Goal: Transaction & Acquisition: Purchase product/service

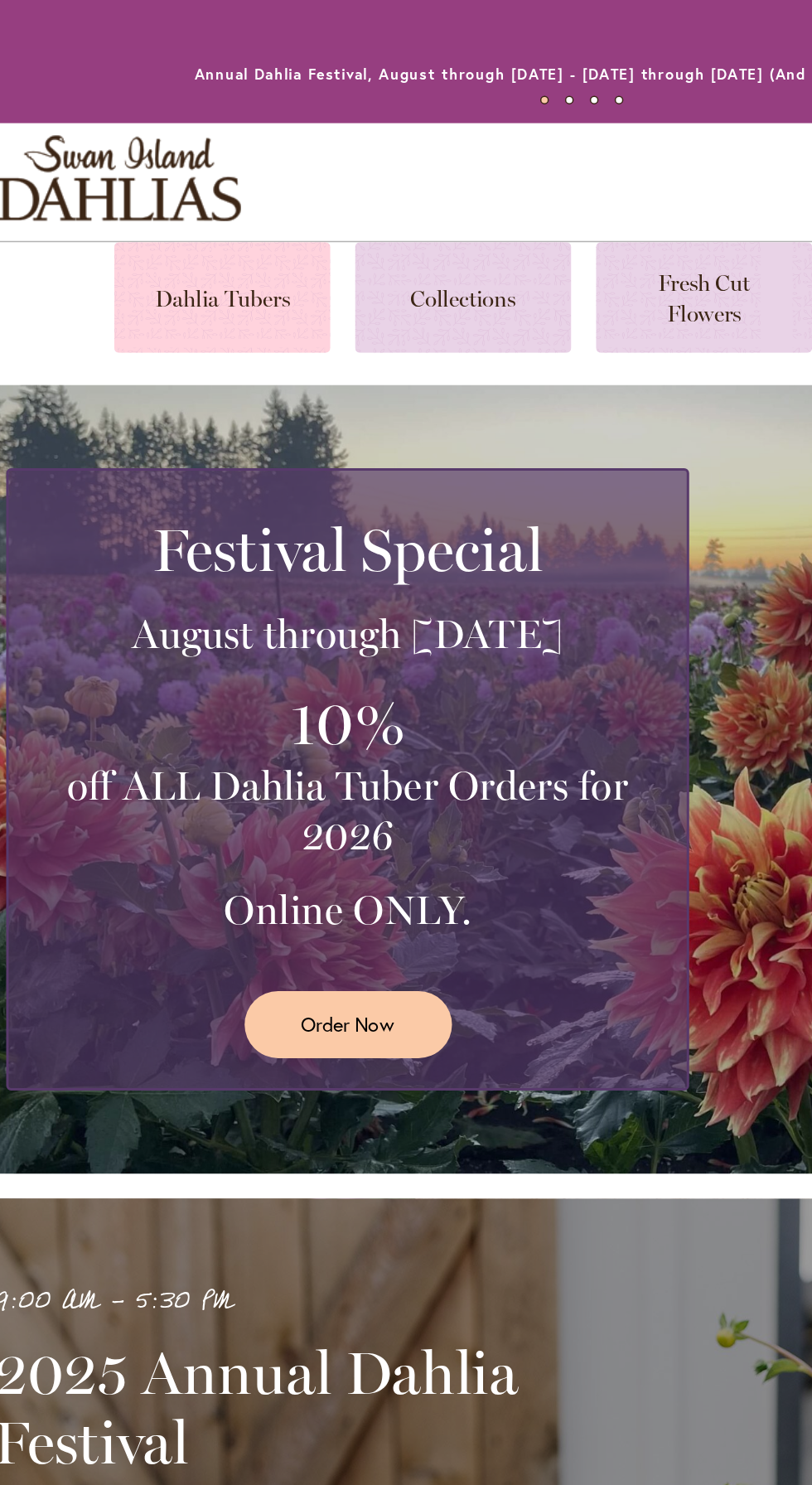
click at [167, 201] on link at bounding box center [164, 198] width 144 height 74
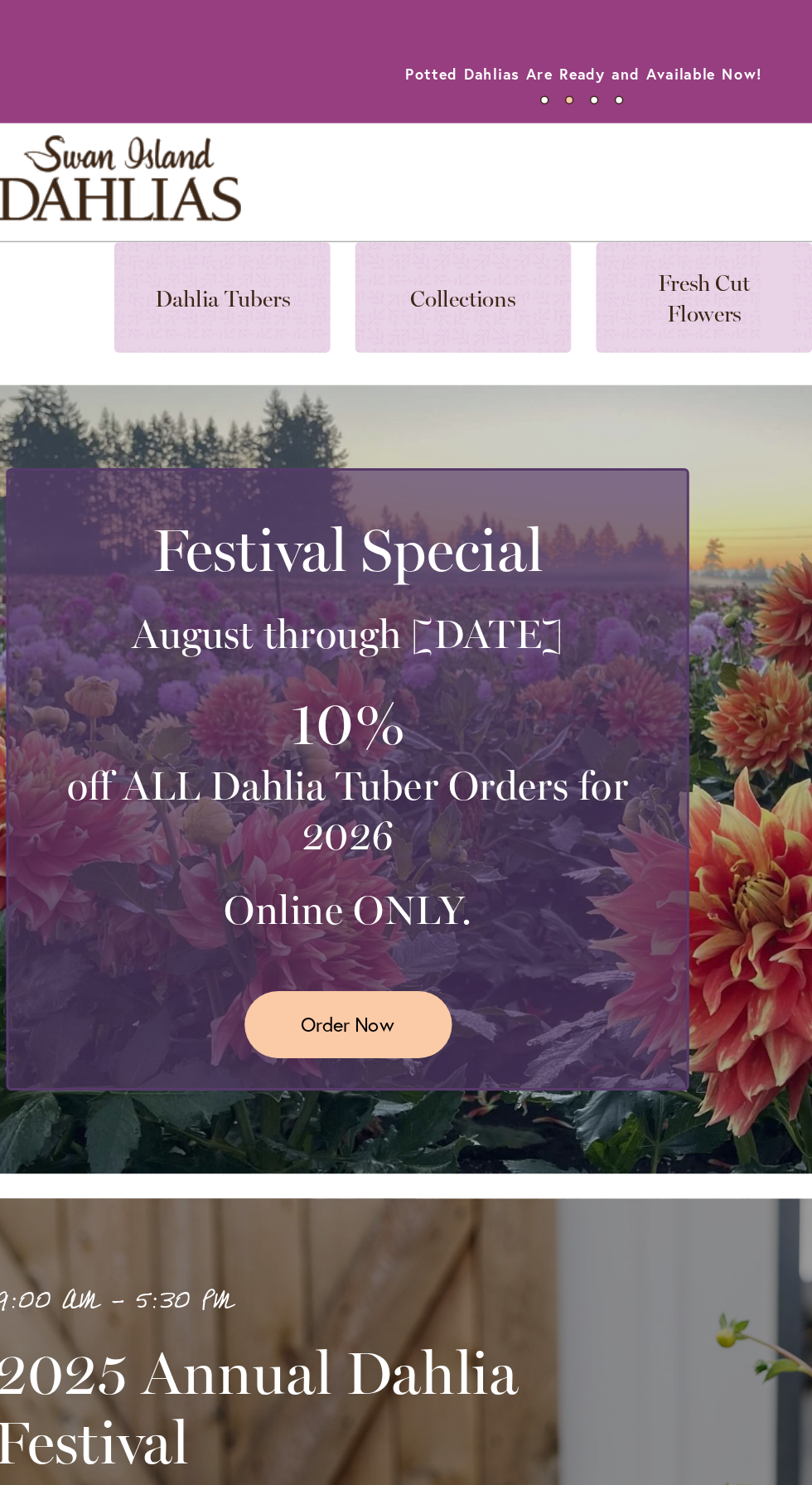
click at [495, 120] on div "Toggle Nav Shop All Shop Dahlia Tubers Collections Fresh Cut Dahlias Gardening …" at bounding box center [406, 121] width 812 height 79
click at [487, 73] on ul "1 2 3 4" at bounding box center [406, 70] width 712 height 24
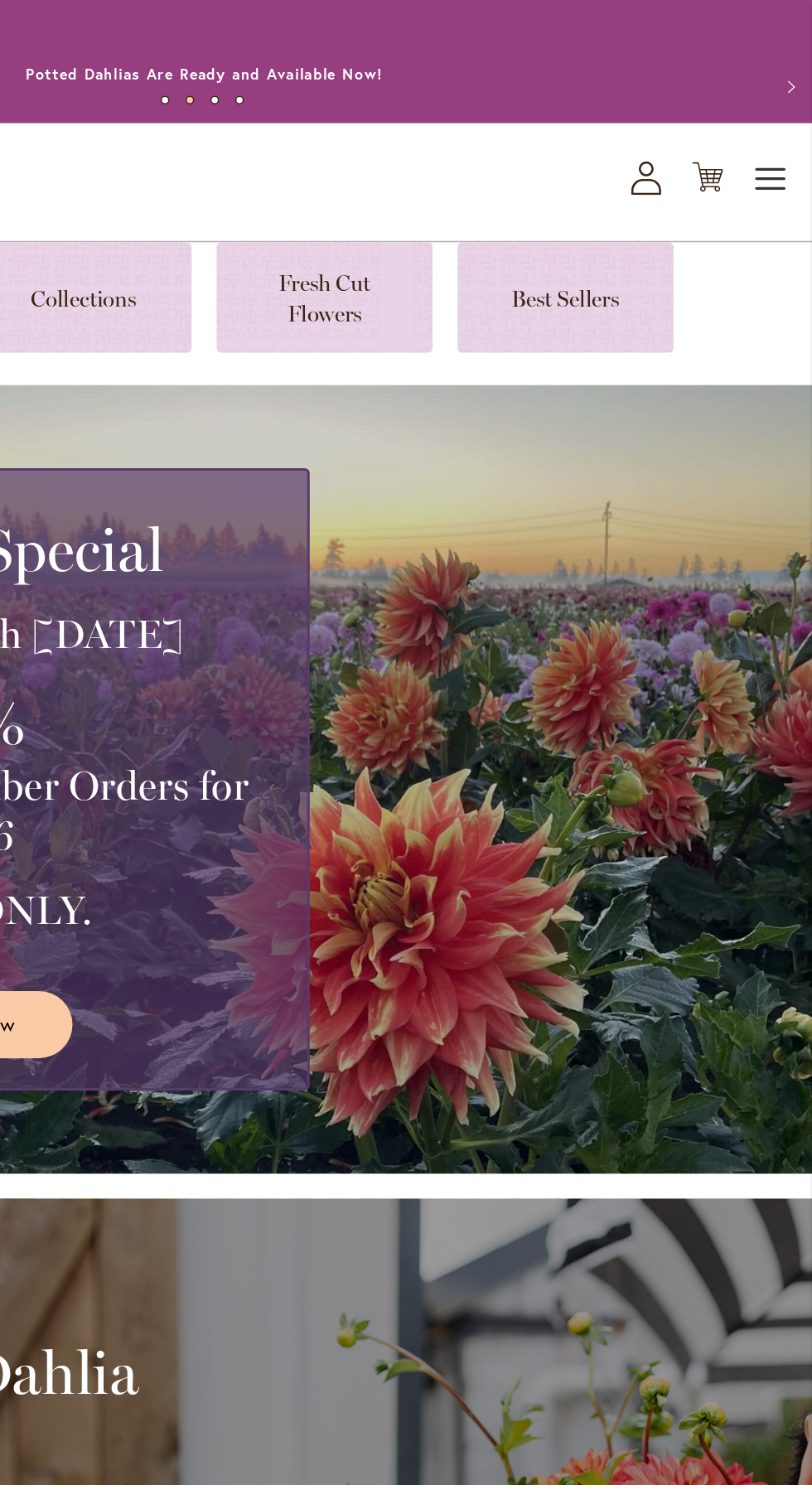
click at [785, 112] on span "Toggle Nav" at bounding box center [784, 119] width 25 height 33
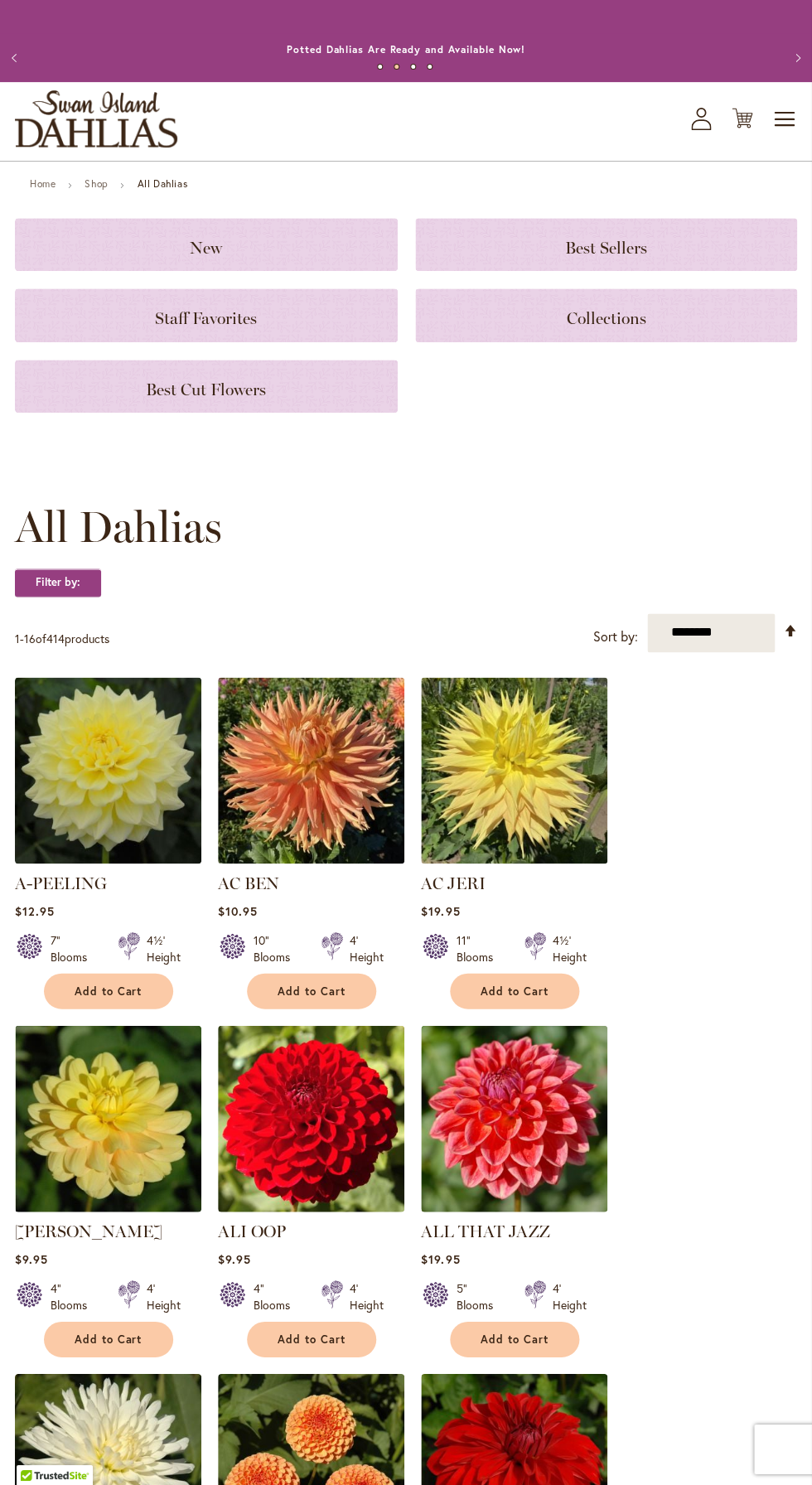
scroll to position [18, 0]
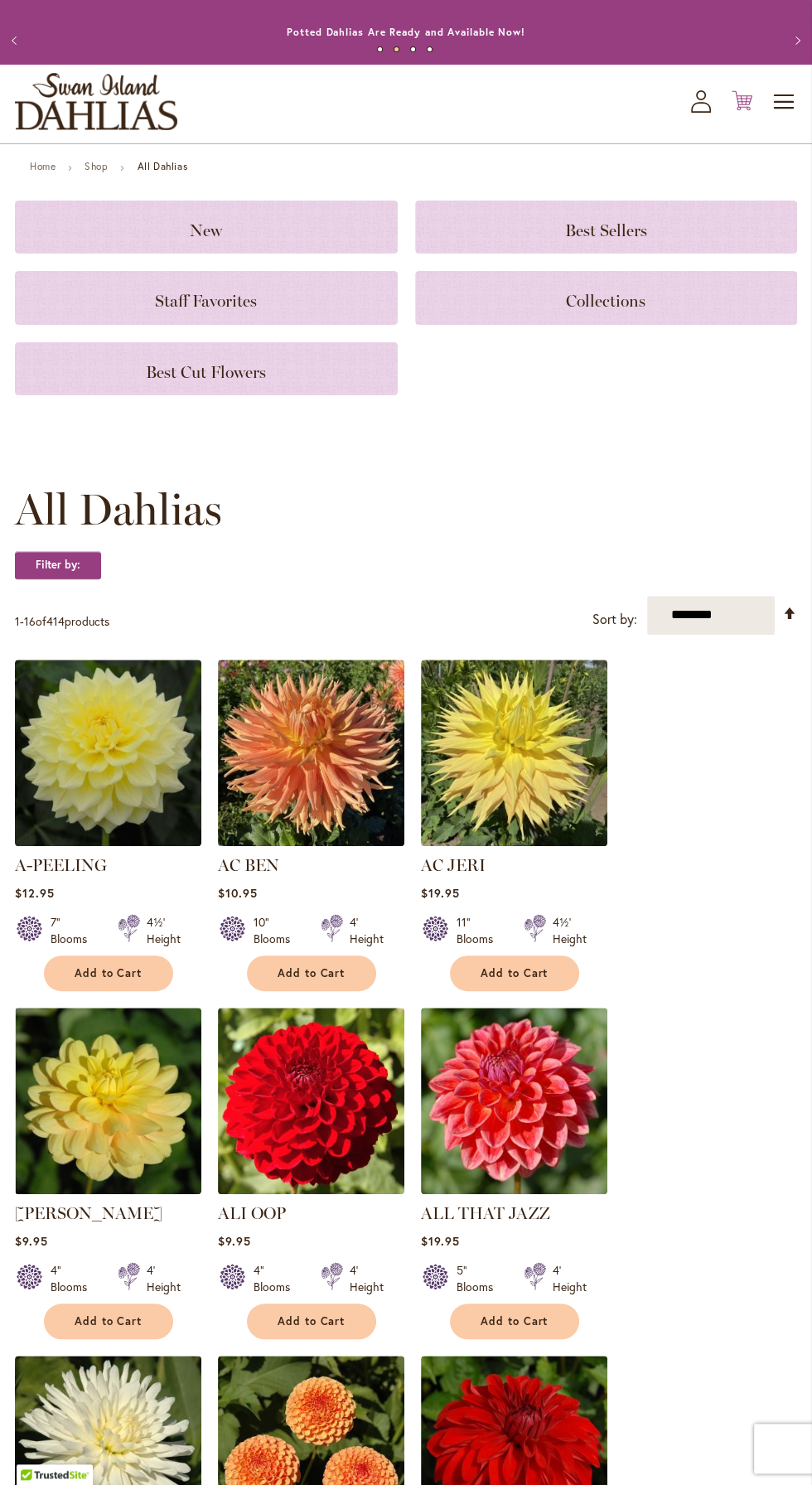
click at [742, 99] on icon "Cart .cls-1 { fill: #231f20; }" at bounding box center [742, 101] width 21 height 21
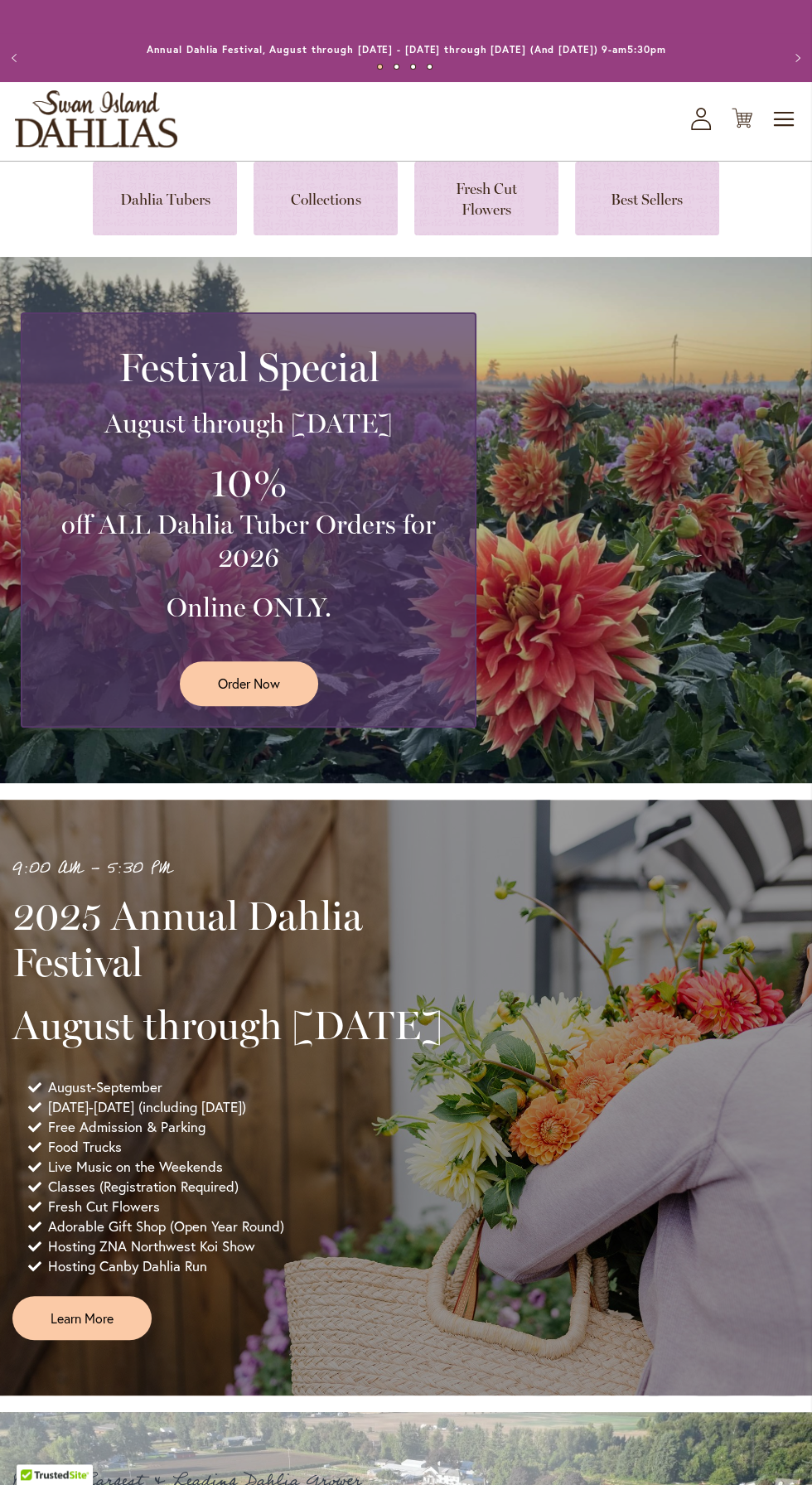
click at [699, 112] on icon "My Account" at bounding box center [700, 119] width 20 height 22
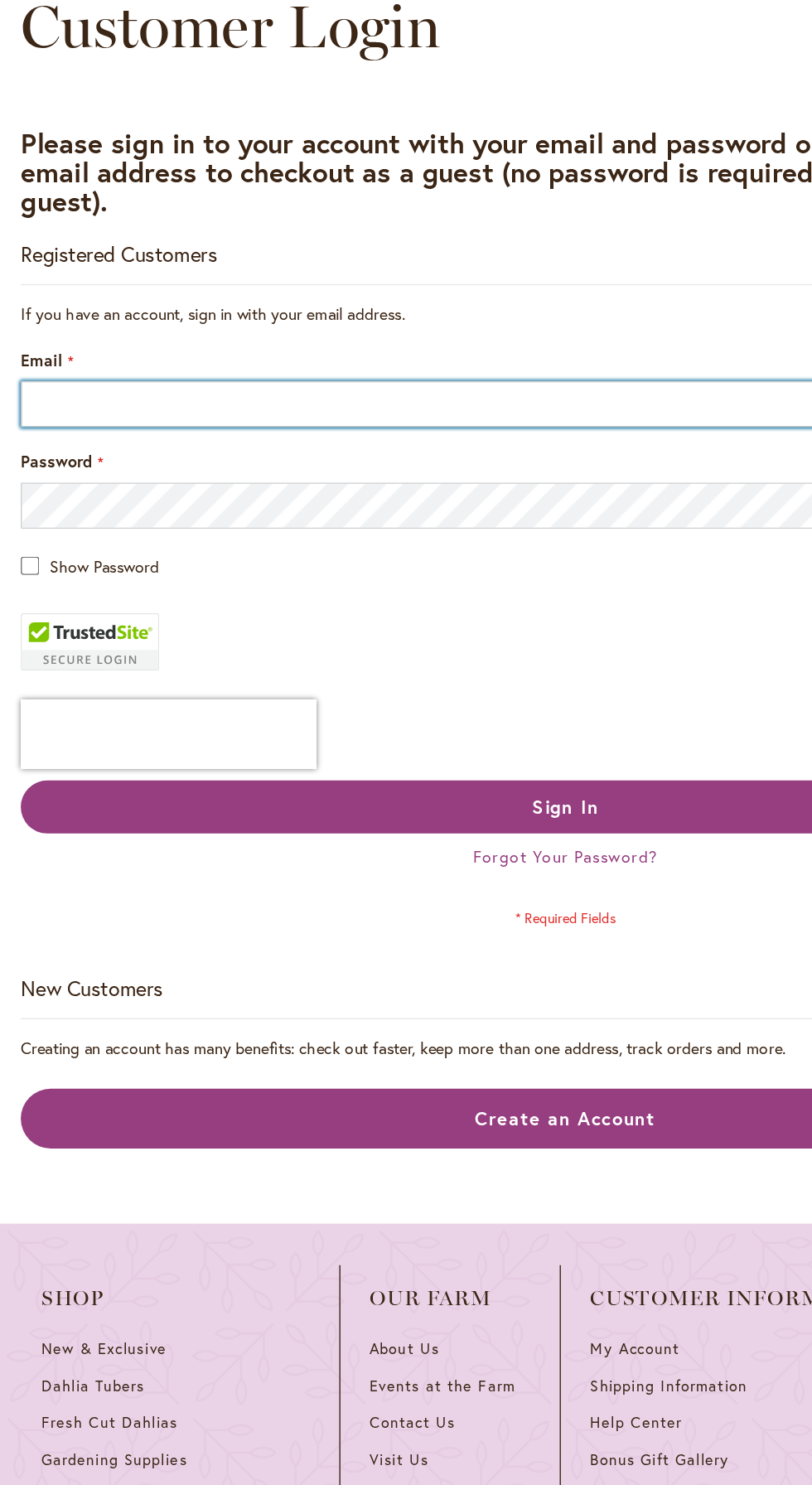
click at [198, 473] on input "Email" at bounding box center [406, 473] width 782 height 33
type input "**********"
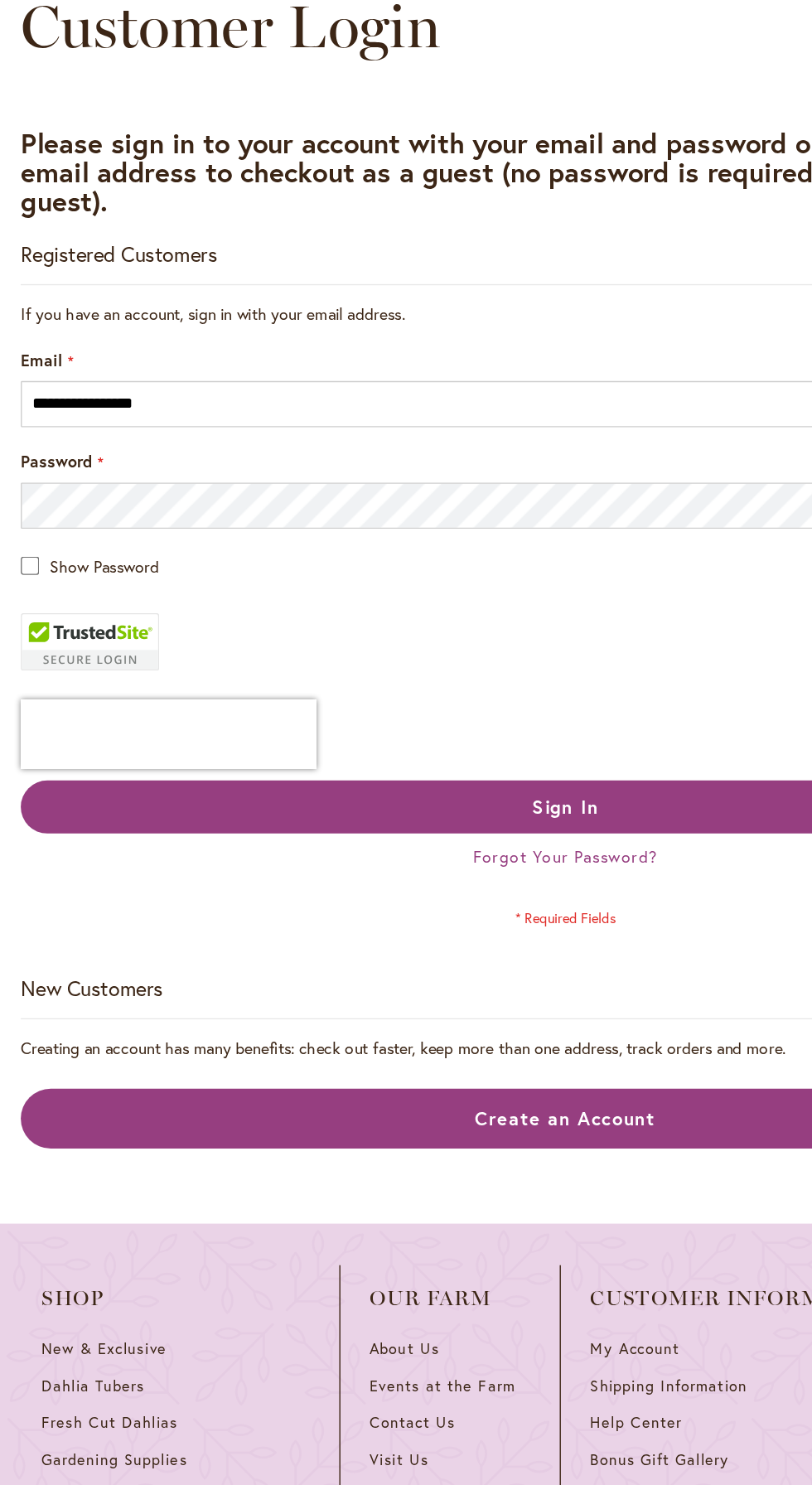
click at [43, 594] on span "Show Password" at bounding box center [75, 590] width 78 height 16
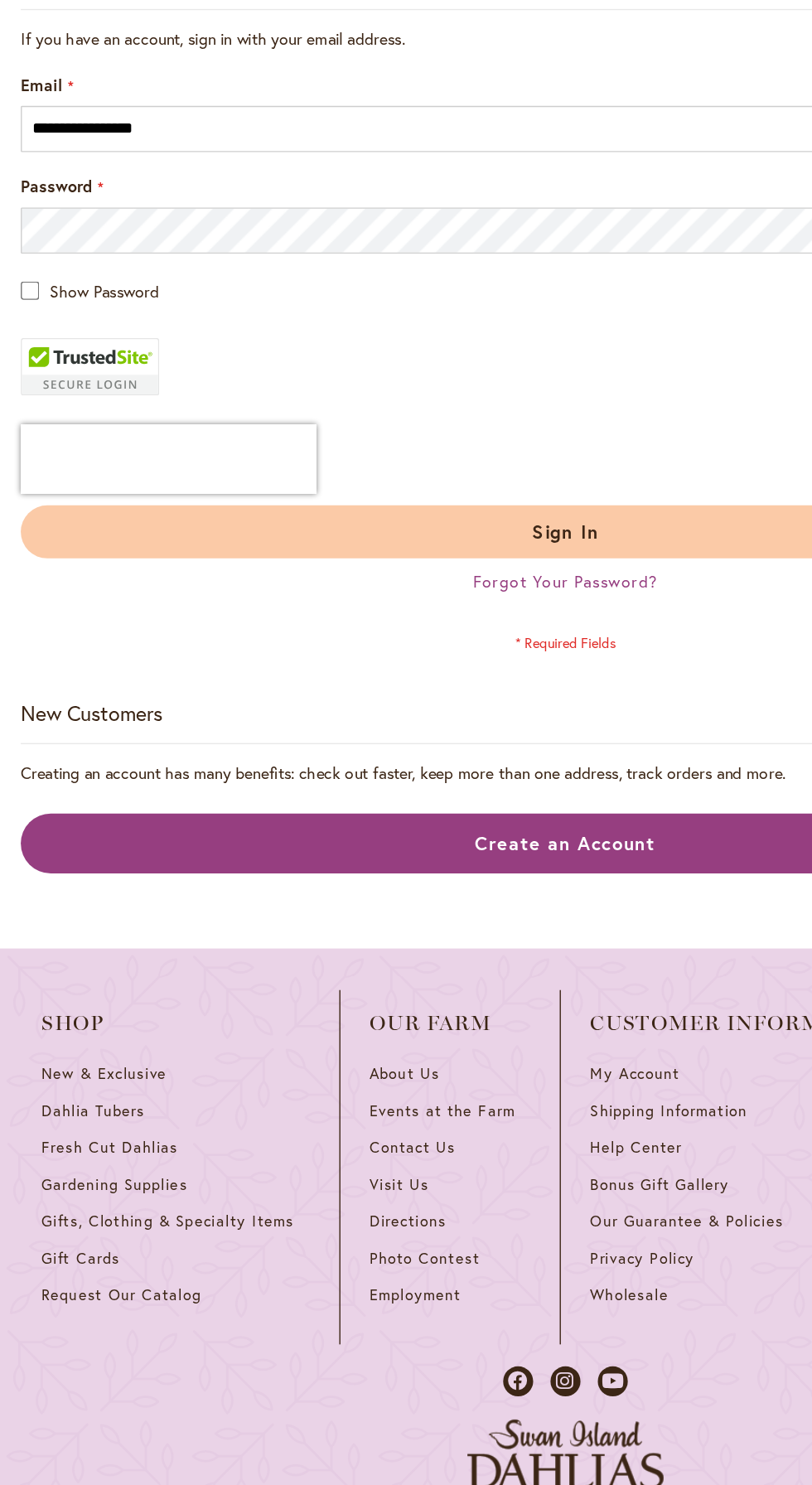
click at [484, 778] on button "Sign In" at bounding box center [406, 763] width 782 height 38
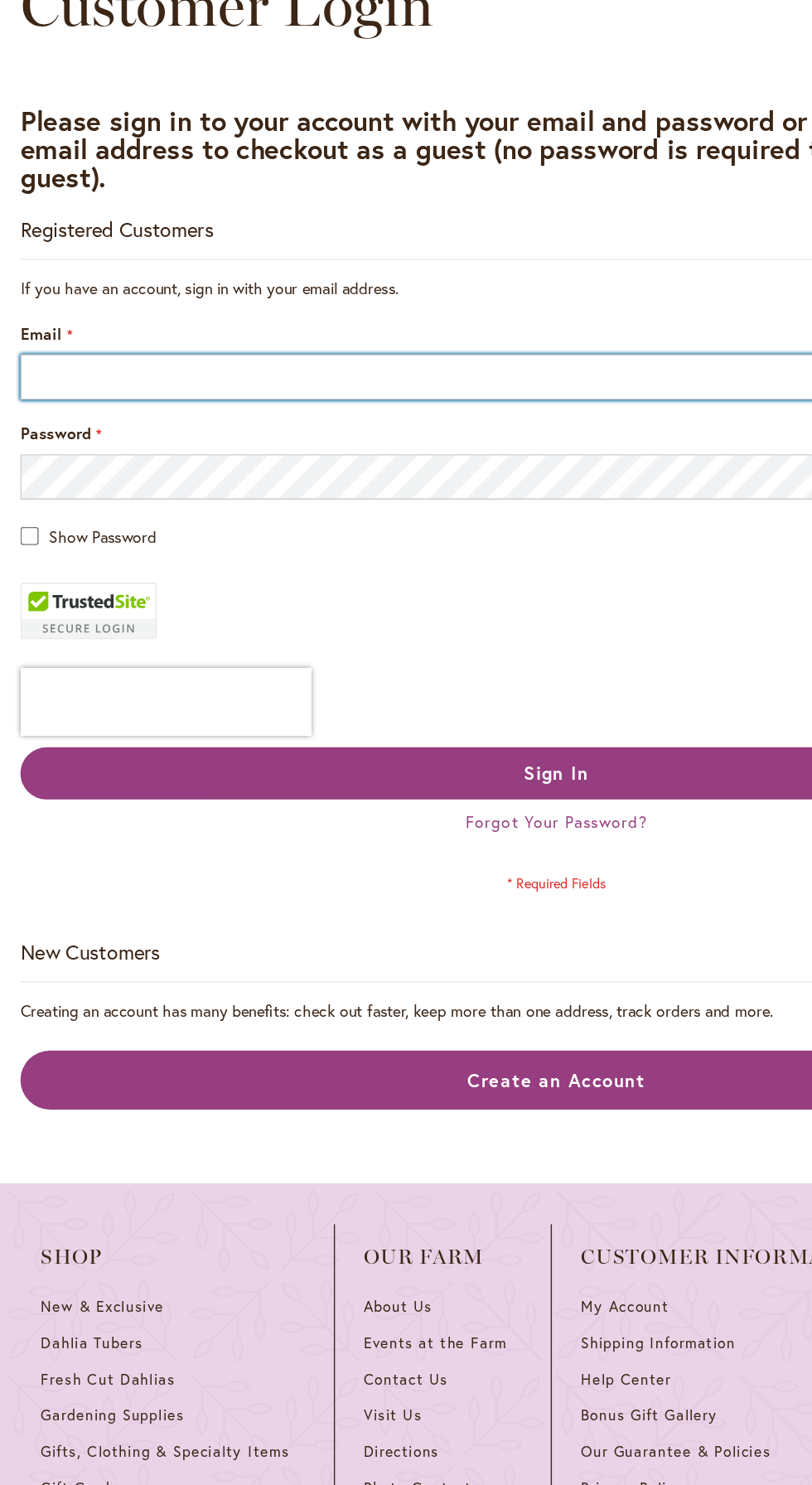
click at [210, 479] on input "Email" at bounding box center [406, 473] width 782 height 33
click at [175, 480] on input "Email" at bounding box center [406, 473] width 782 height 33
type input "**********"
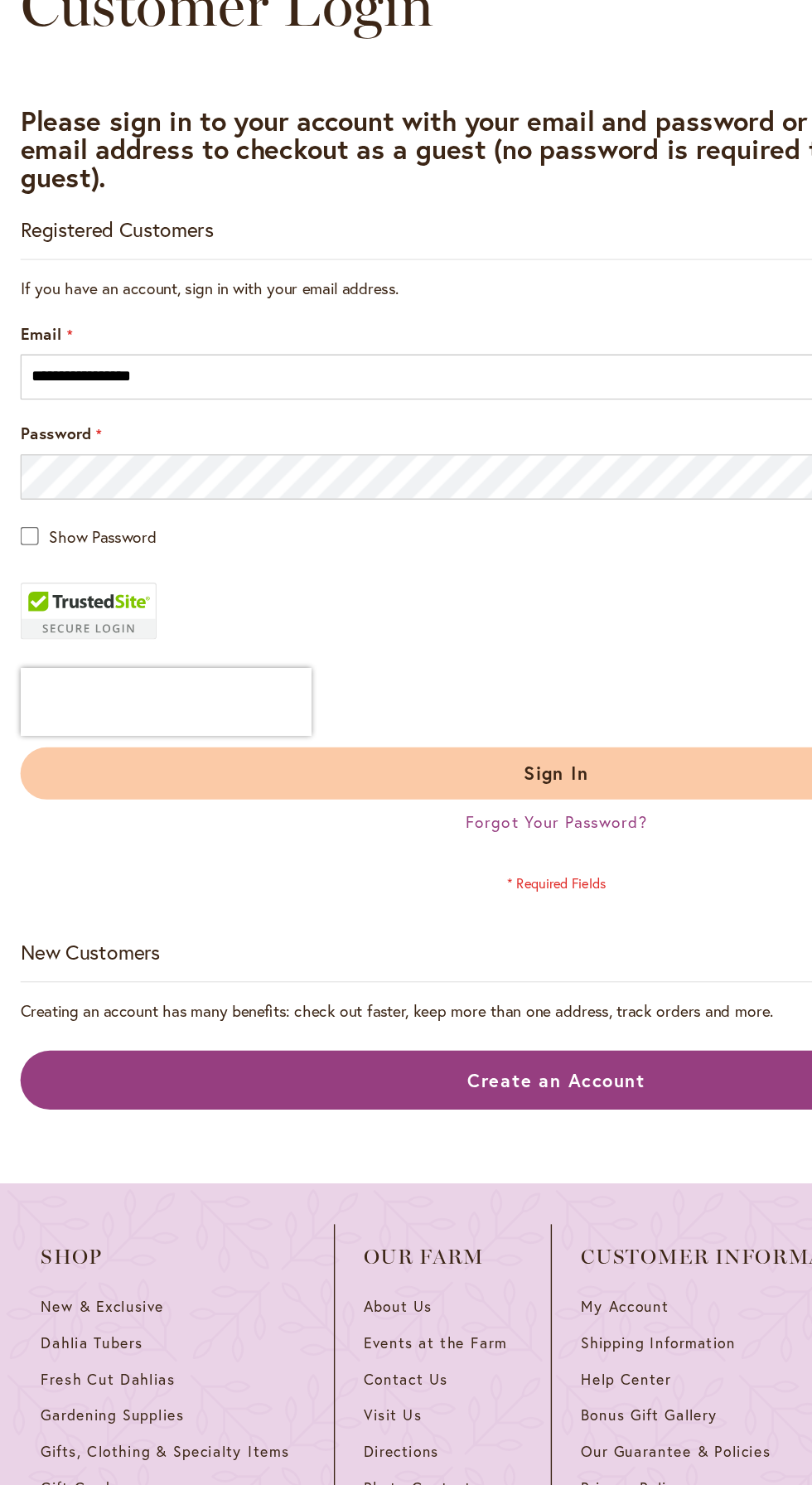
click at [463, 764] on button "Sign In" at bounding box center [406, 763] width 782 height 38
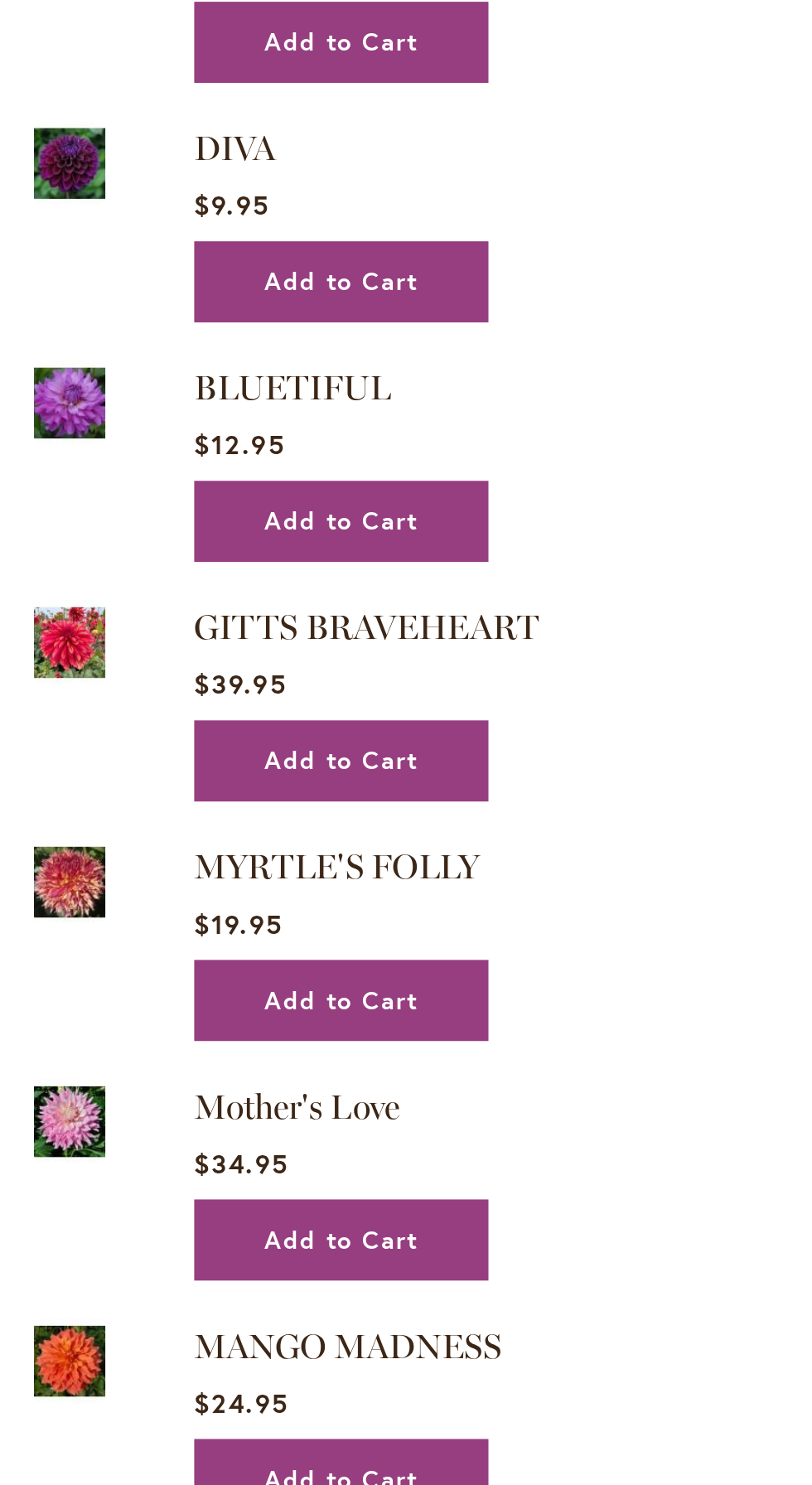
scroll to position [2205, 0]
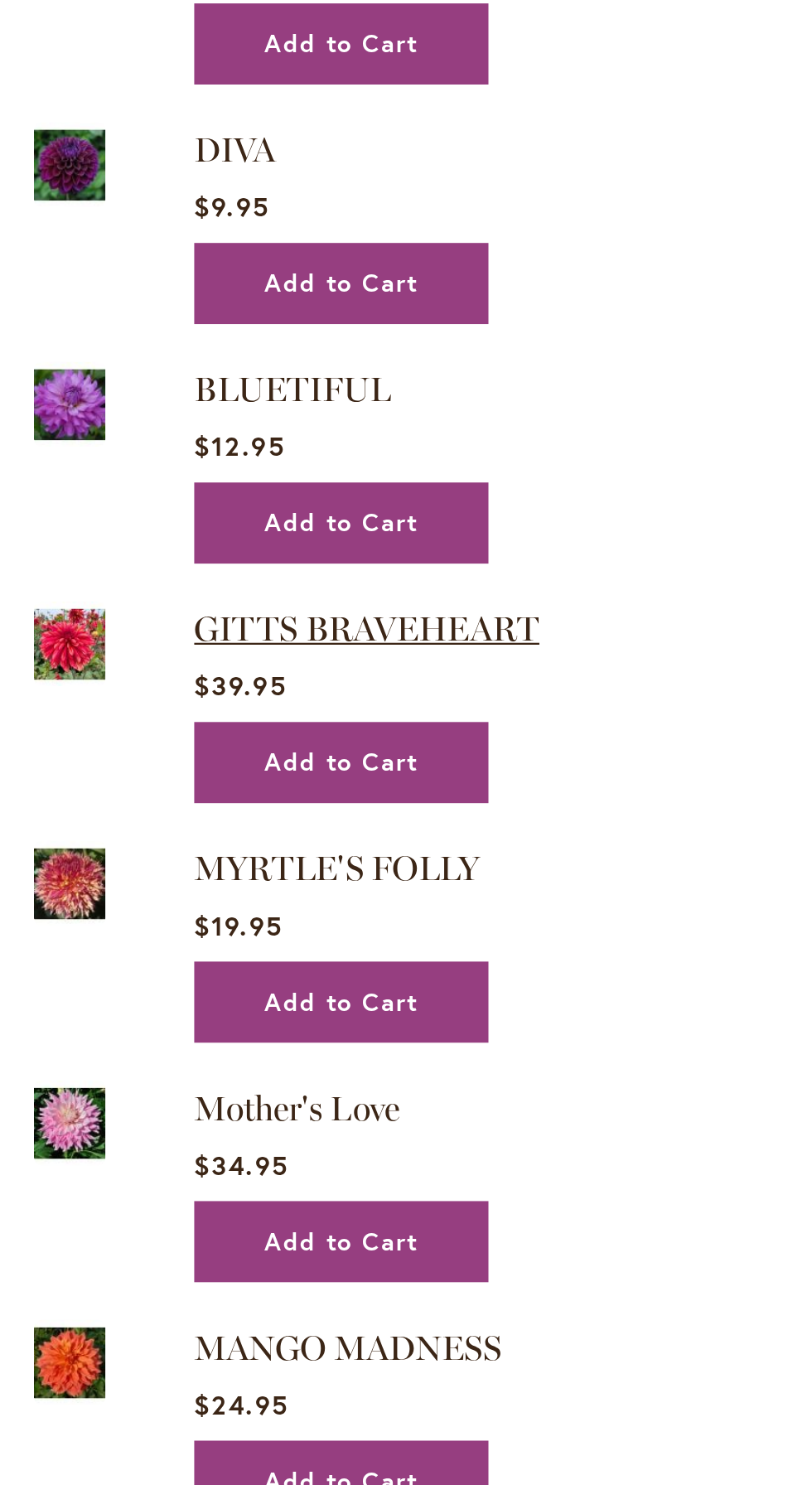
click at [214, 277] on span "GITTS BRAVEHEART" at bounding box center [161, 277] width 151 height 19
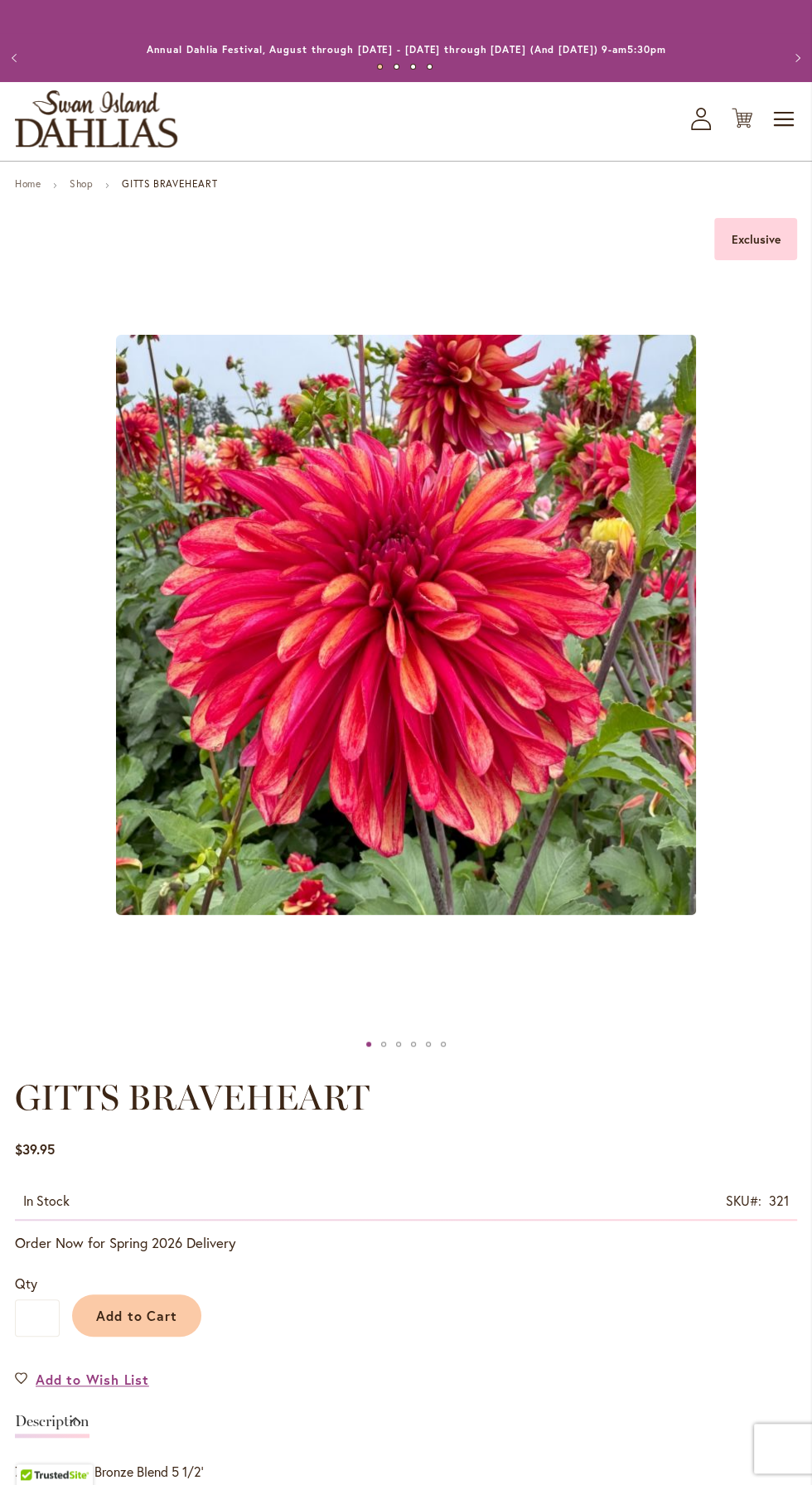
type input "******"
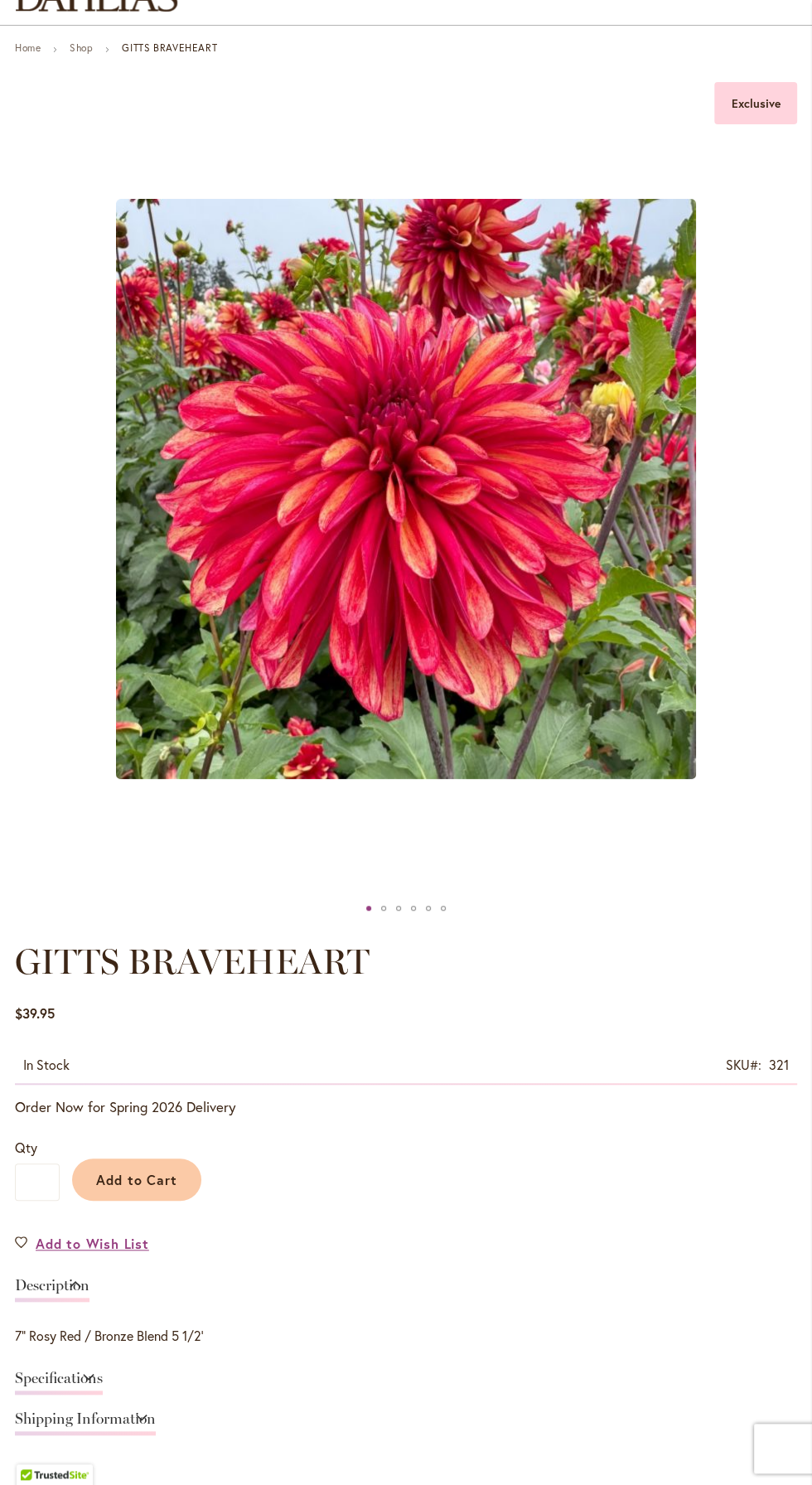
scroll to position [186, 0]
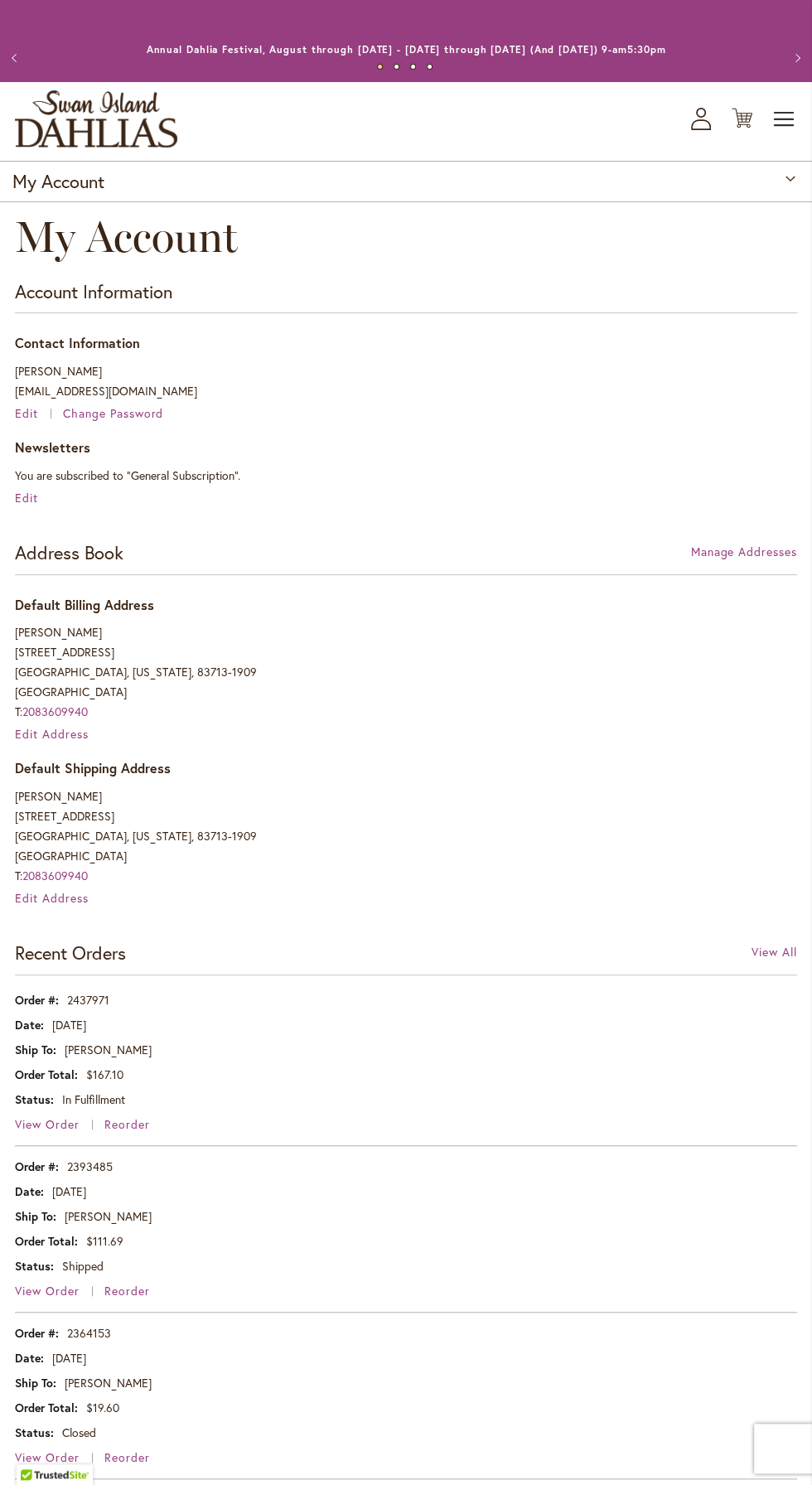
click at [786, 109] on span "Toggle Nav" at bounding box center [784, 119] width 25 height 33
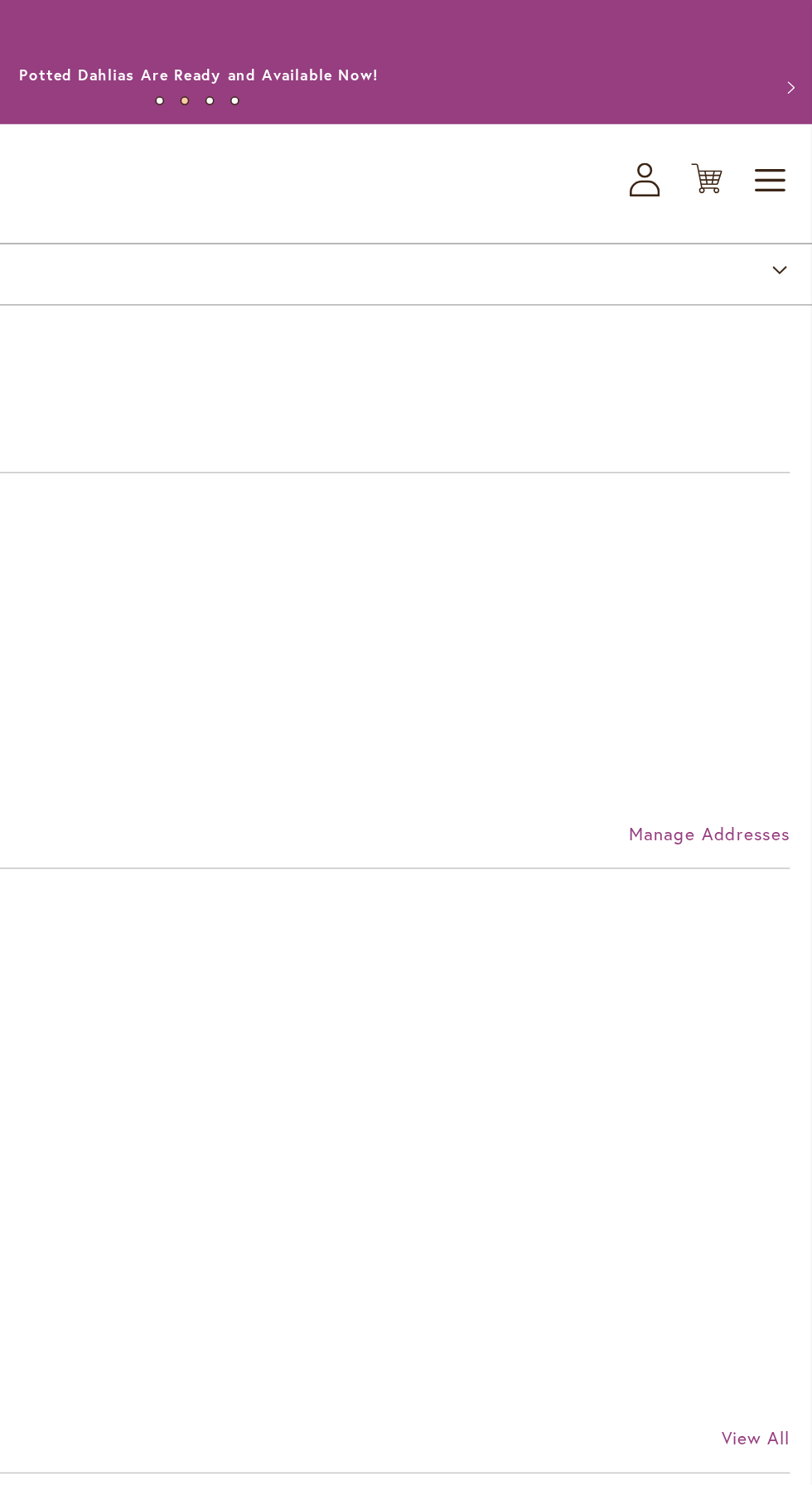
click at [696, 118] on icon "My Account" at bounding box center [700, 119] width 20 height 22
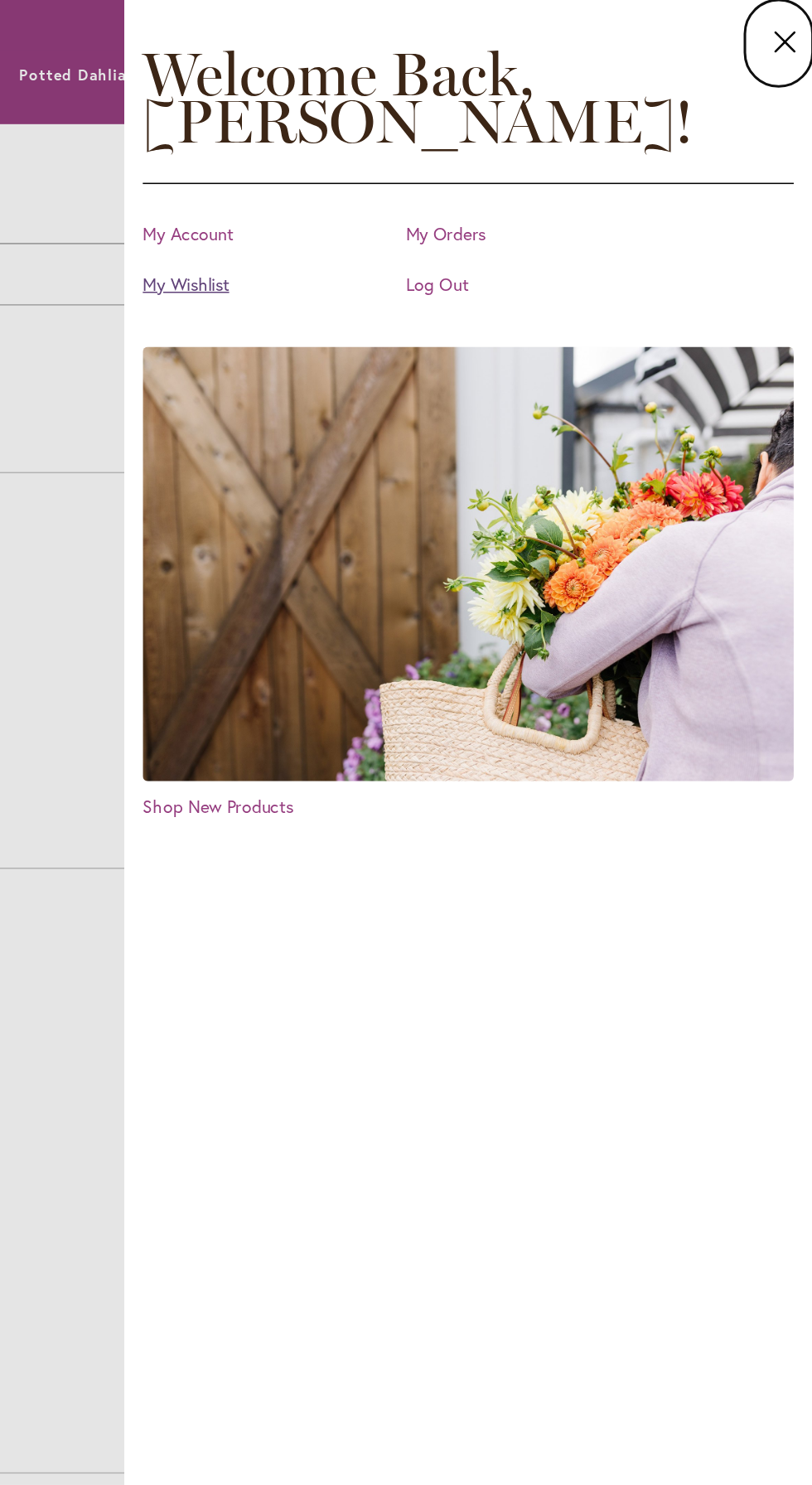
click at [407, 188] on link "My Wishlist" at bounding box center [451, 188] width 165 height 17
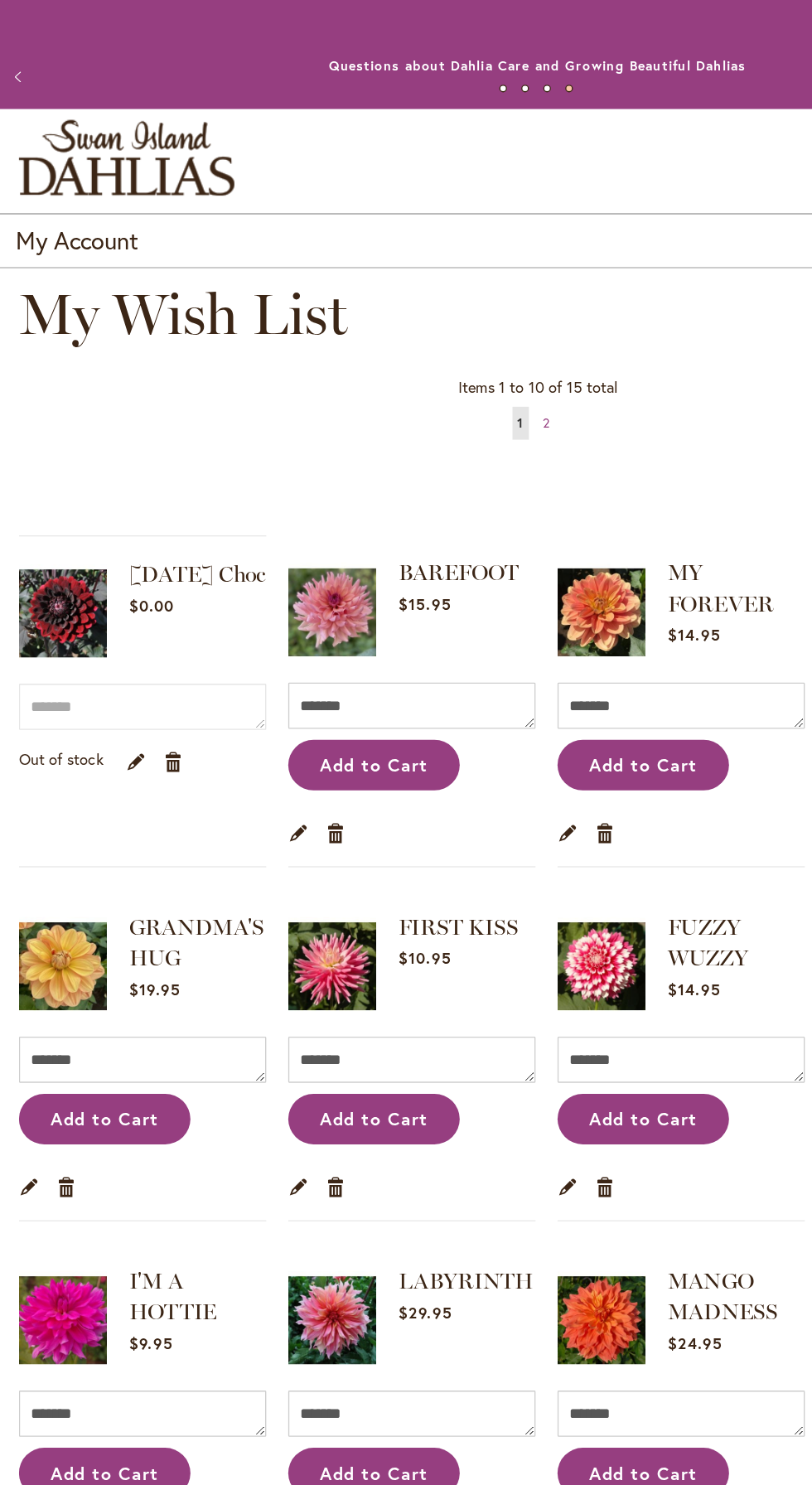
click at [208, 195] on div "My Account" at bounding box center [406, 181] width 812 height 41
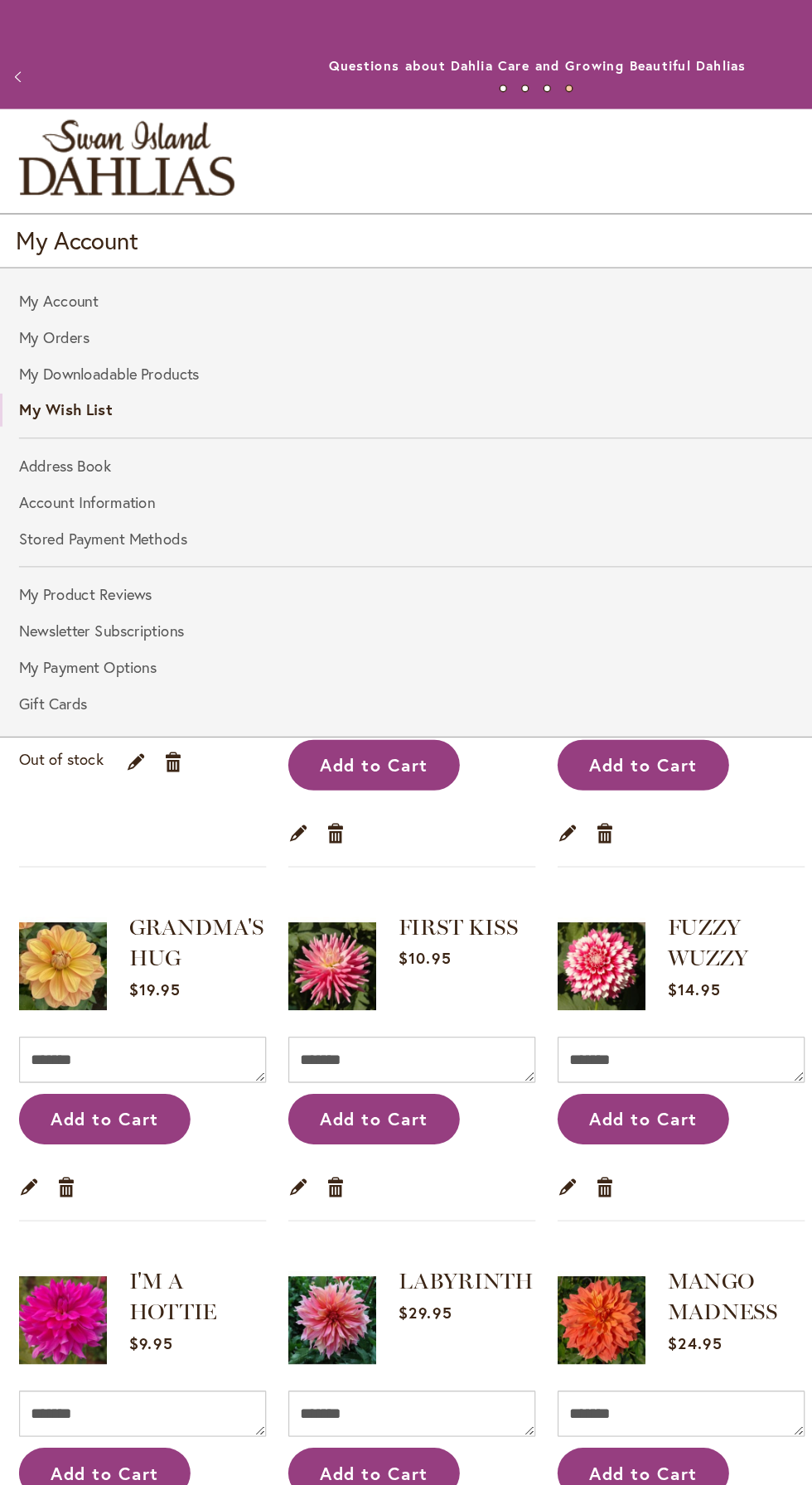
click at [113, 118] on img "store logo" at bounding box center [96, 119] width 163 height 57
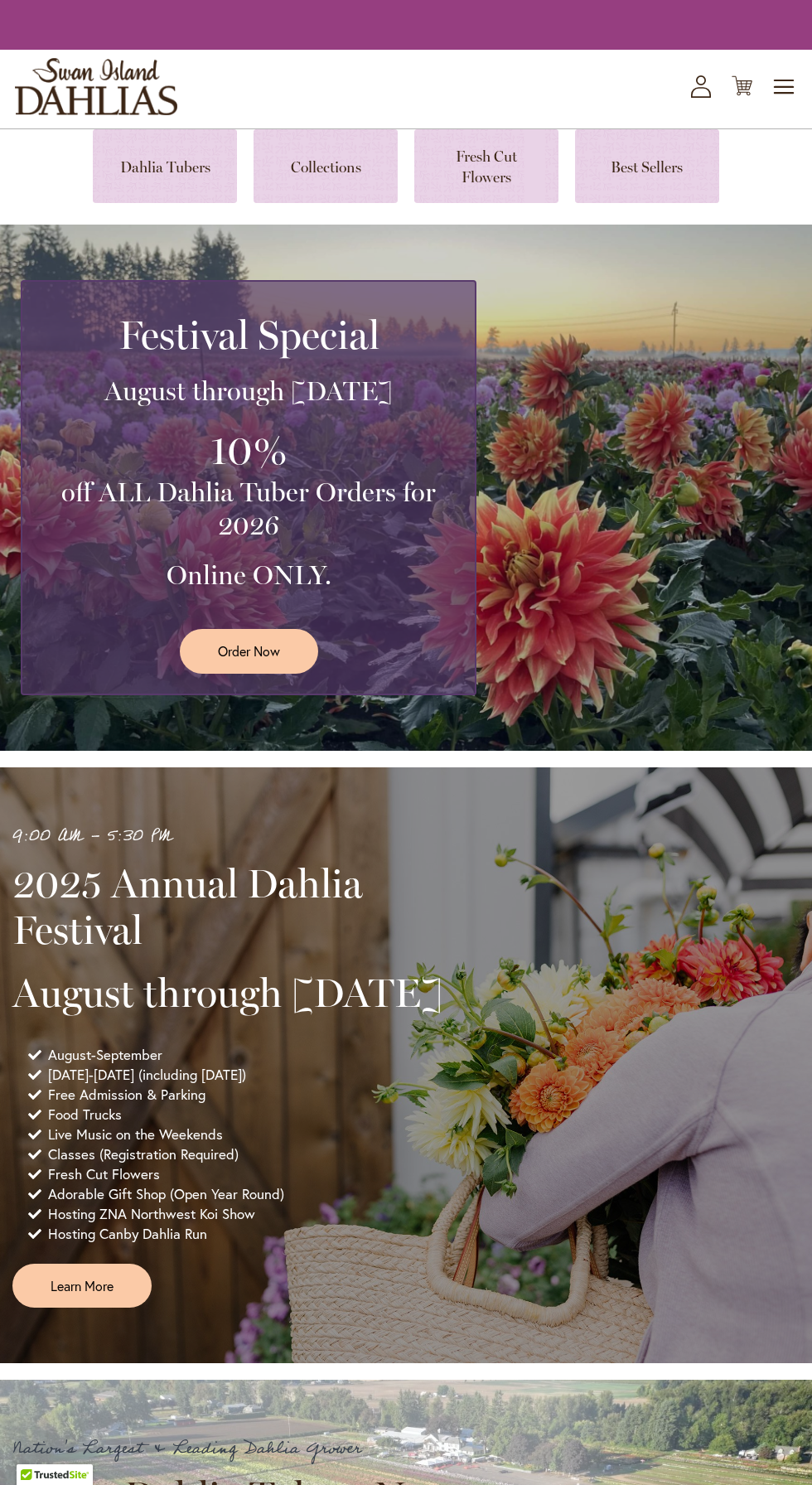
click at [644, 904] on div "9:00 AM - 5:30 PM 2025 Annual Dahlia Festival August through [DATE] August-Sept…" at bounding box center [406, 1064] width 787 height 485
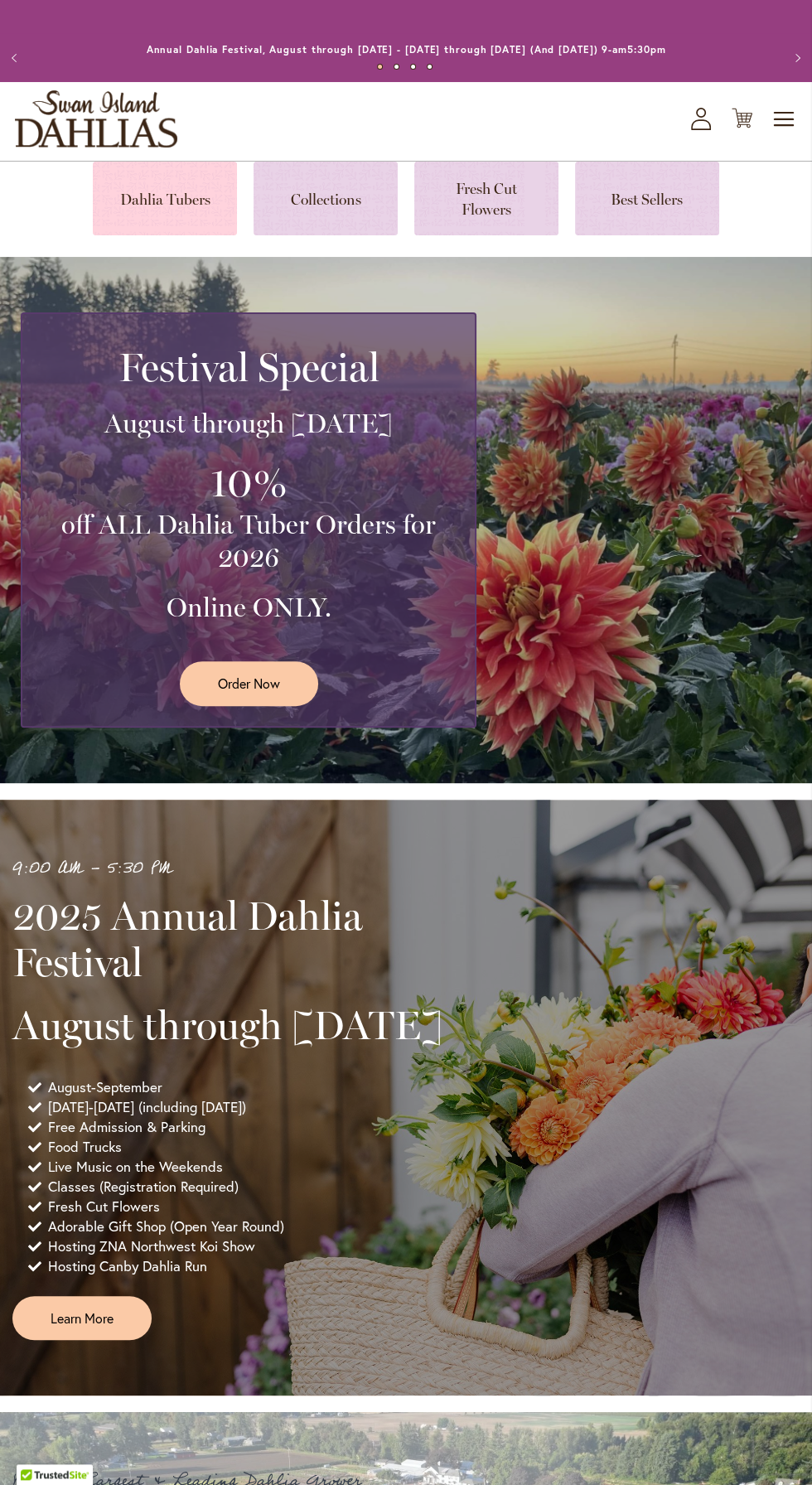
click at [165, 193] on link at bounding box center [164, 198] width 144 height 74
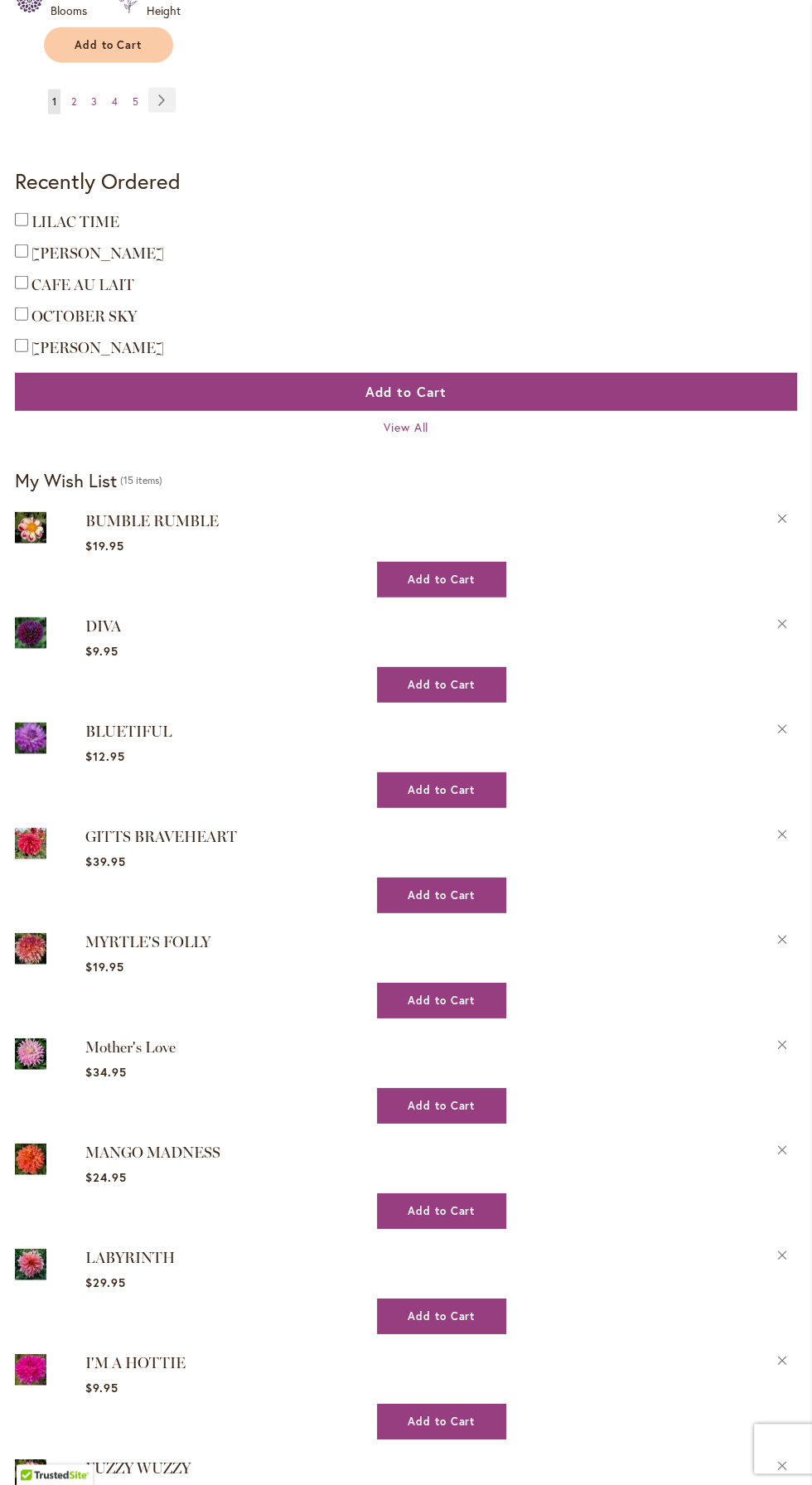
scroll to position [2707, 0]
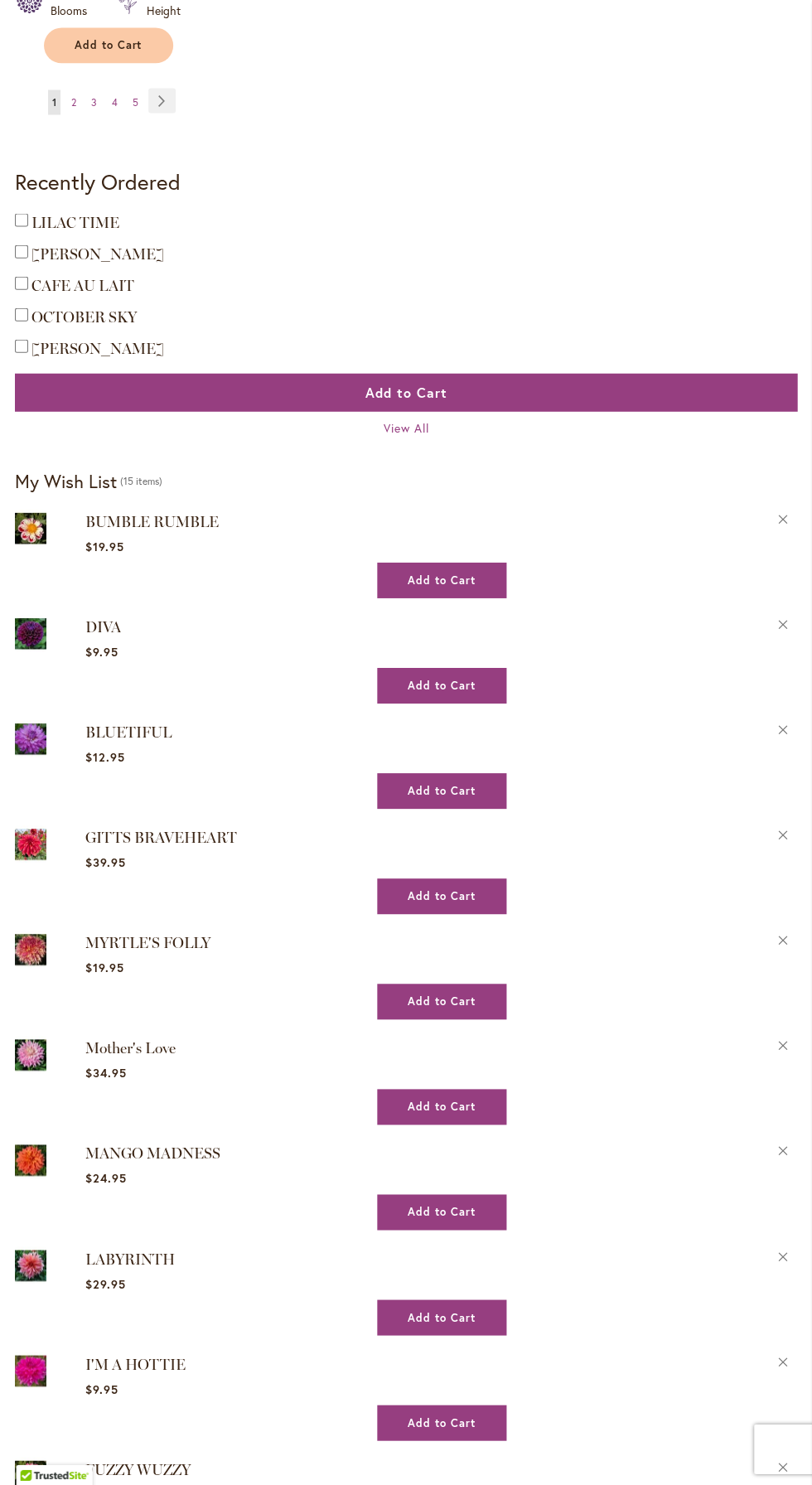
click at [174, 210] on strong "LILAC TIME" at bounding box center [414, 221] width 765 height 23
click at [101, 214] on span "LILAC TIME" at bounding box center [76, 223] width 88 height 19
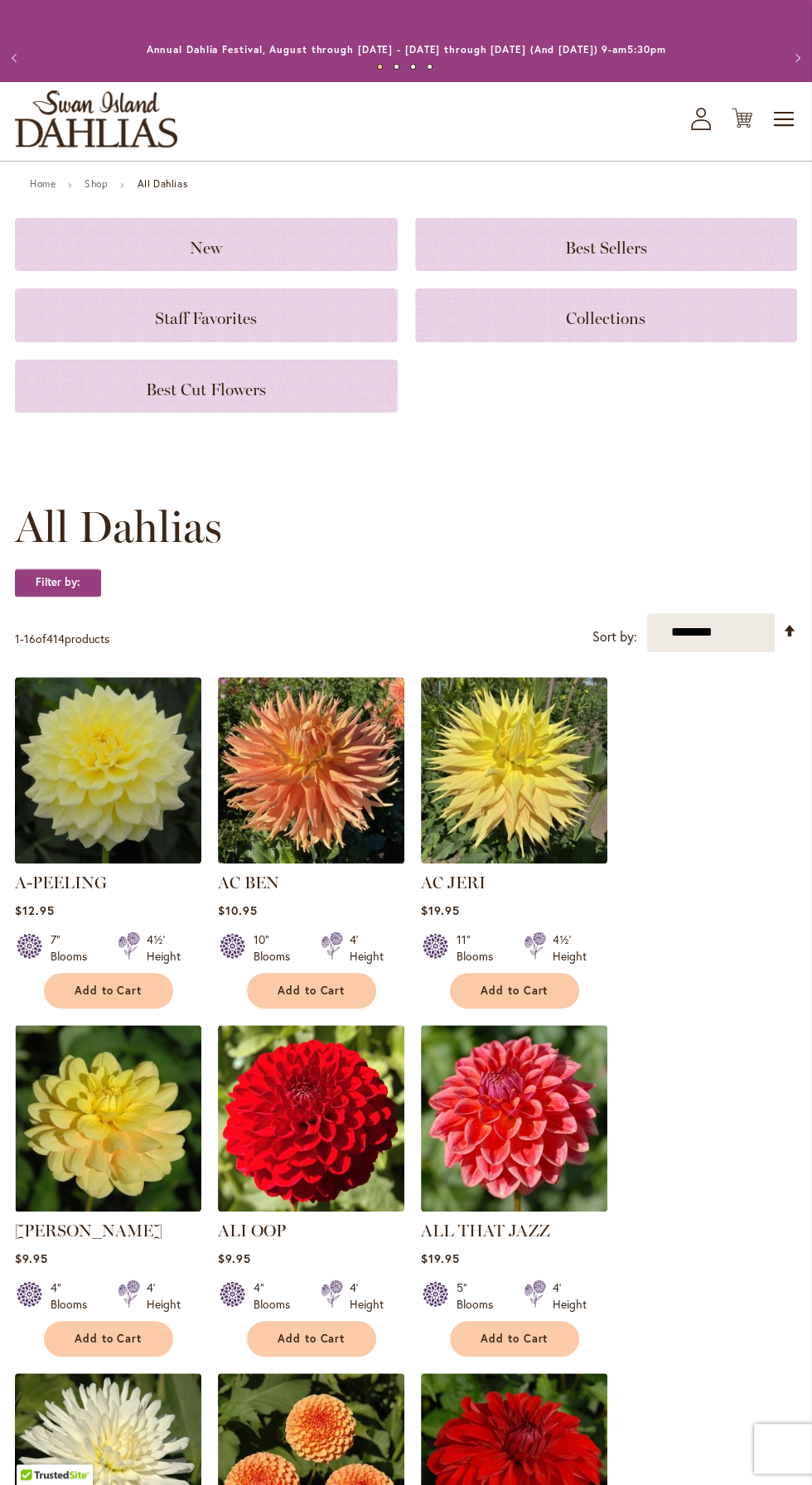
click at [709, 119] on icon "My Account" at bounding box center [700, 119] width 20 height 22
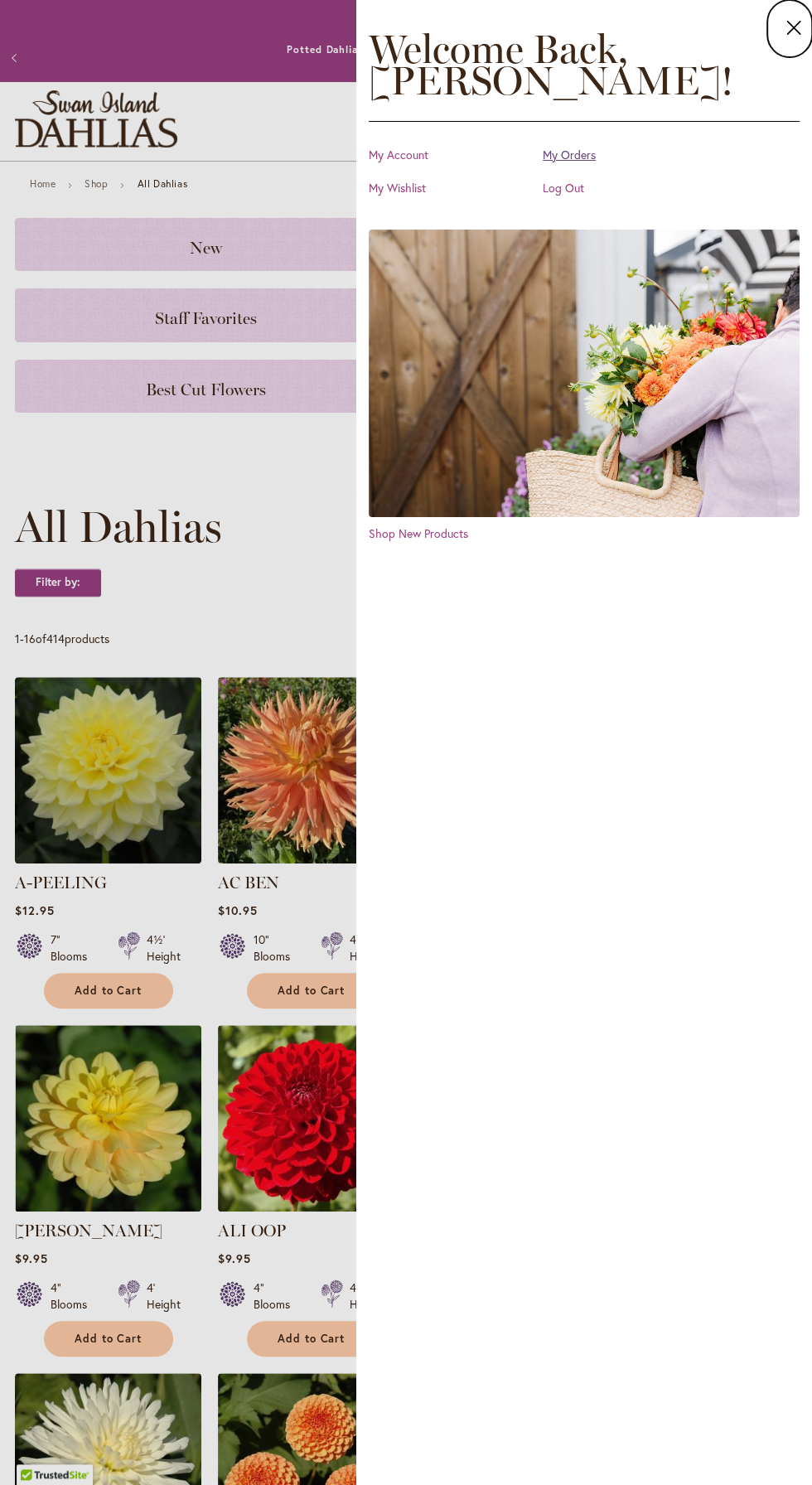
click at [620, 153] on link "My Orders" at bounding box center [625, 155] width 165 height 17
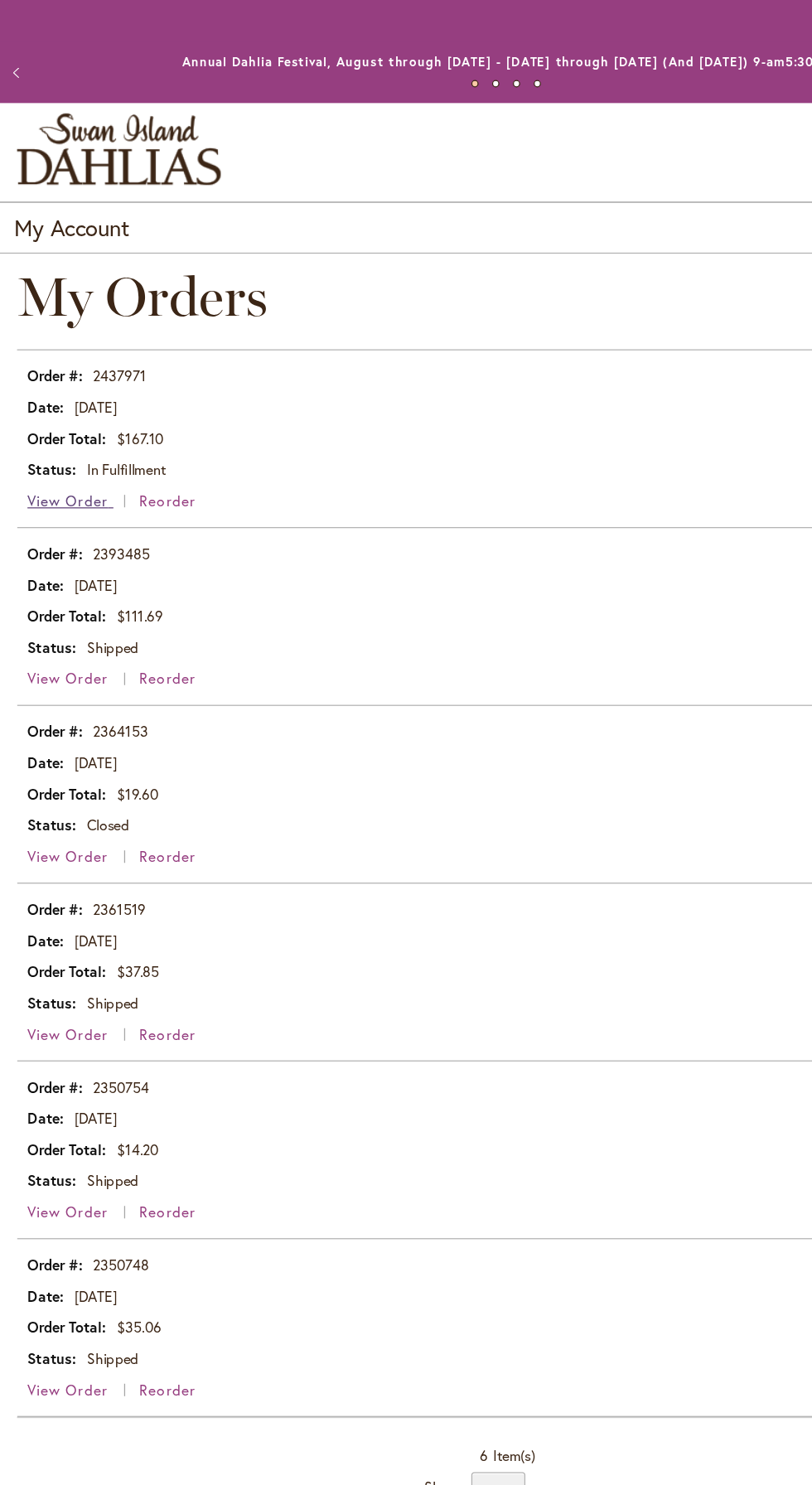
click at [62, 396] on span "View Order" at bounding box center [55, 398] width 64 height 16
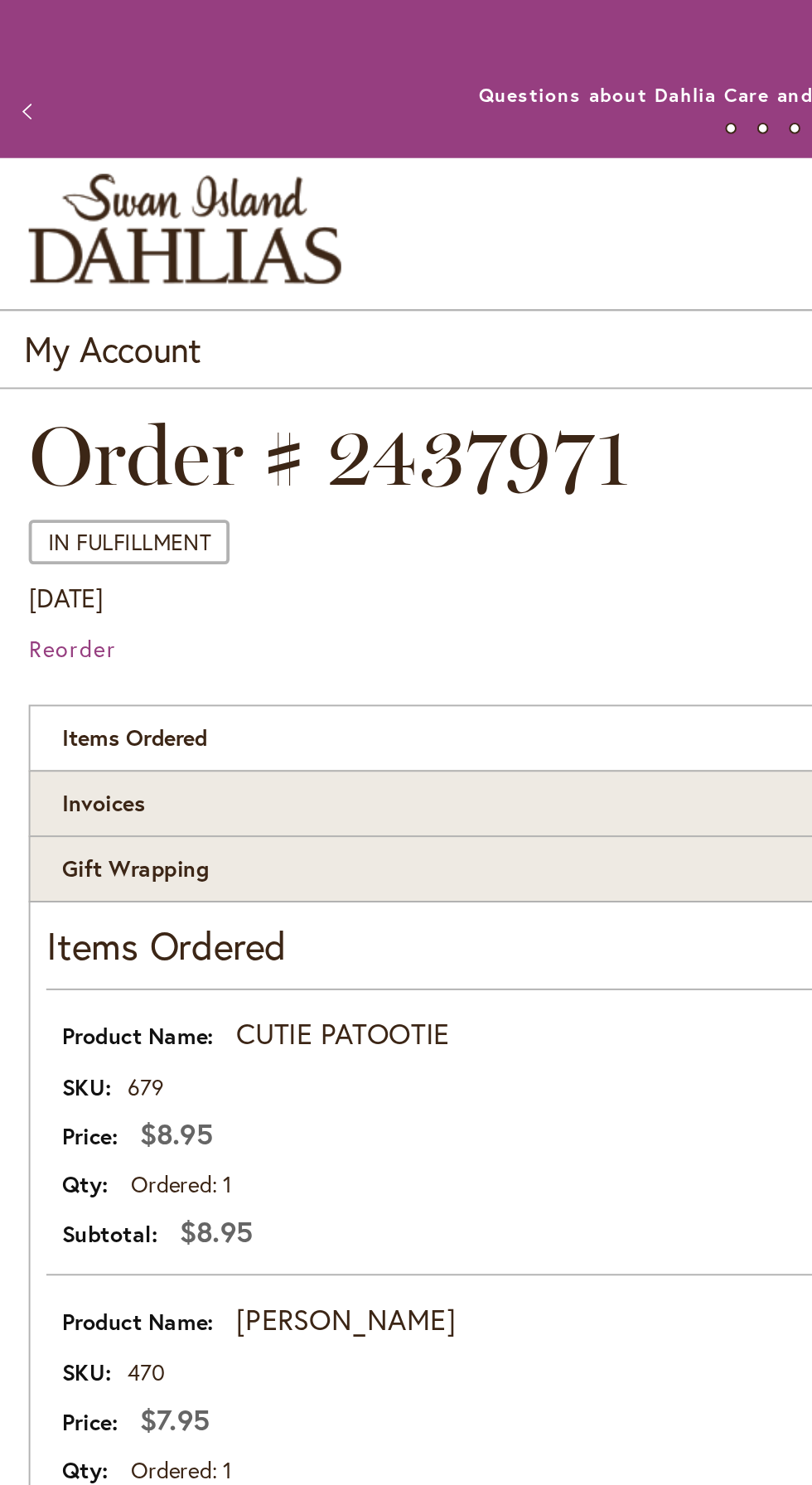
click at [98, 120] on img "store logo" at bounding box center [96, 119] width 163 height 57
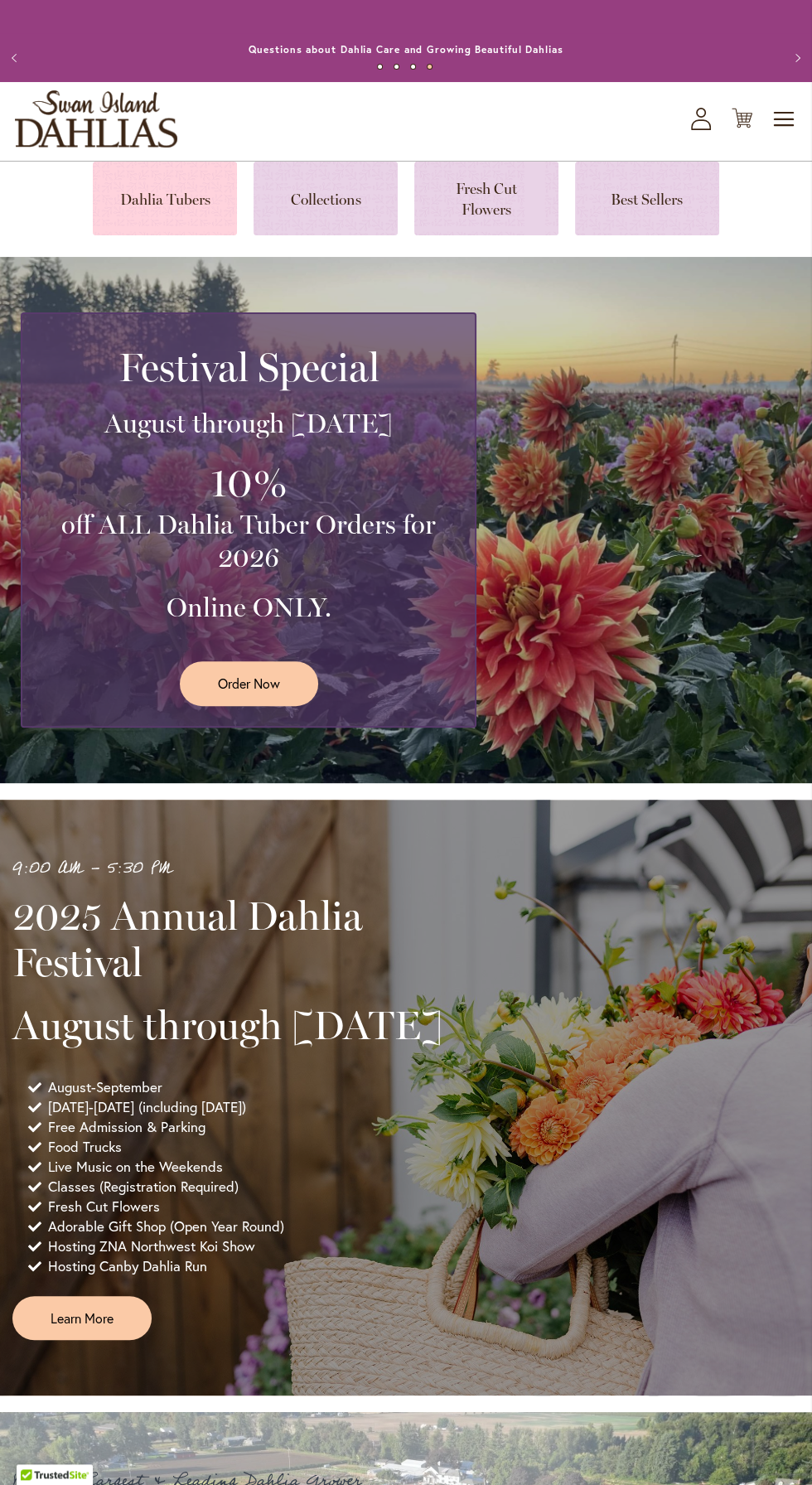
click at [178, 195] on link at bounding box center [164, 198] width 144 height 74
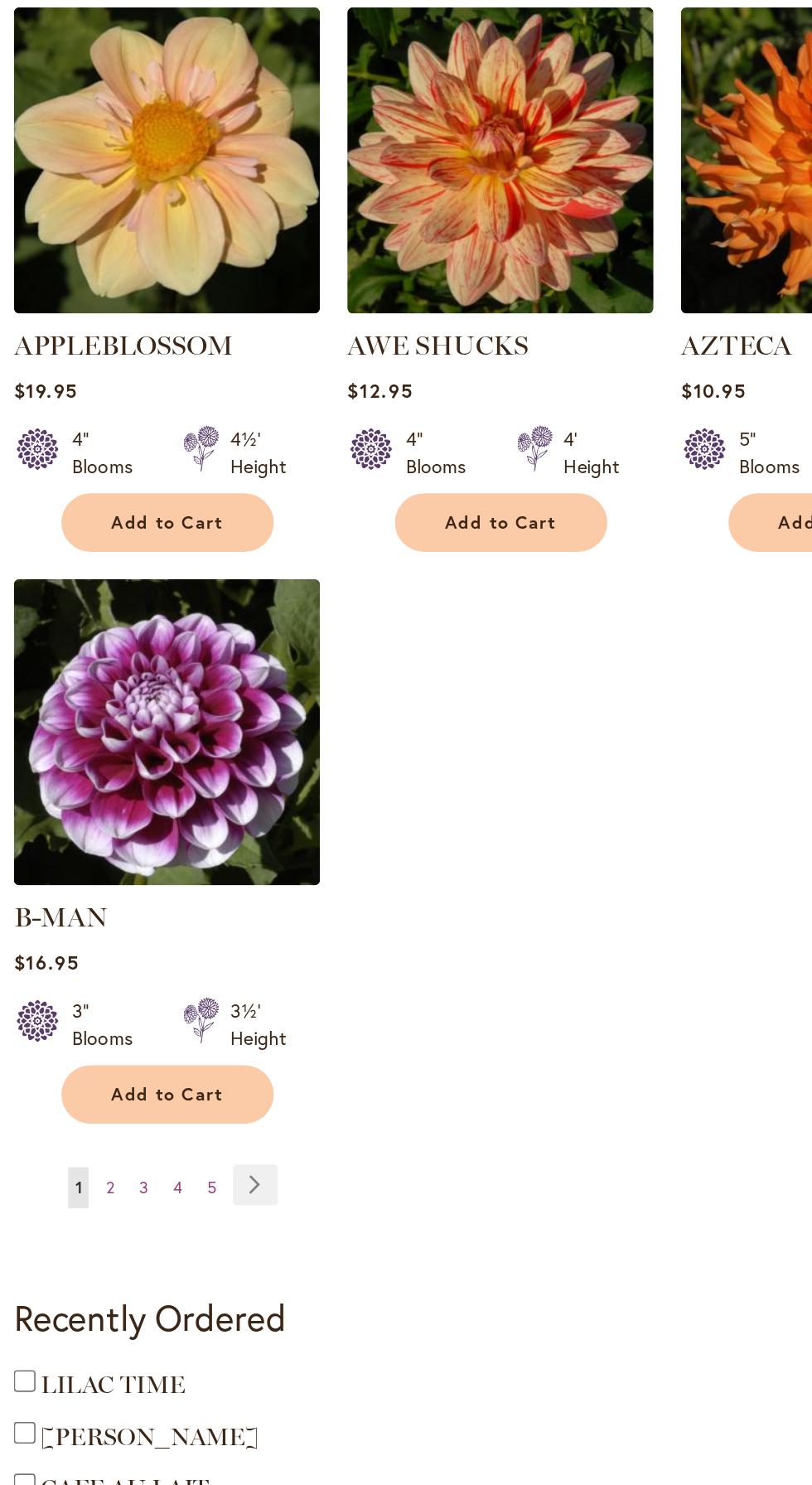
scroll to position [1553, 0]
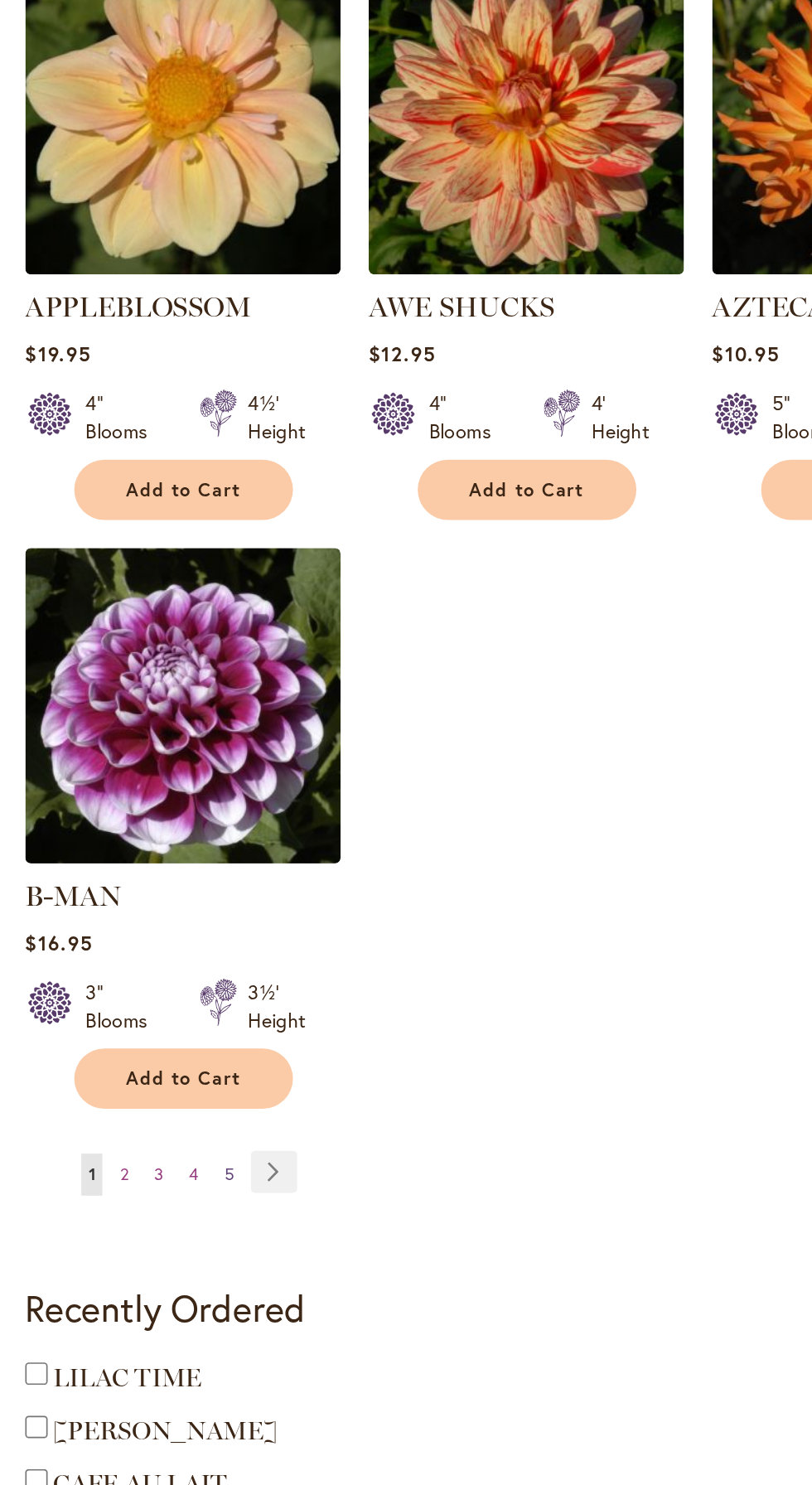
click at [131, 1245] on link "Page 5" at bounding box center [135, 1257] width 14 height 25
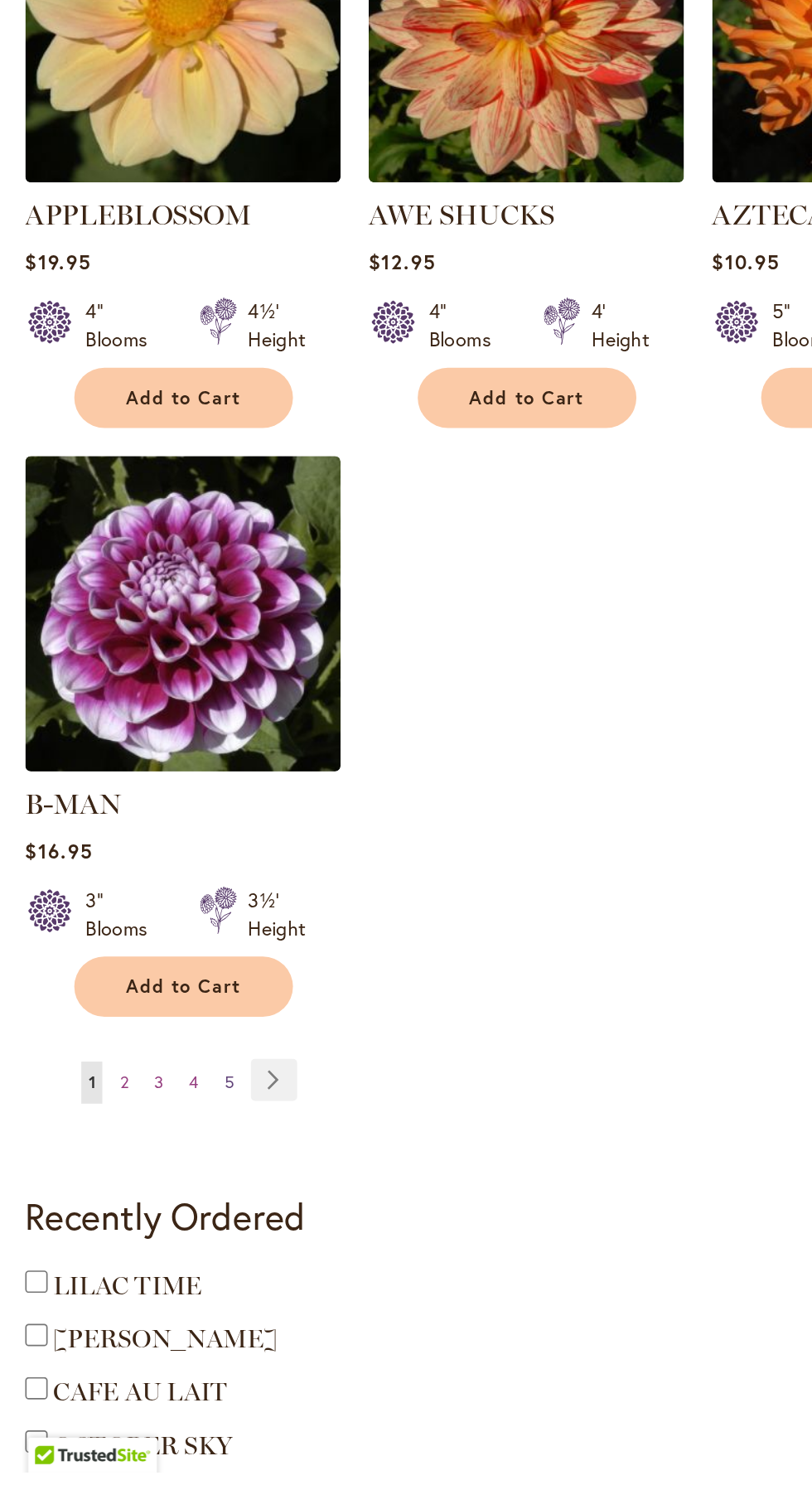
scroll to position [1581, 0]
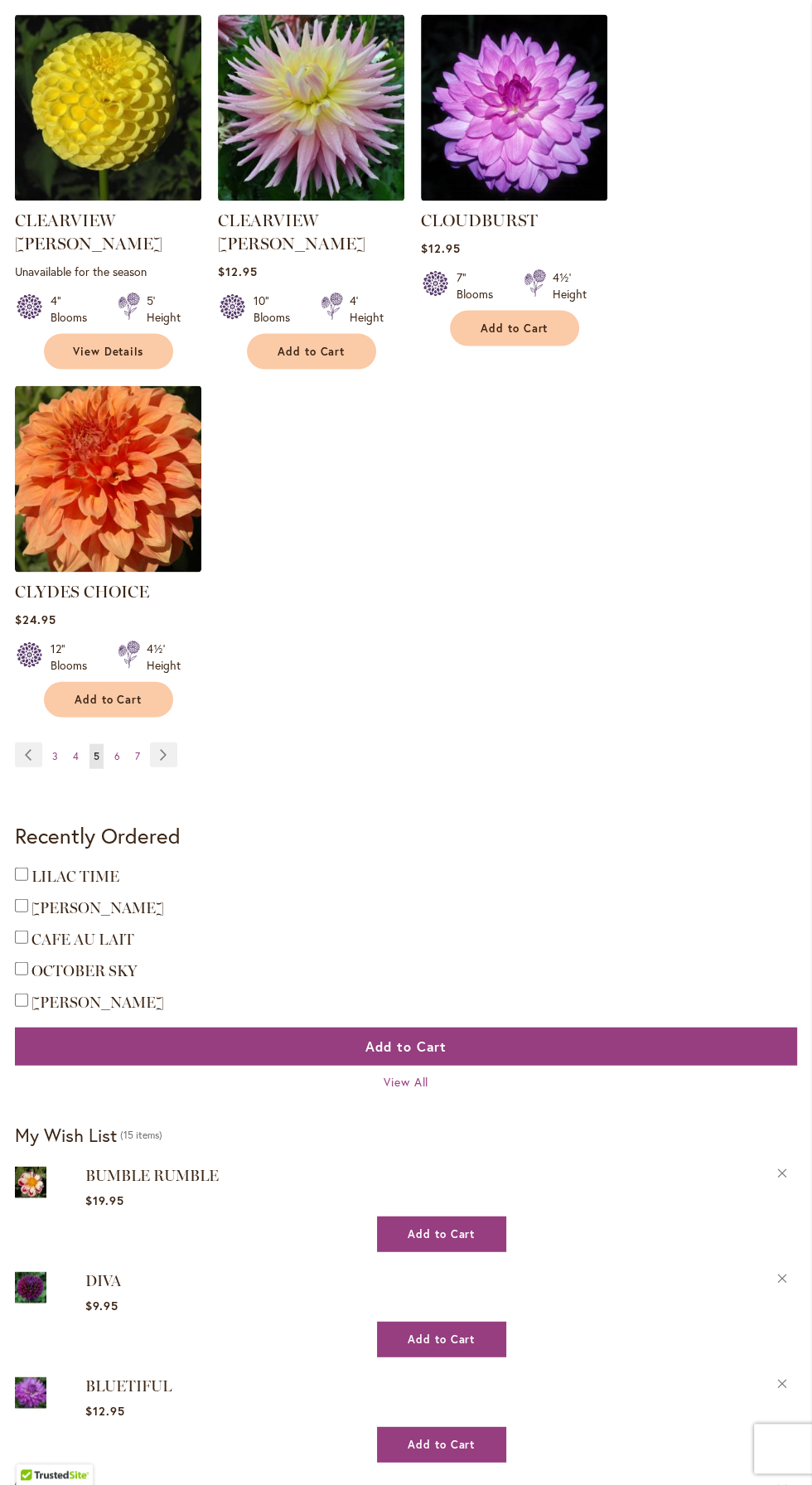
scroll to position [2092, 0]
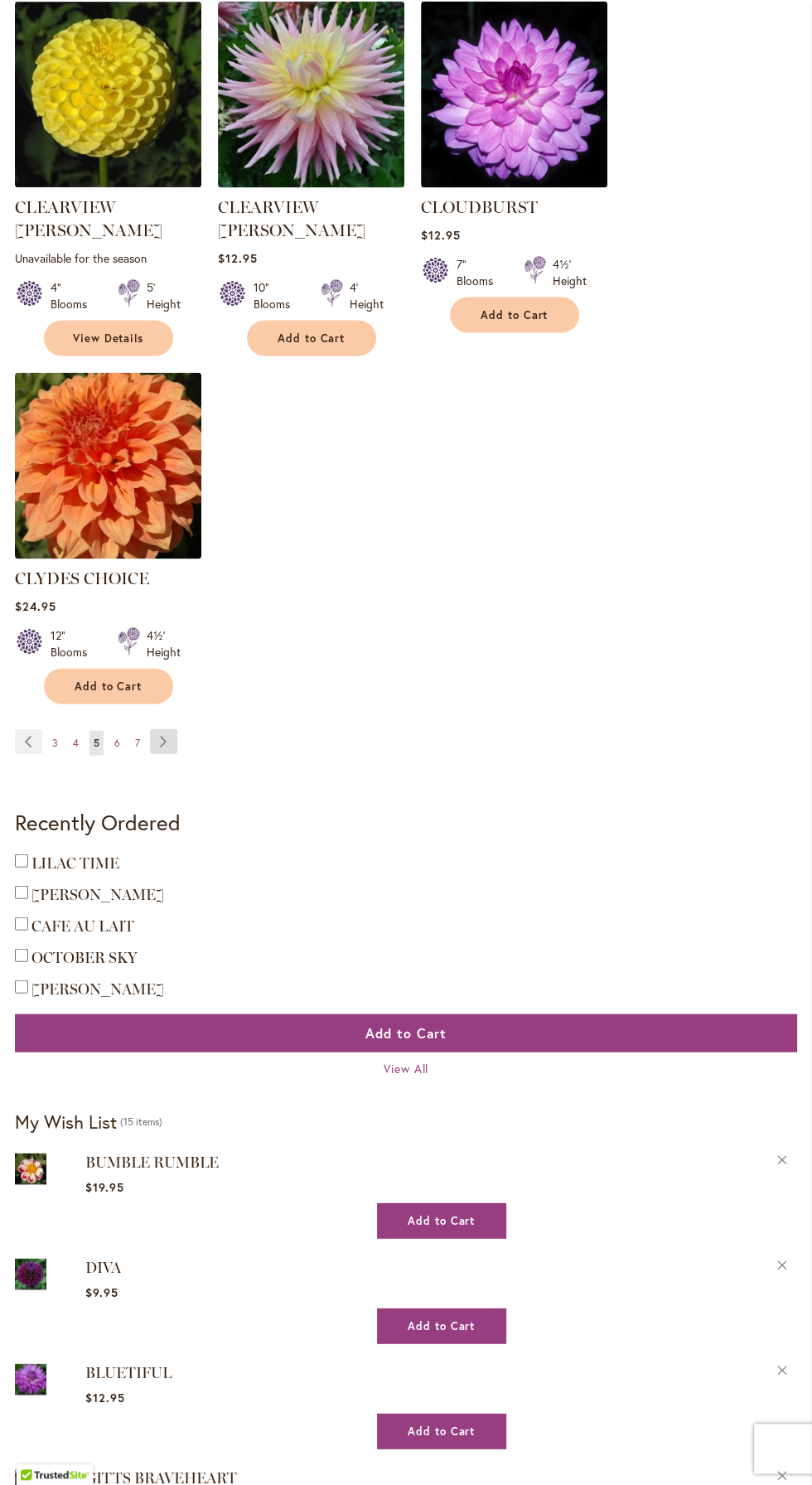
click at [161, 728] on link "Page Next" at bounding box center [163, 740] width 27 height 25
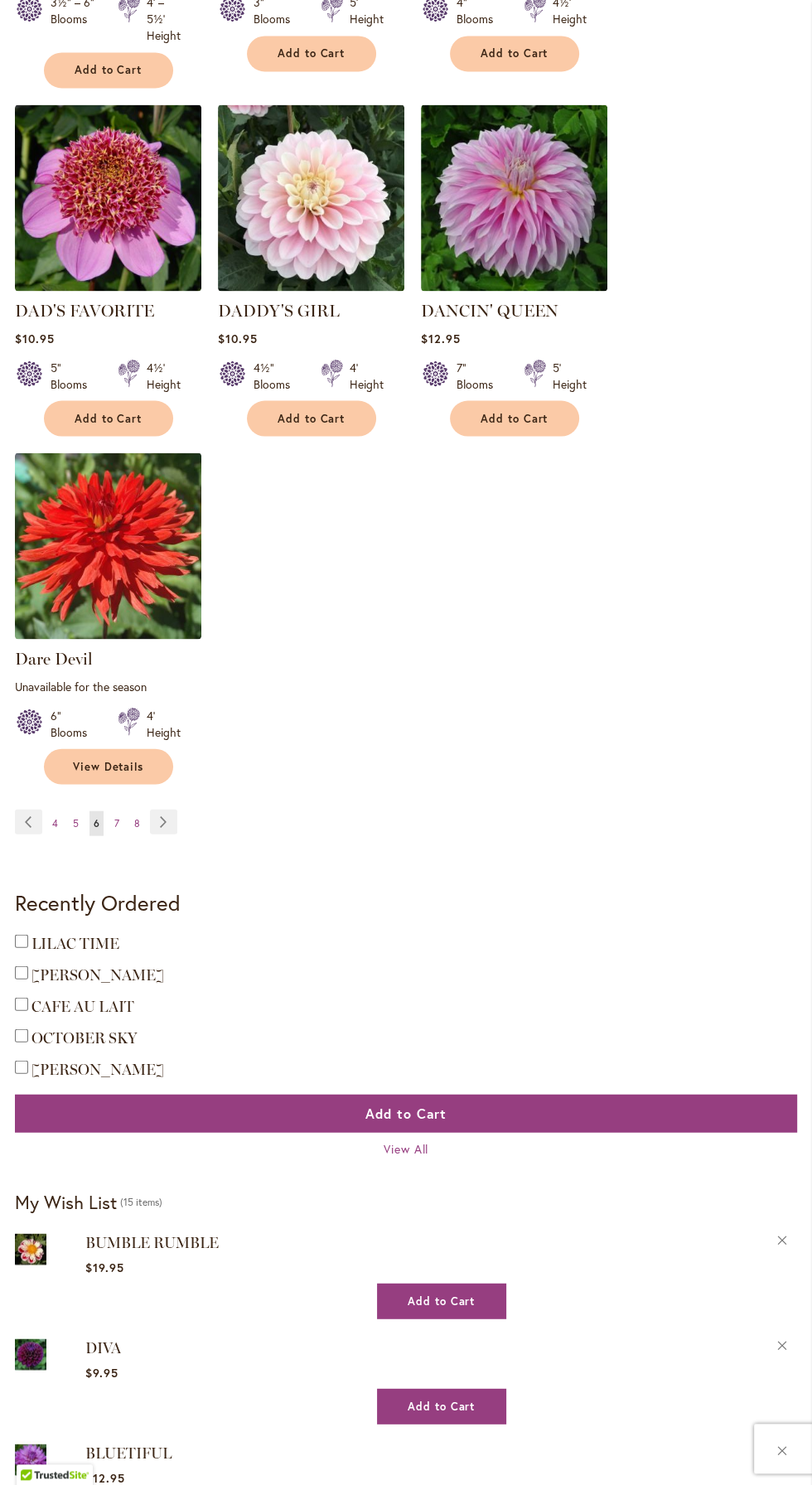
scroll to position [2010, 0]
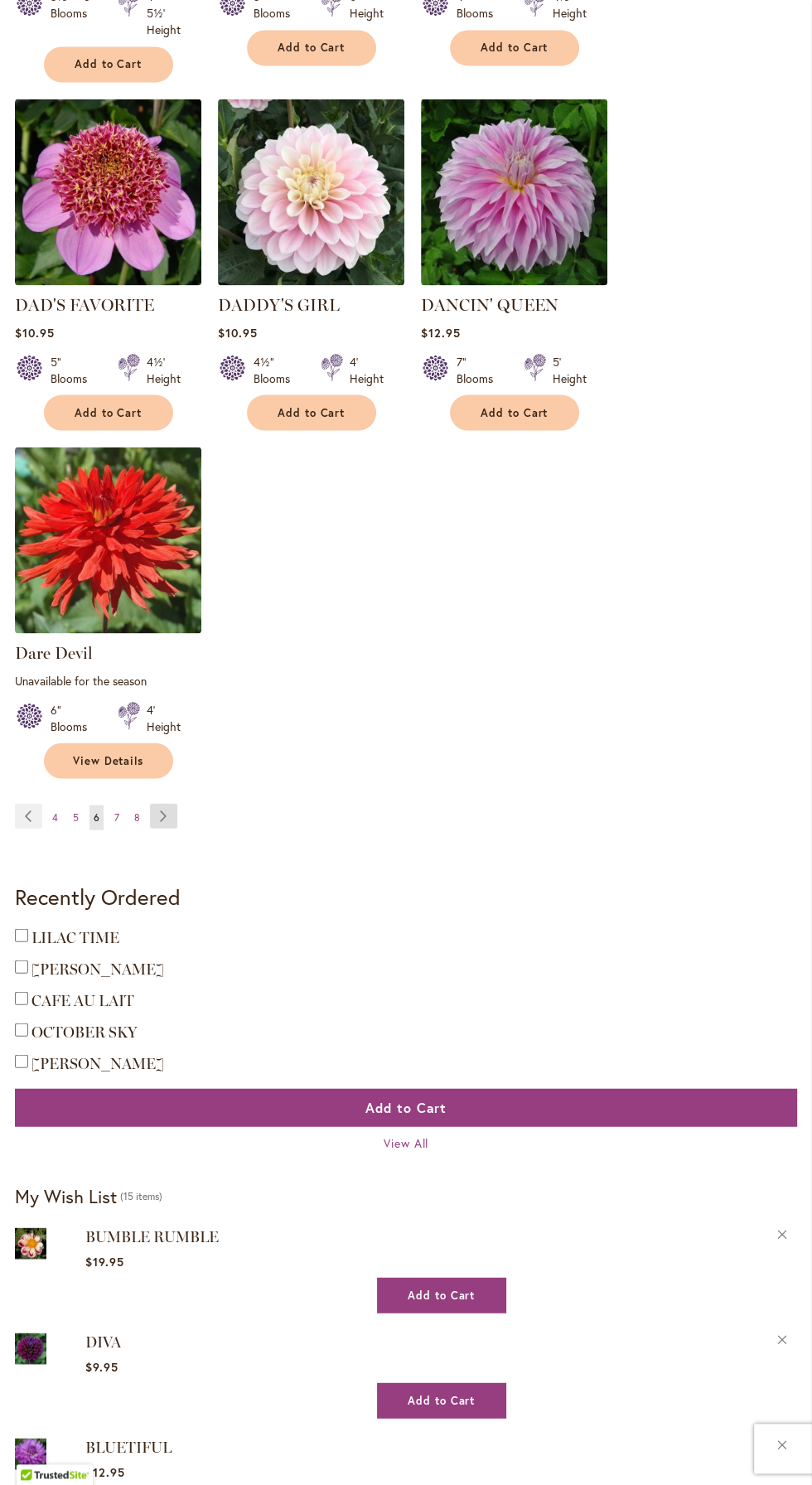
click at [163, 807] on link "Page Next" at bounding box center [163, 815] width 27 height 25
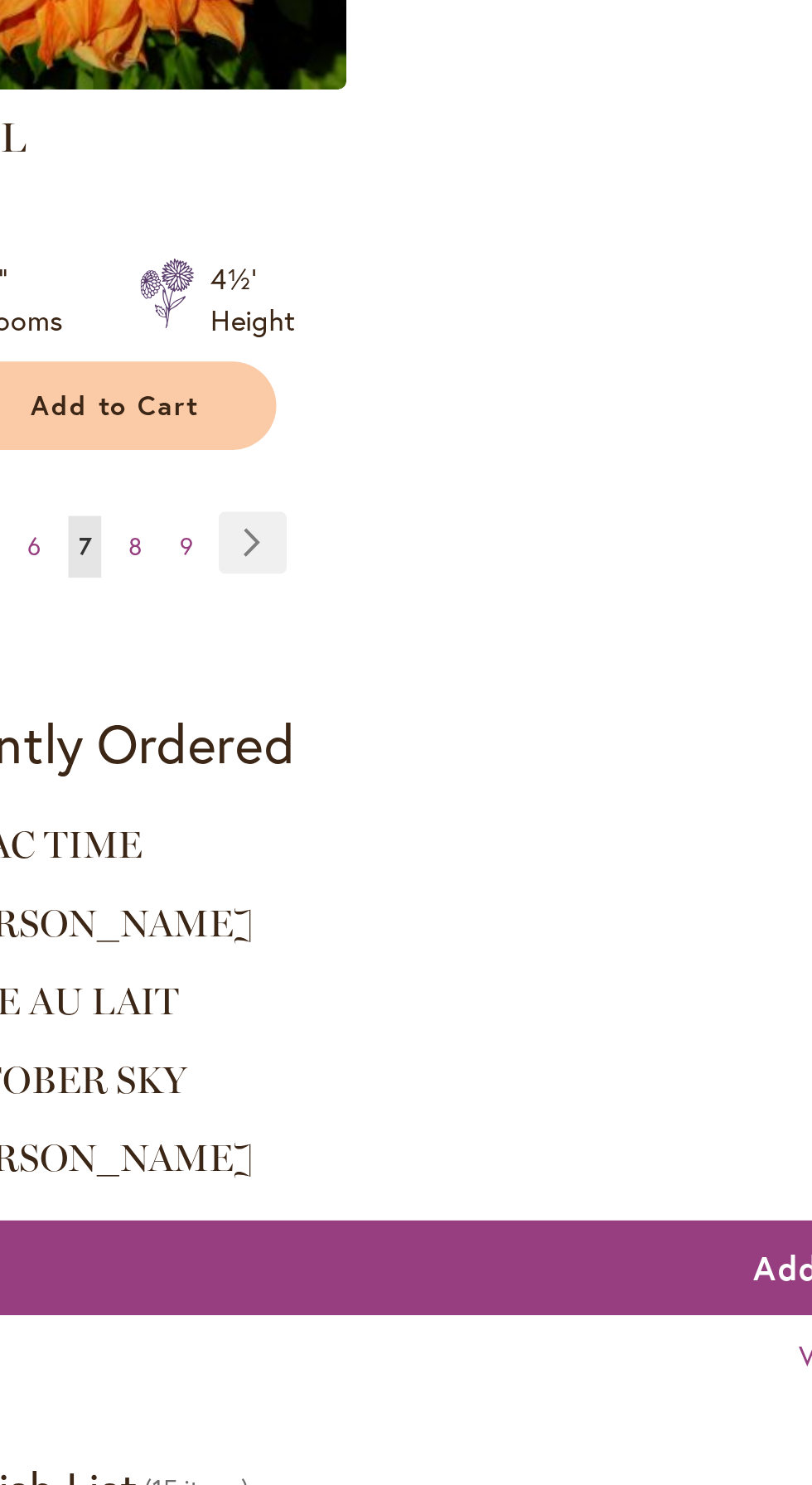
scroll to position [2012, 0]
click at [135, 792] on span "9" at bounding box center [137, 798] width 6 height 12
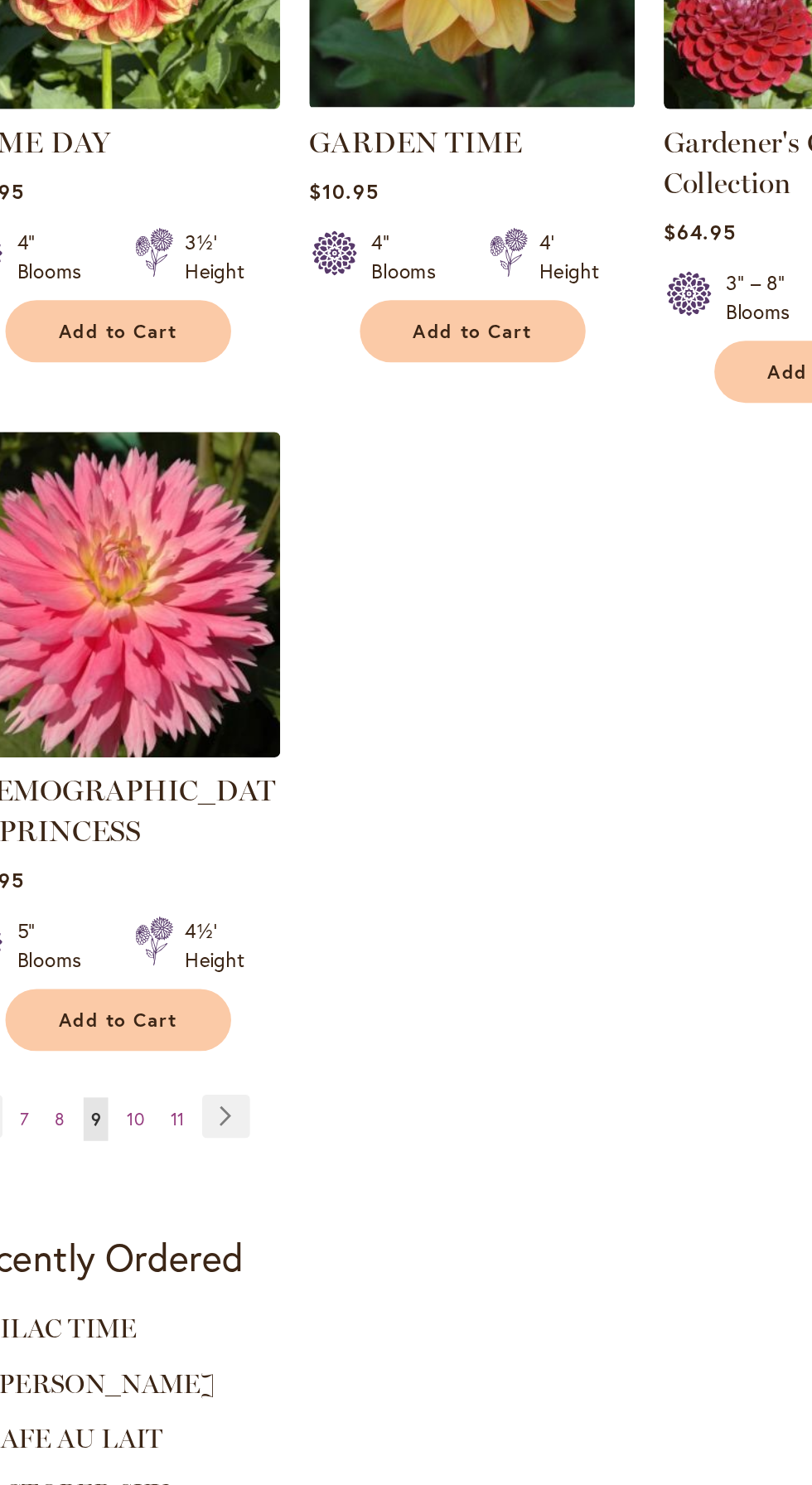
scroll to position [1758, 0]
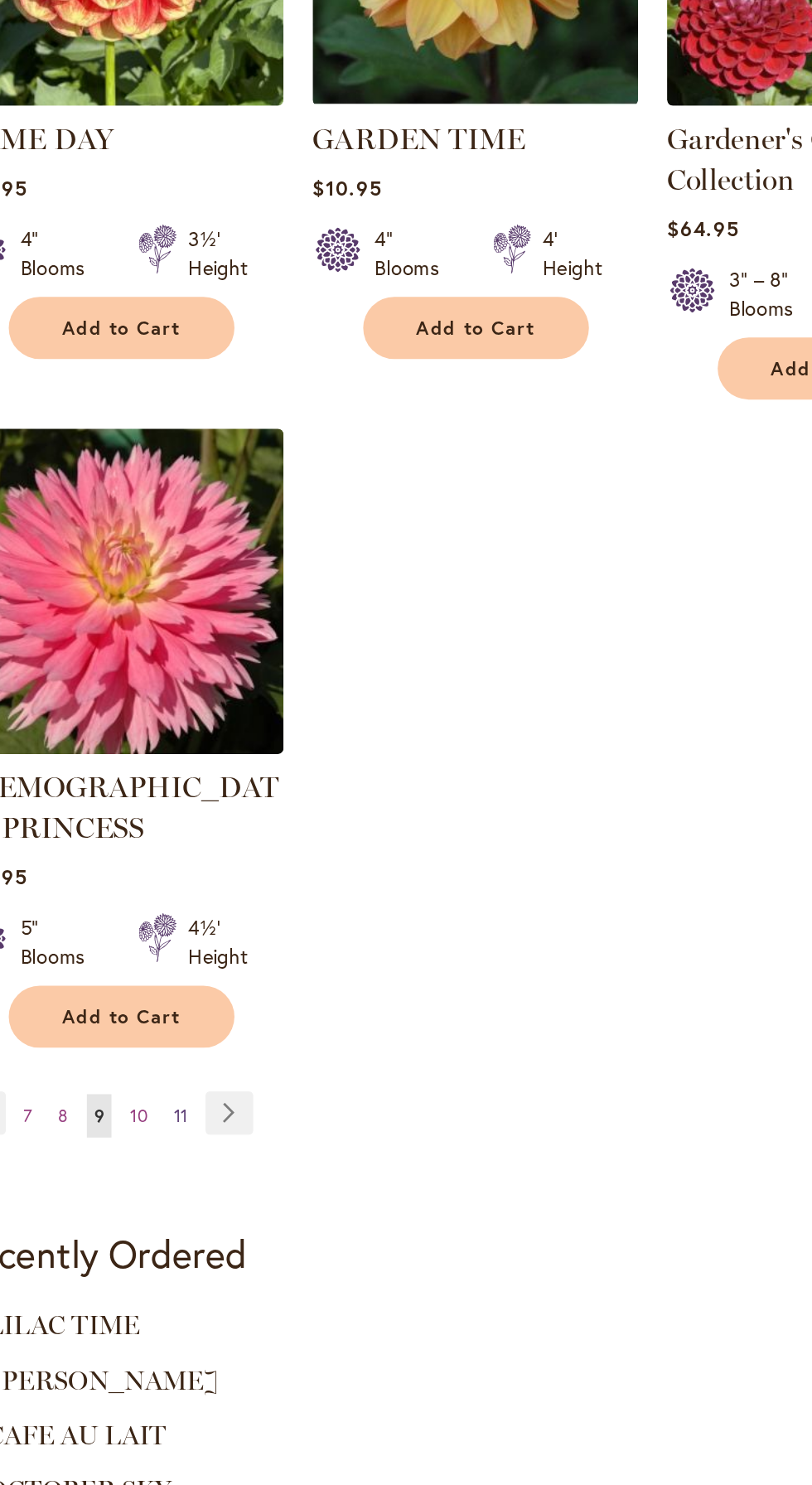
click at [142, 1138] on span "11" at bounding box center [142, 1144] width 8 height 12
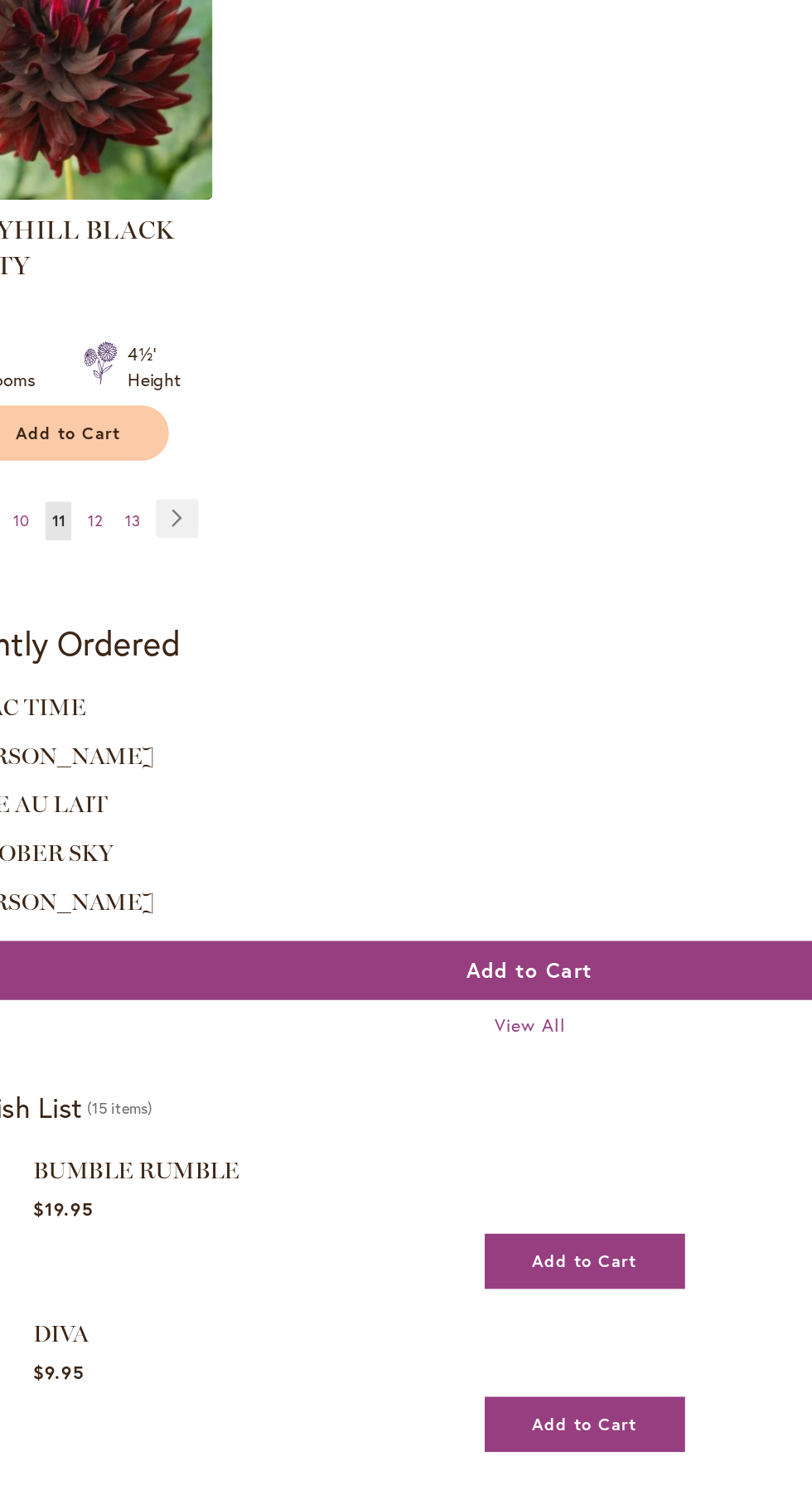
scroll to position [2289, 0]
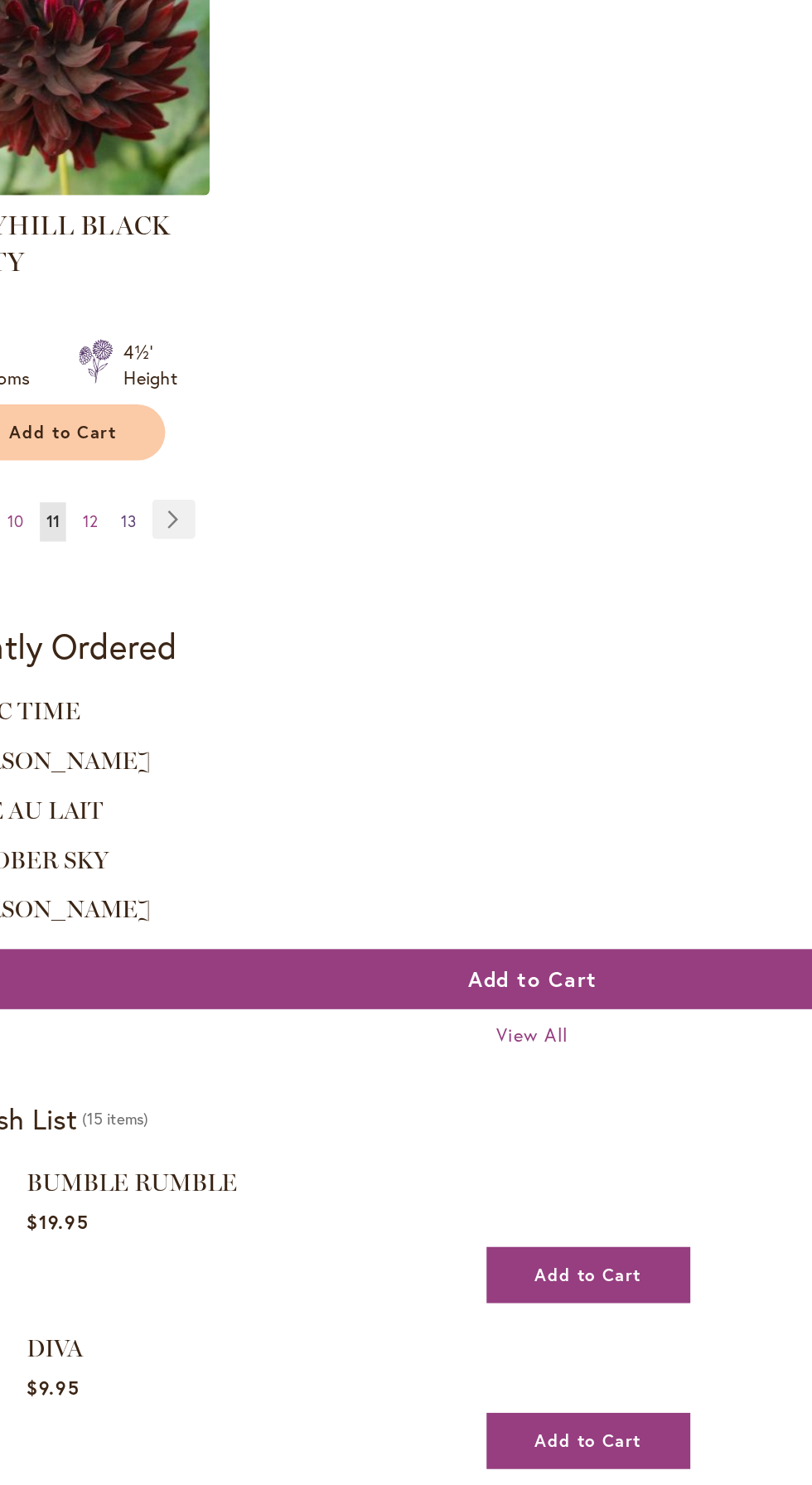
click at [150, 586] on span "13" at bounding box center [150, 583] width 10 height 12
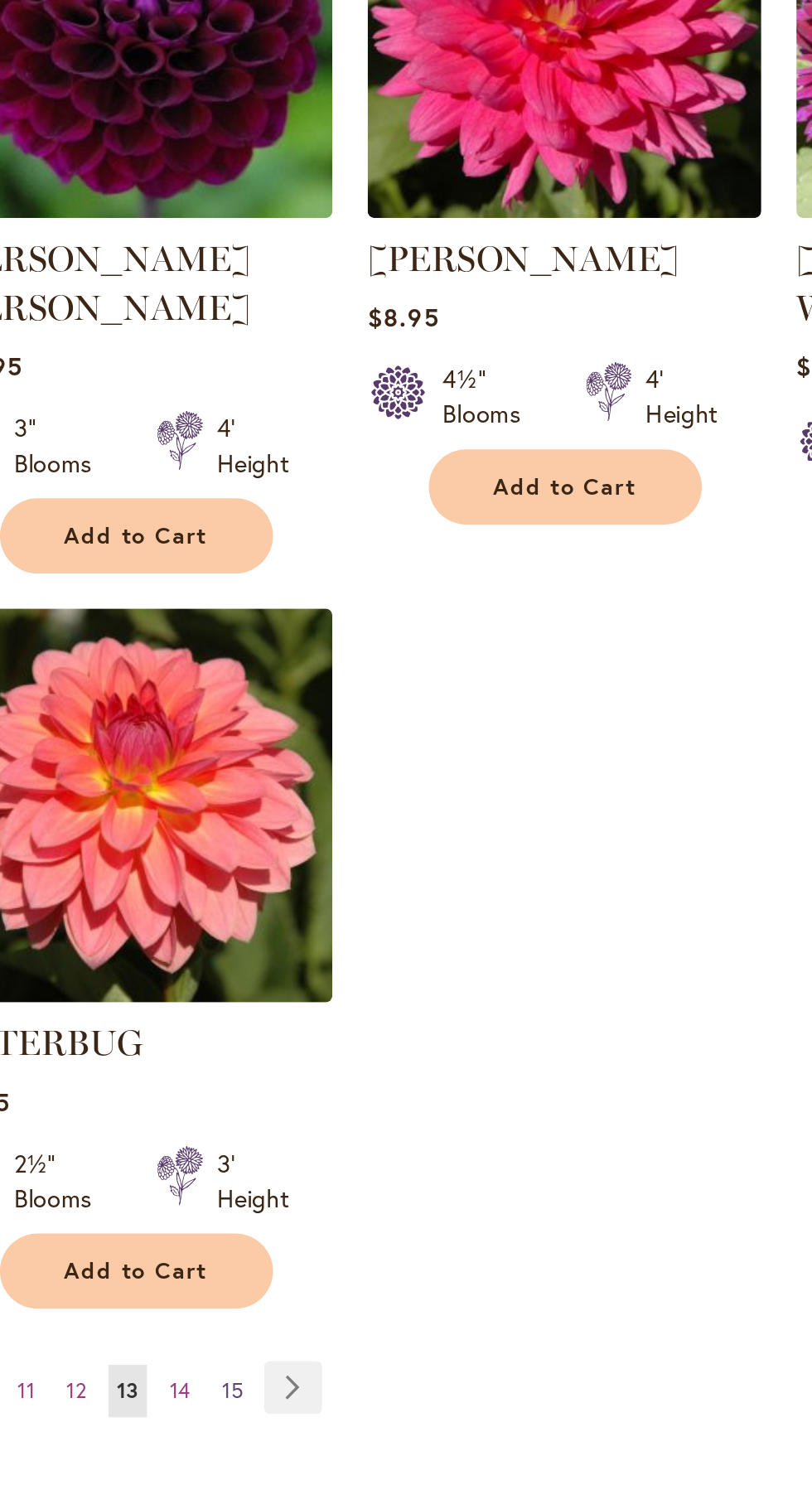
click at [154, 1269] on span "15" at bounding box center [154, 1275] width 10 height 12
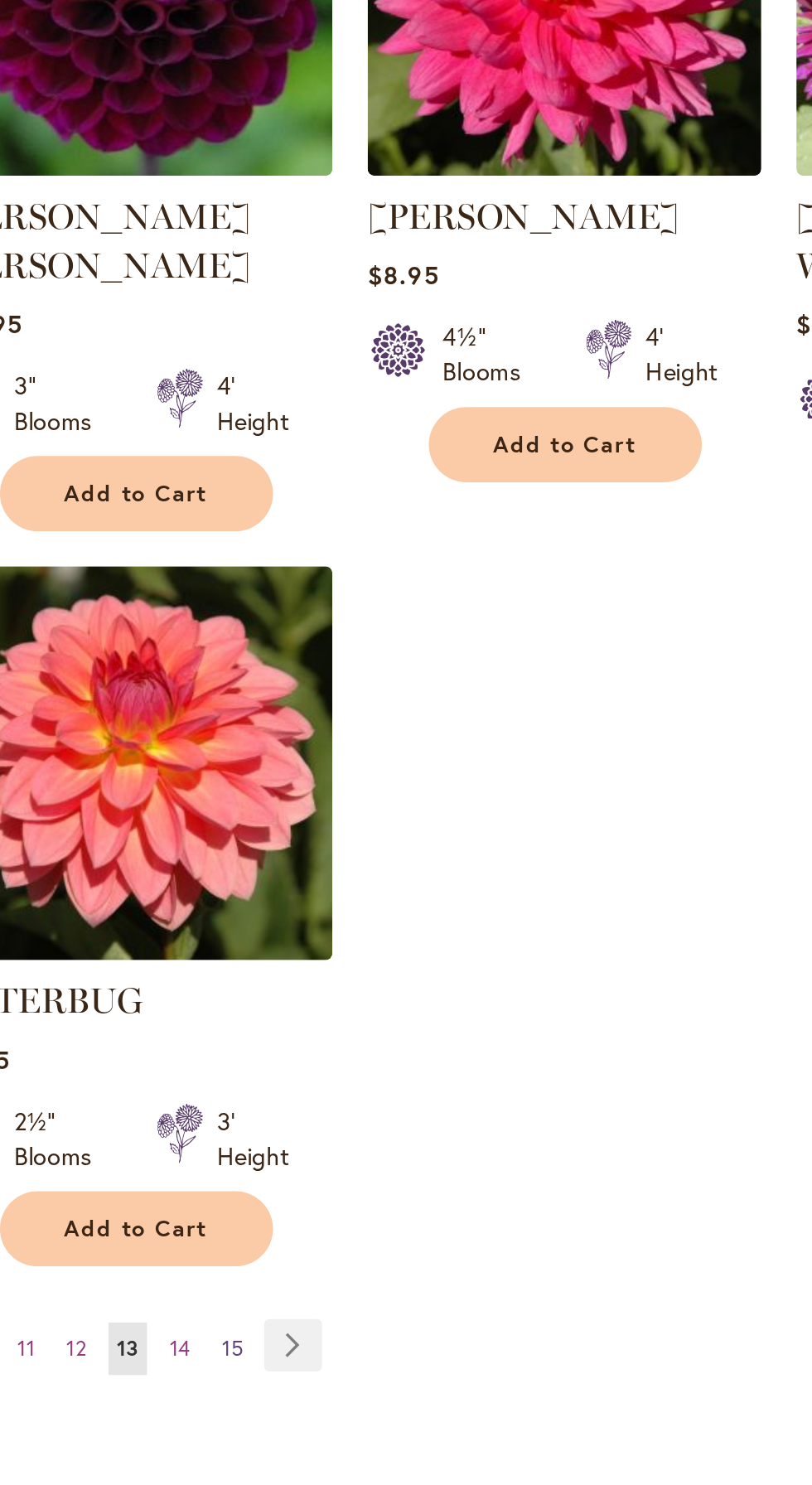
scroll to position [1574, 0]
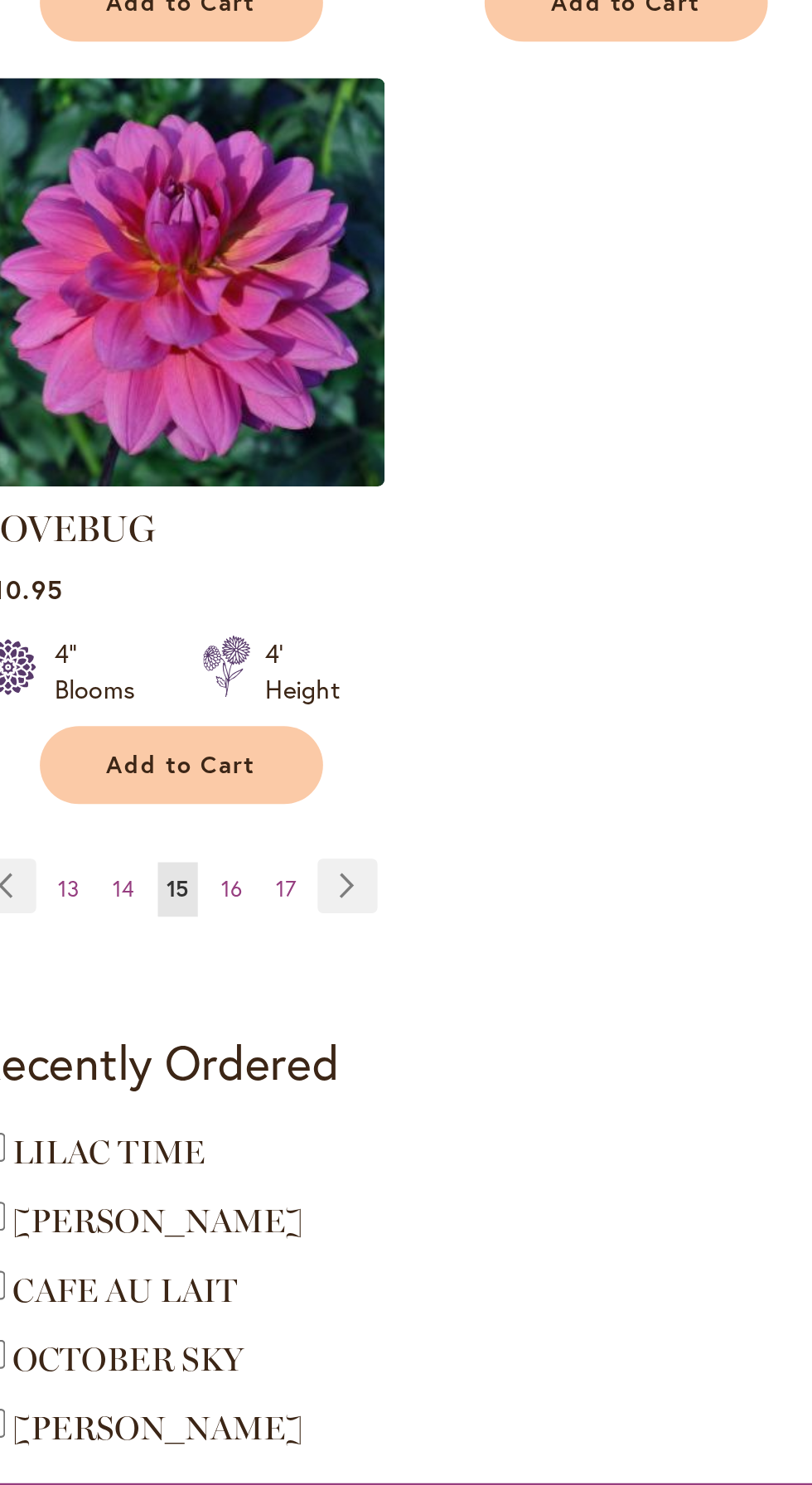
scroll to position [1785, 0]
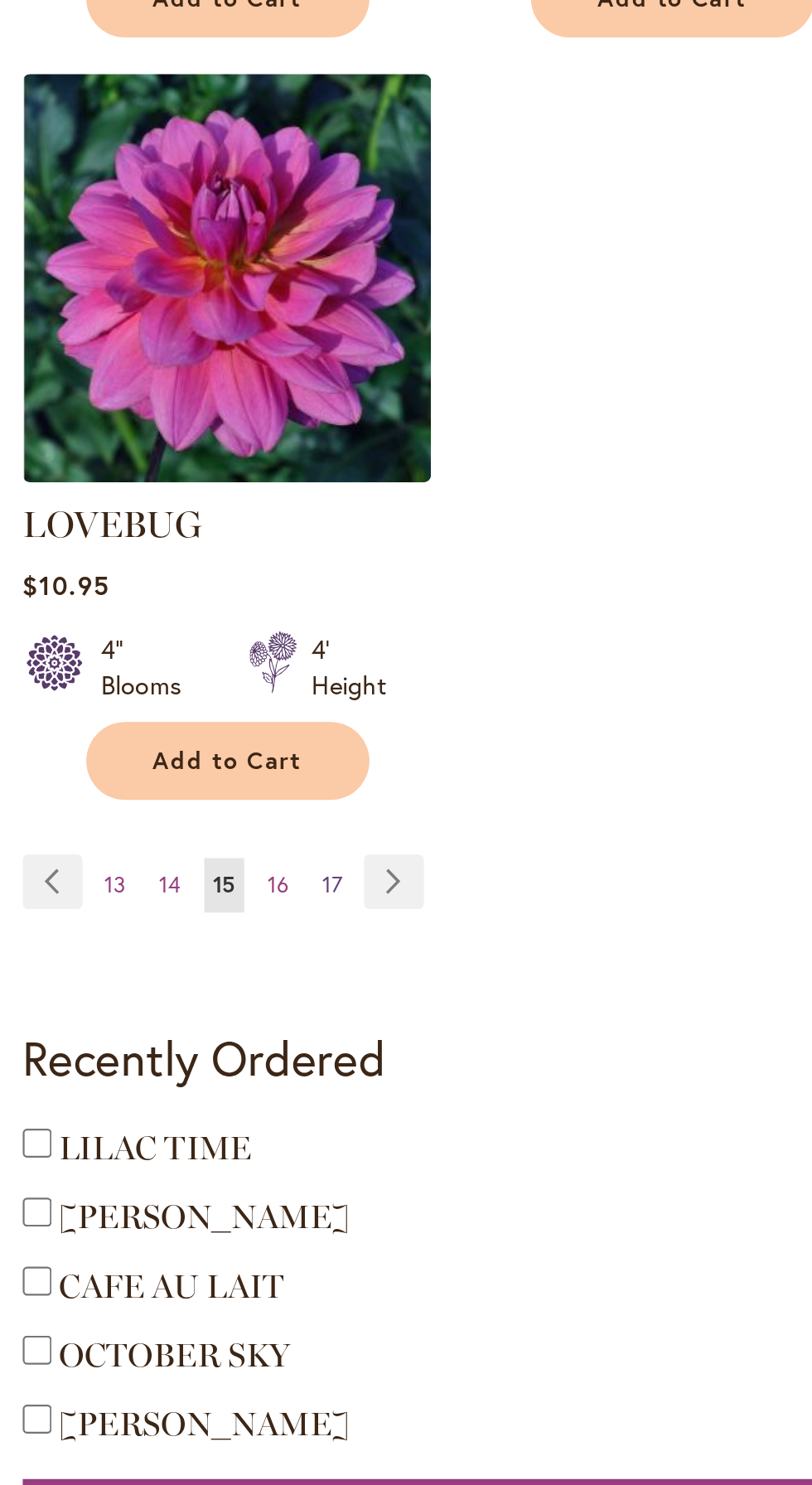
click at [156, 1041] on span "17" at bounding box center [156, 1047] width 9 height 12
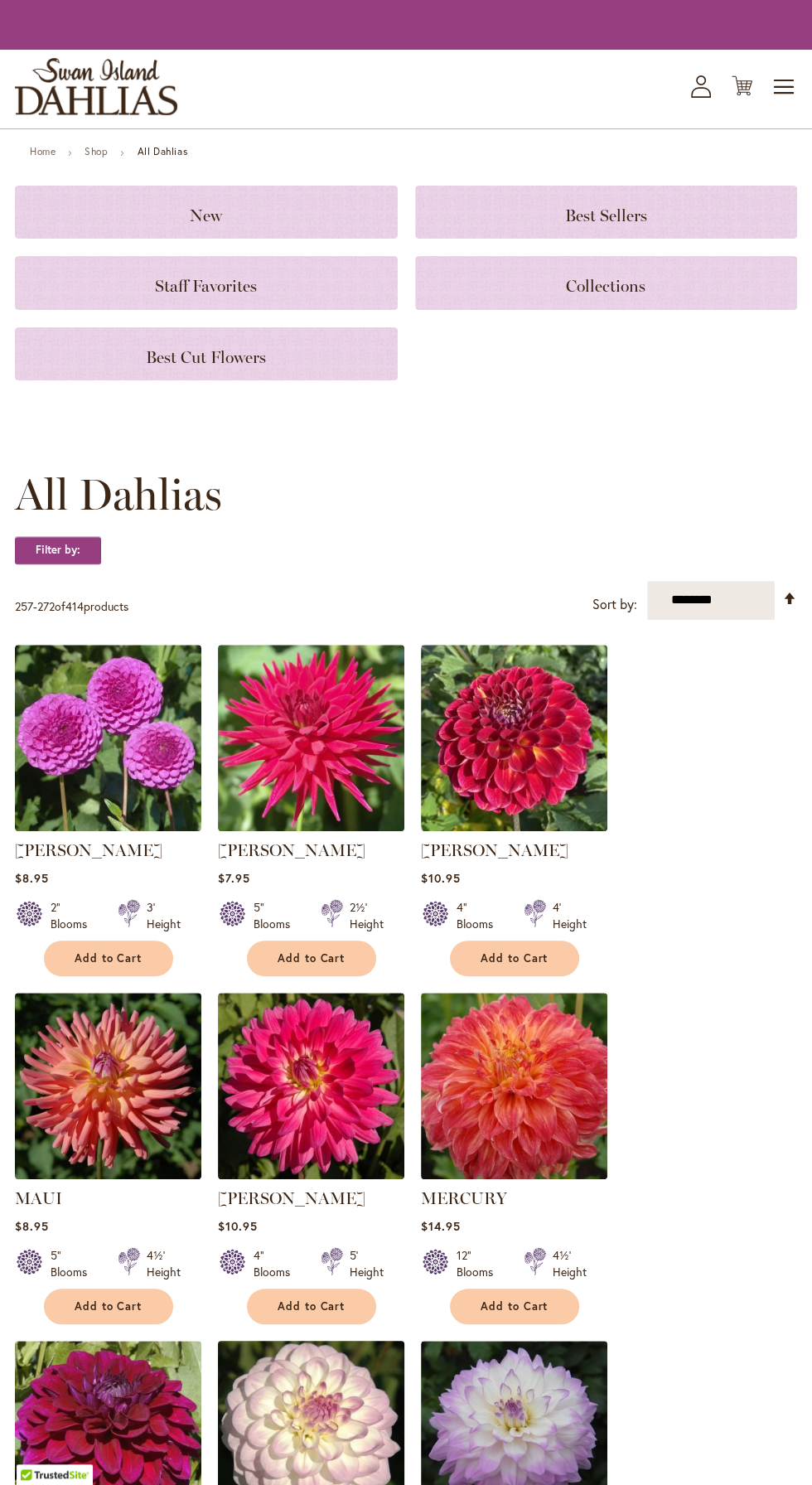
click at [335, 1448] on img at bounding box center [310, 1433] width 195 height 195
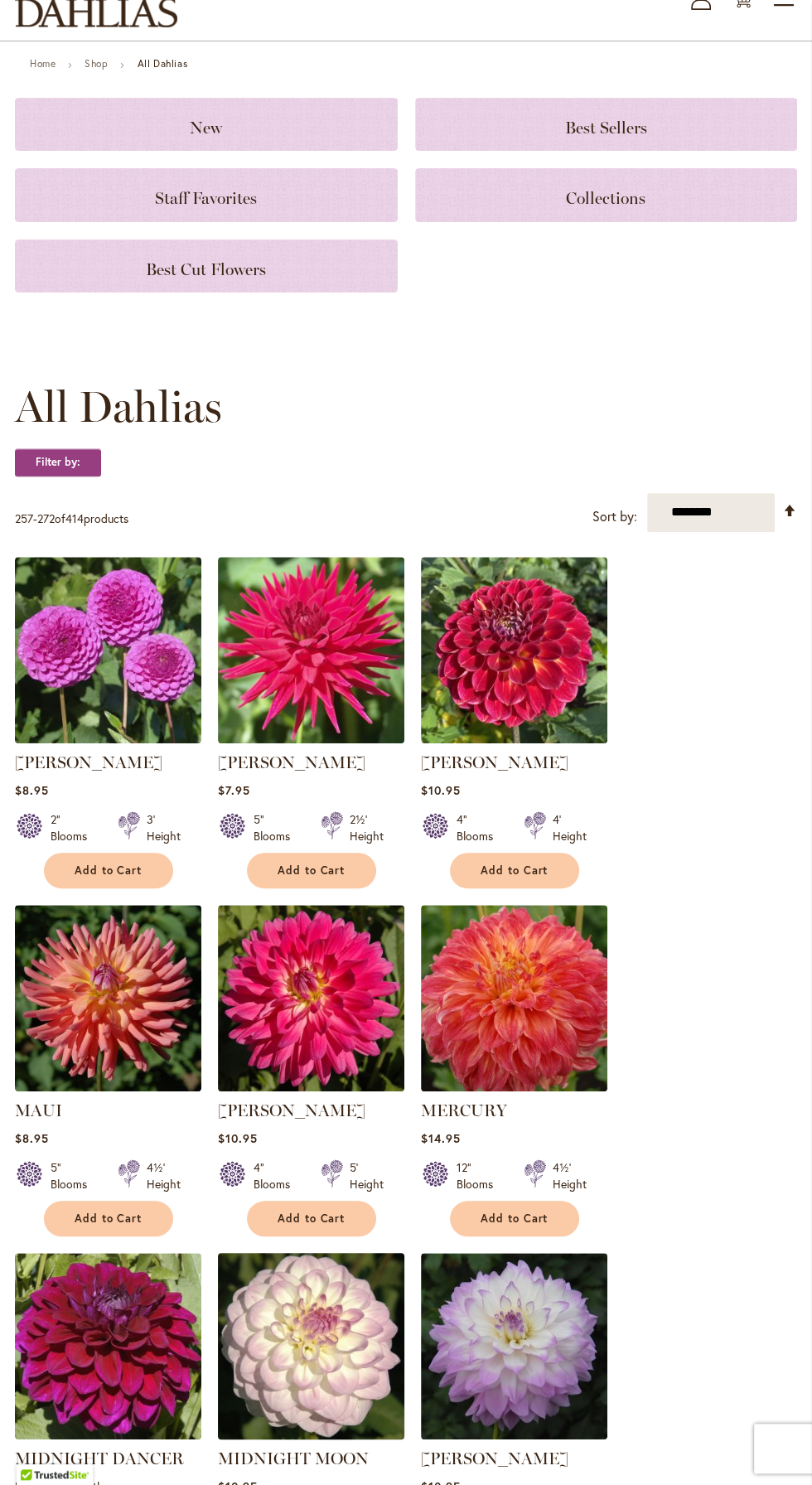
scroll to position [128, 0]
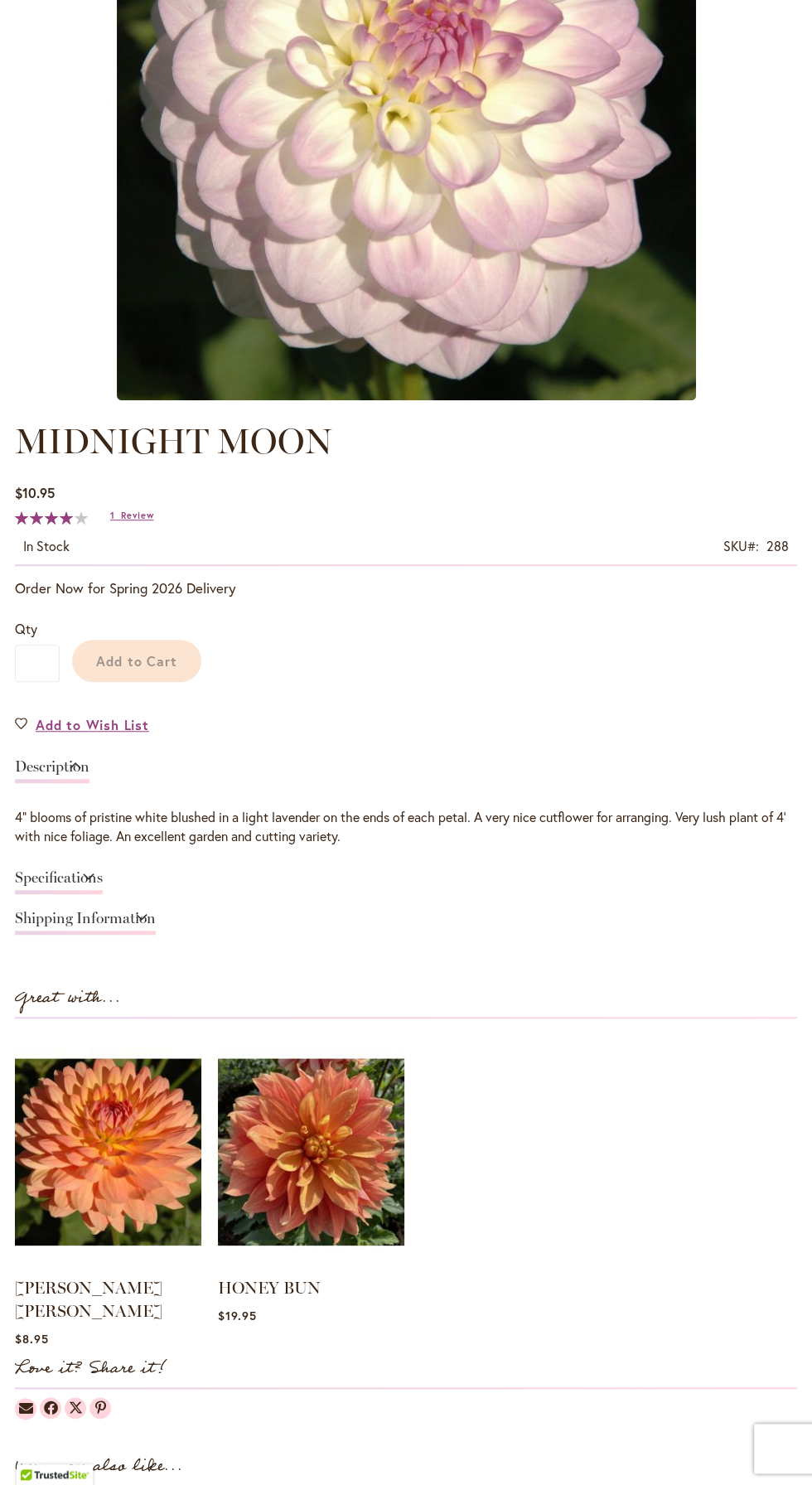
type input "******"
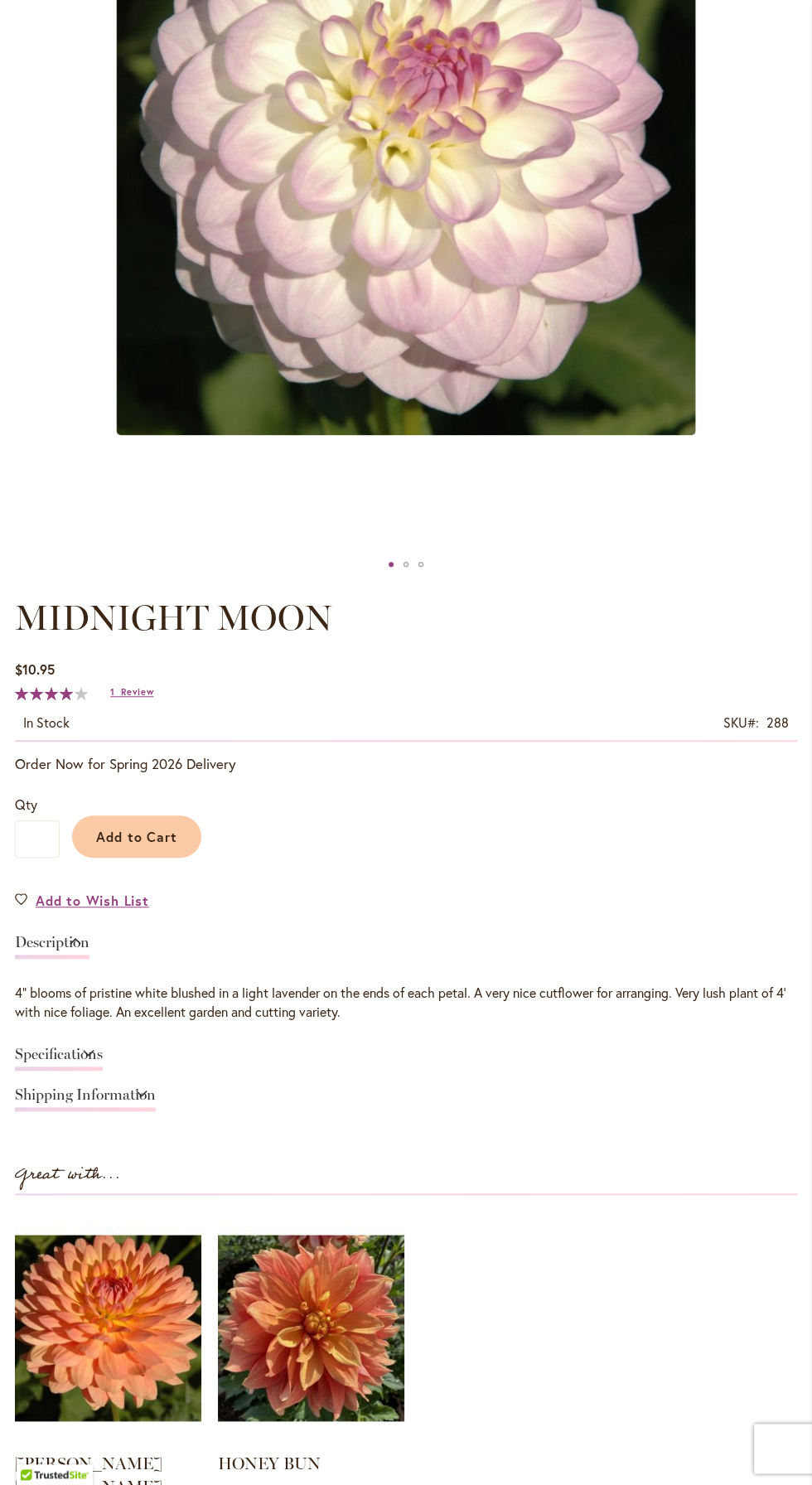
scroll to position [498, 0]
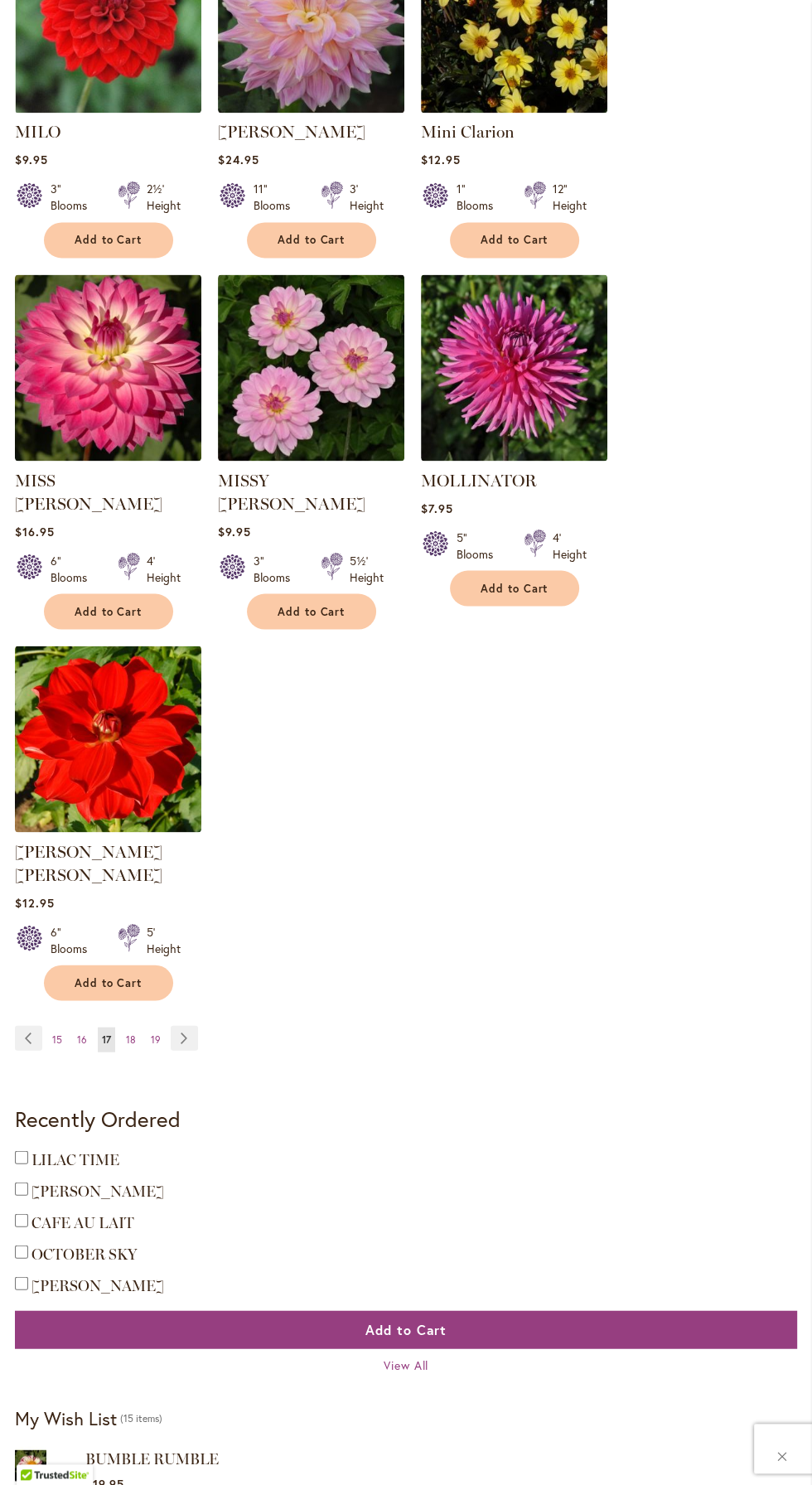
scroll to position [1807, 0]
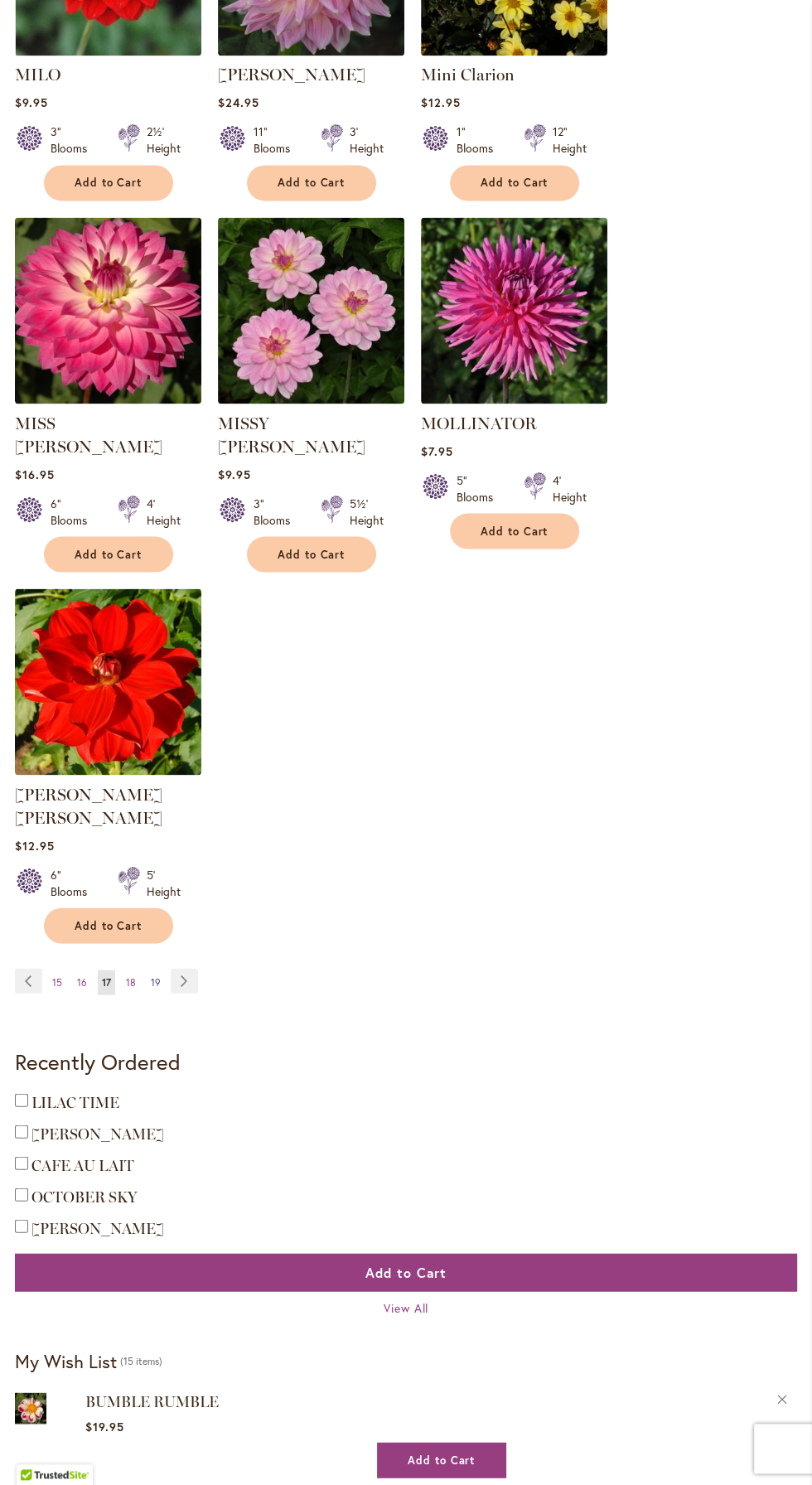
click at [153, 975] on span "19" at bounding box center [155, 980] width 10 height 12
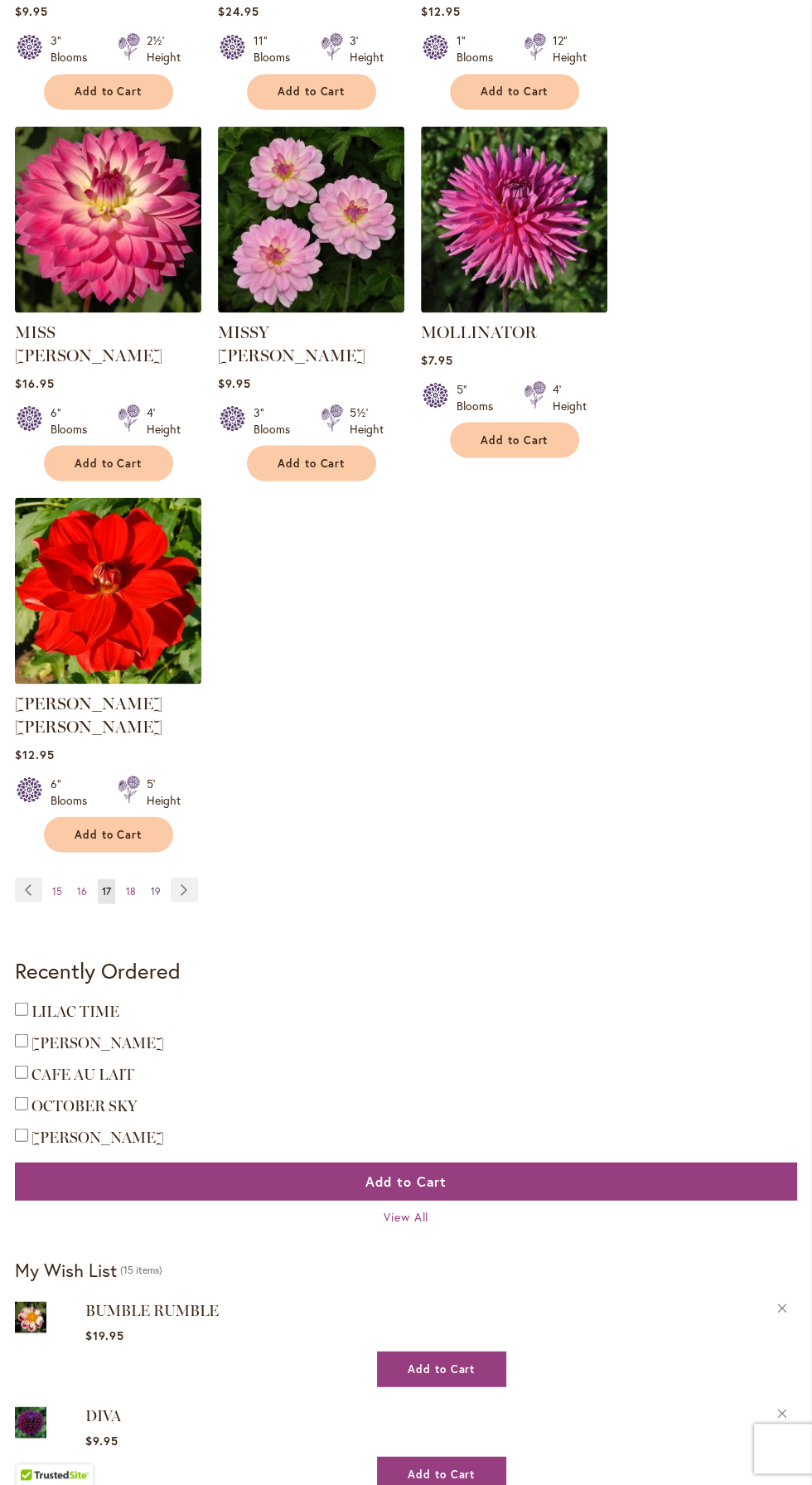
scroll to position [1962, 0]
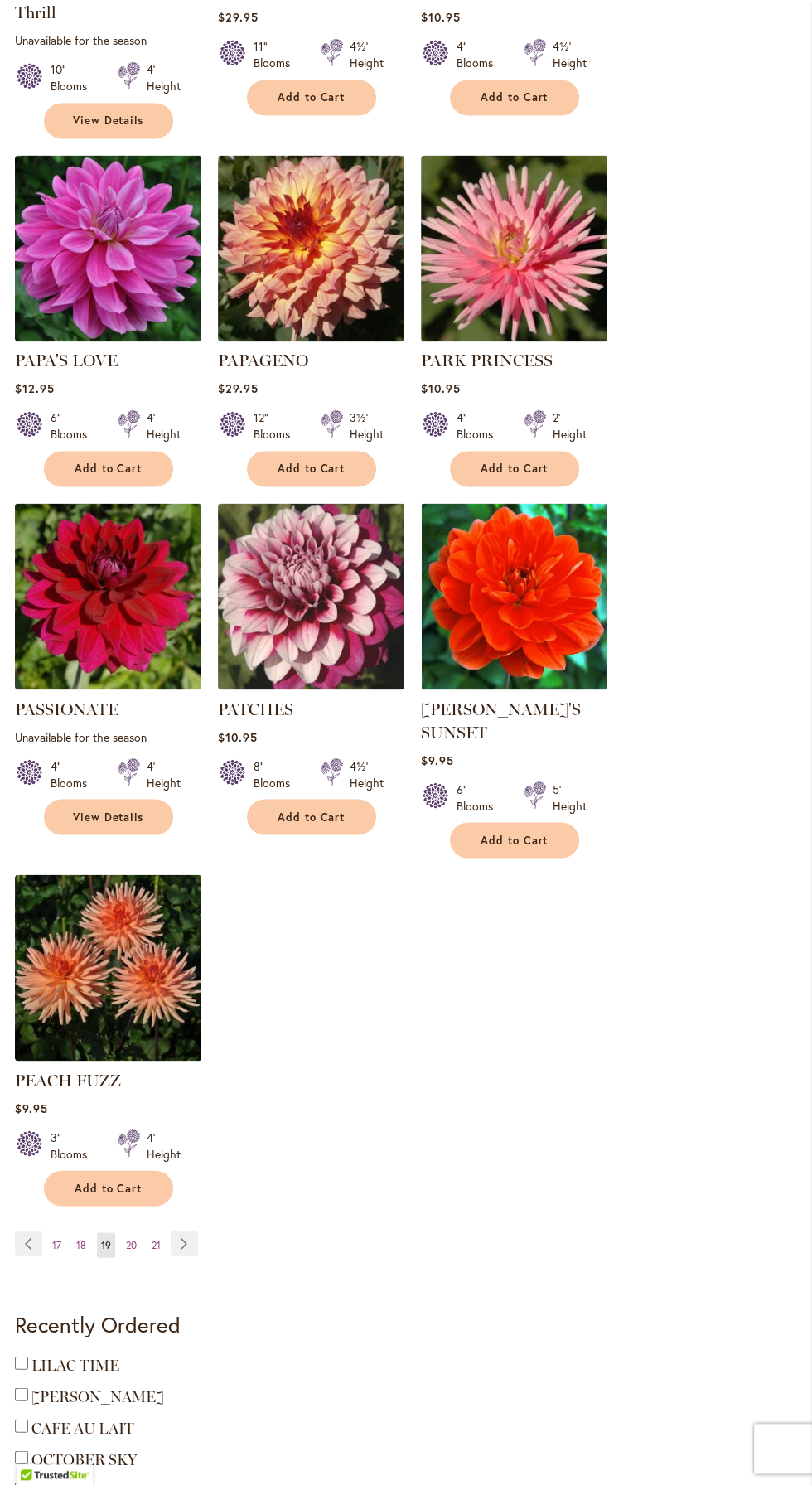
scroll to position [1626, 0]
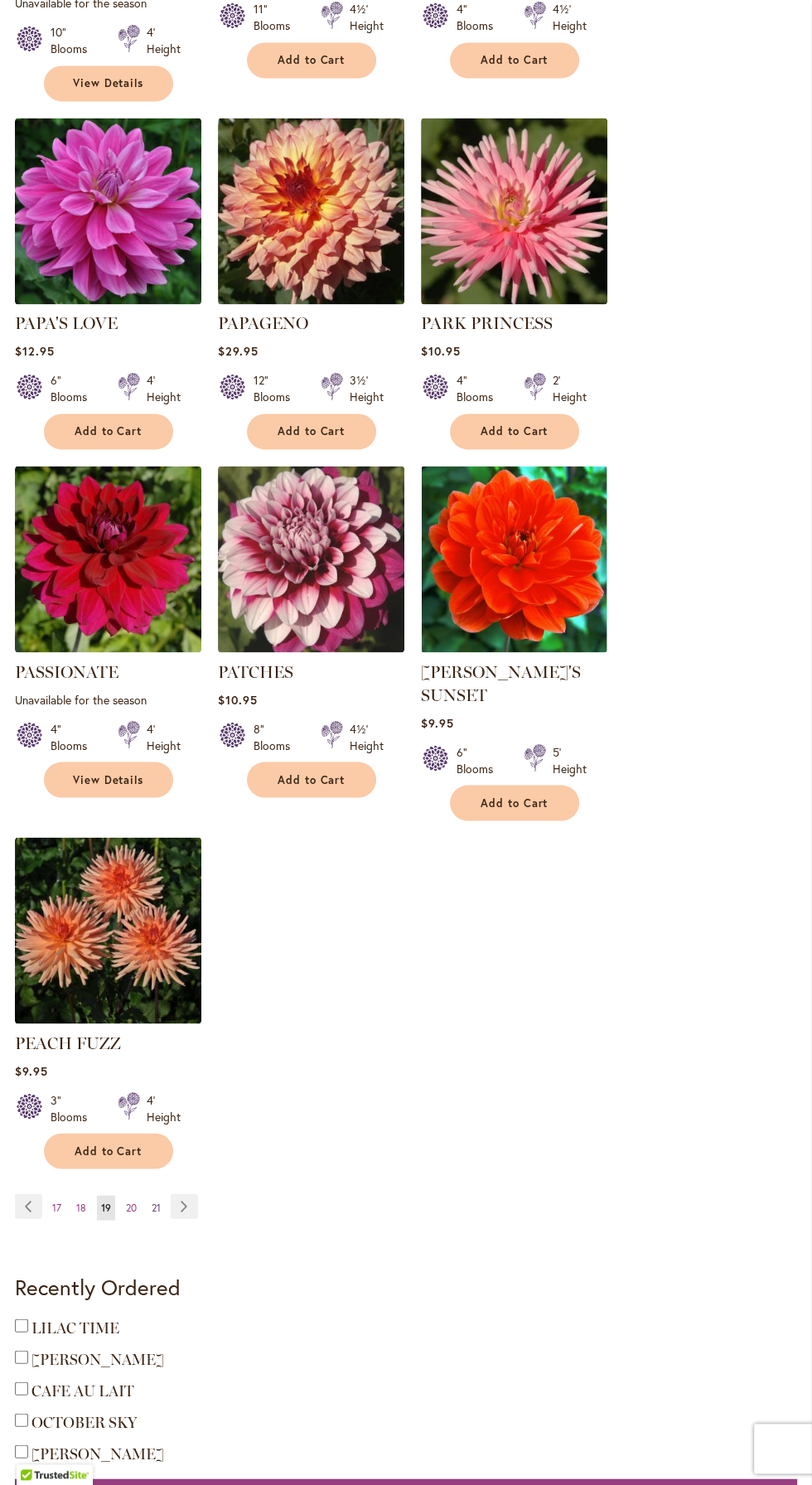
click at [156, 1201] on span "21" at bounding box center [156, 1207] width 9 height 12
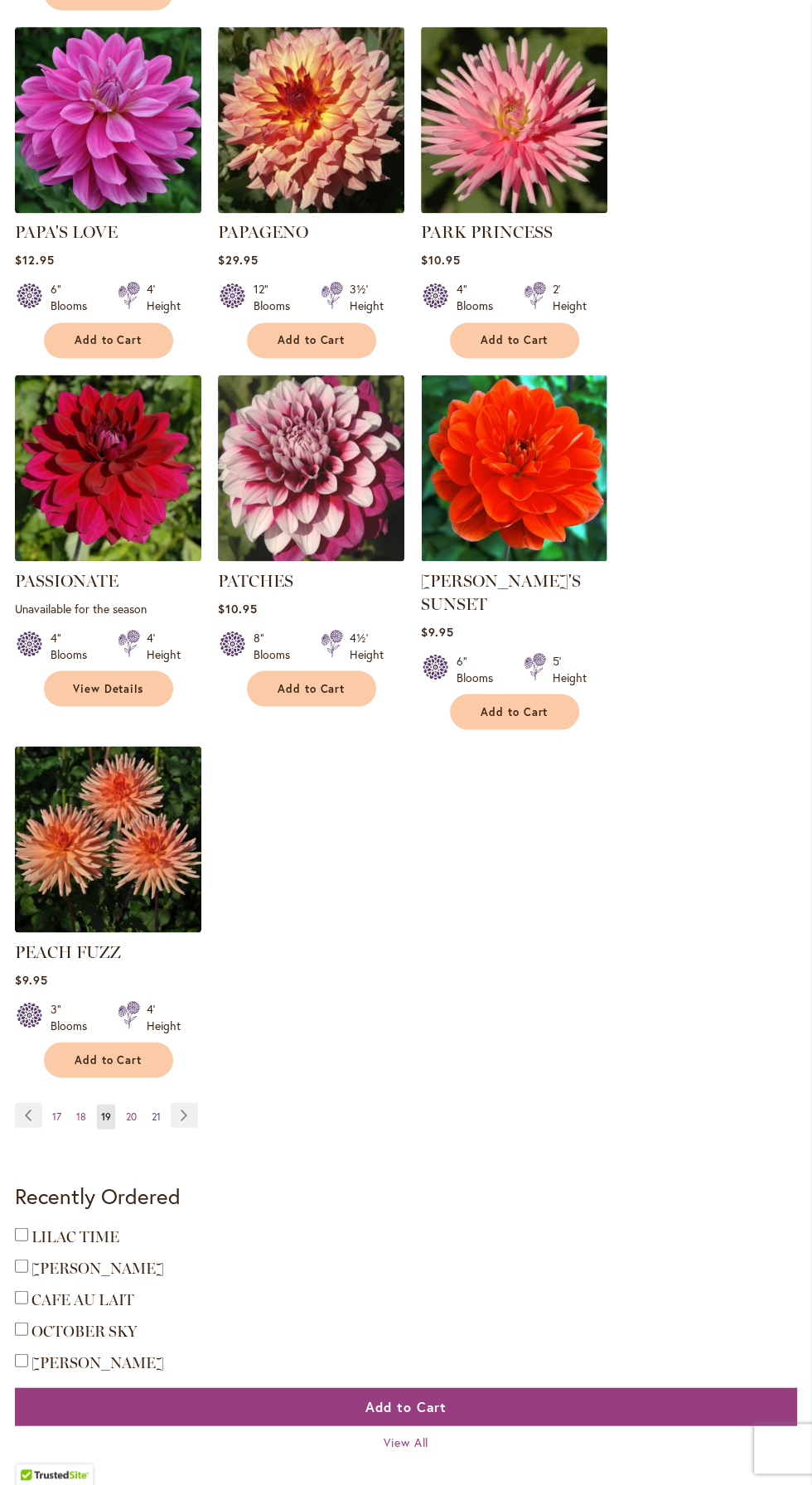
scroll to position [1736, 0]
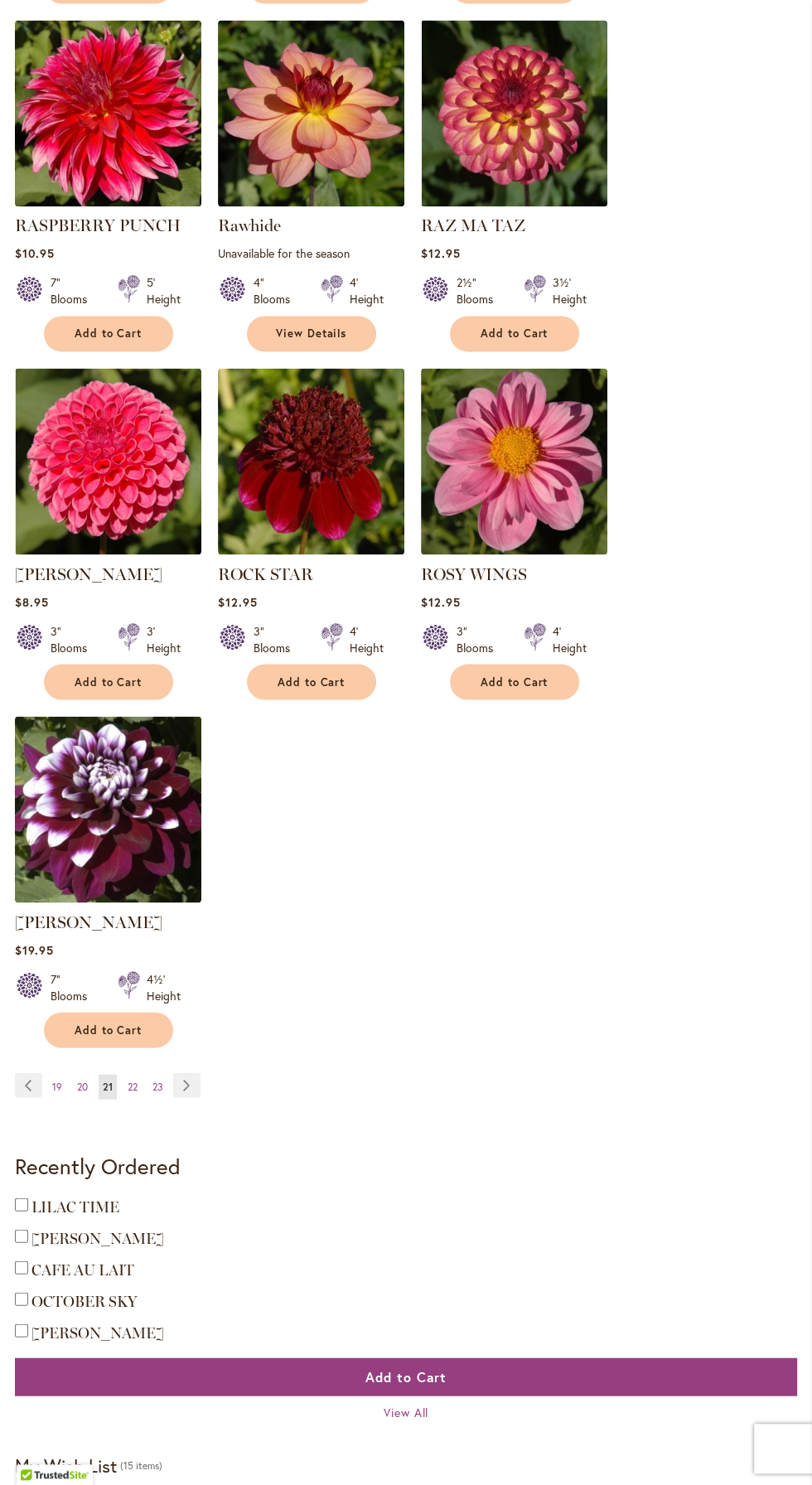
scroll to position [1755, 0]
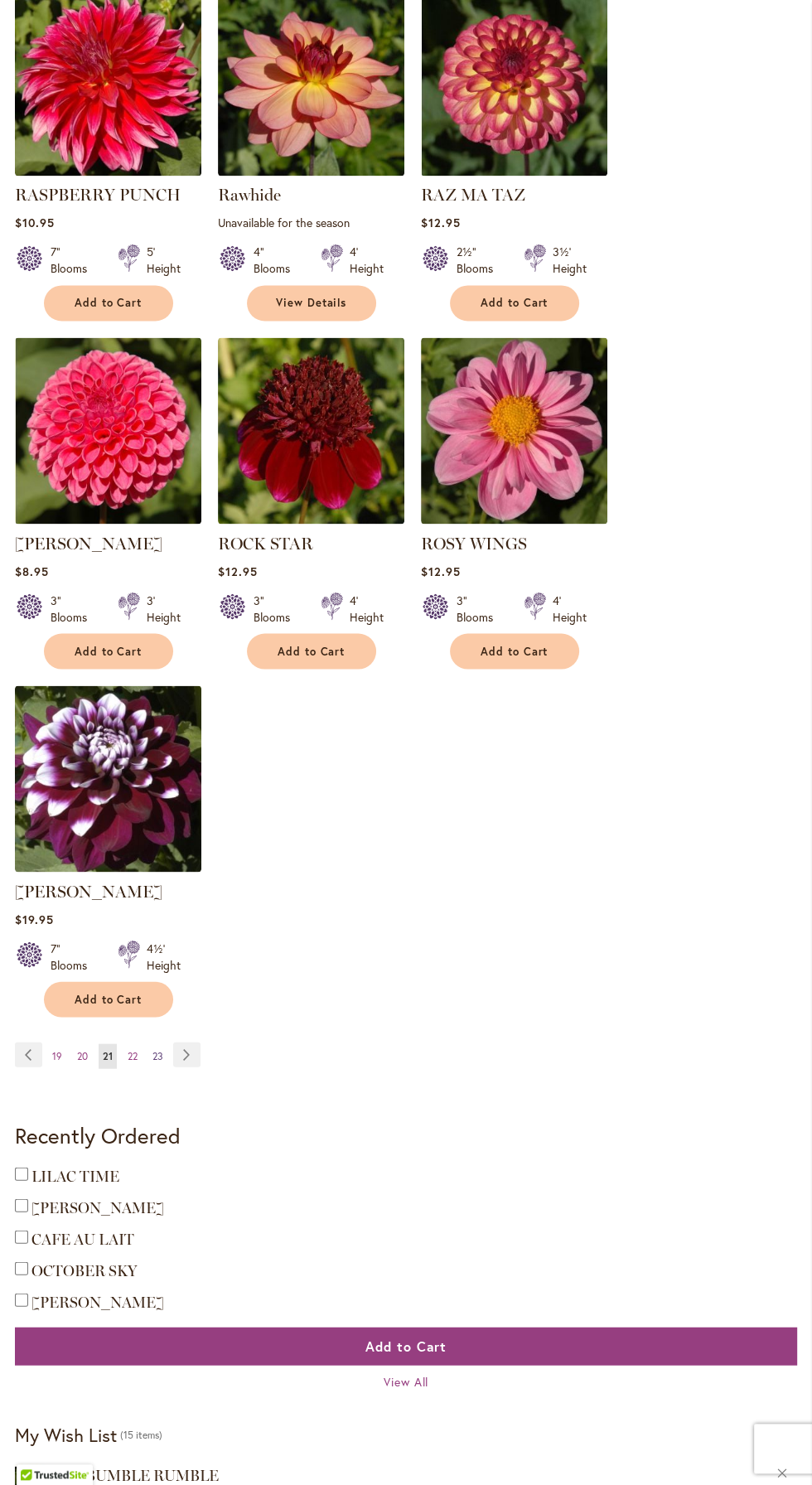
click at [157, 1057] on span "23" at bounding box center [158, 1054] width 11 height 12
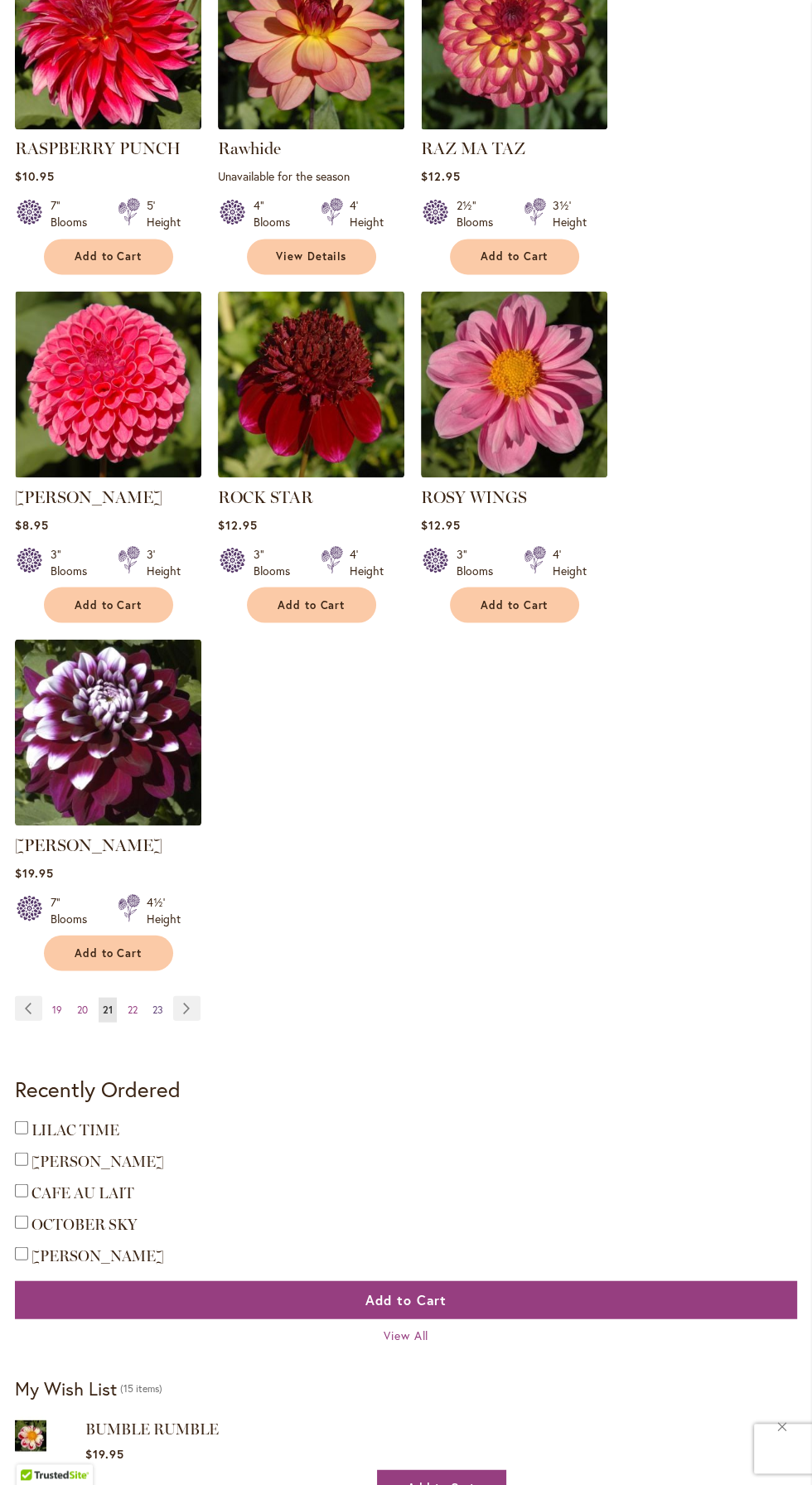
scroll to position [1865, 0]
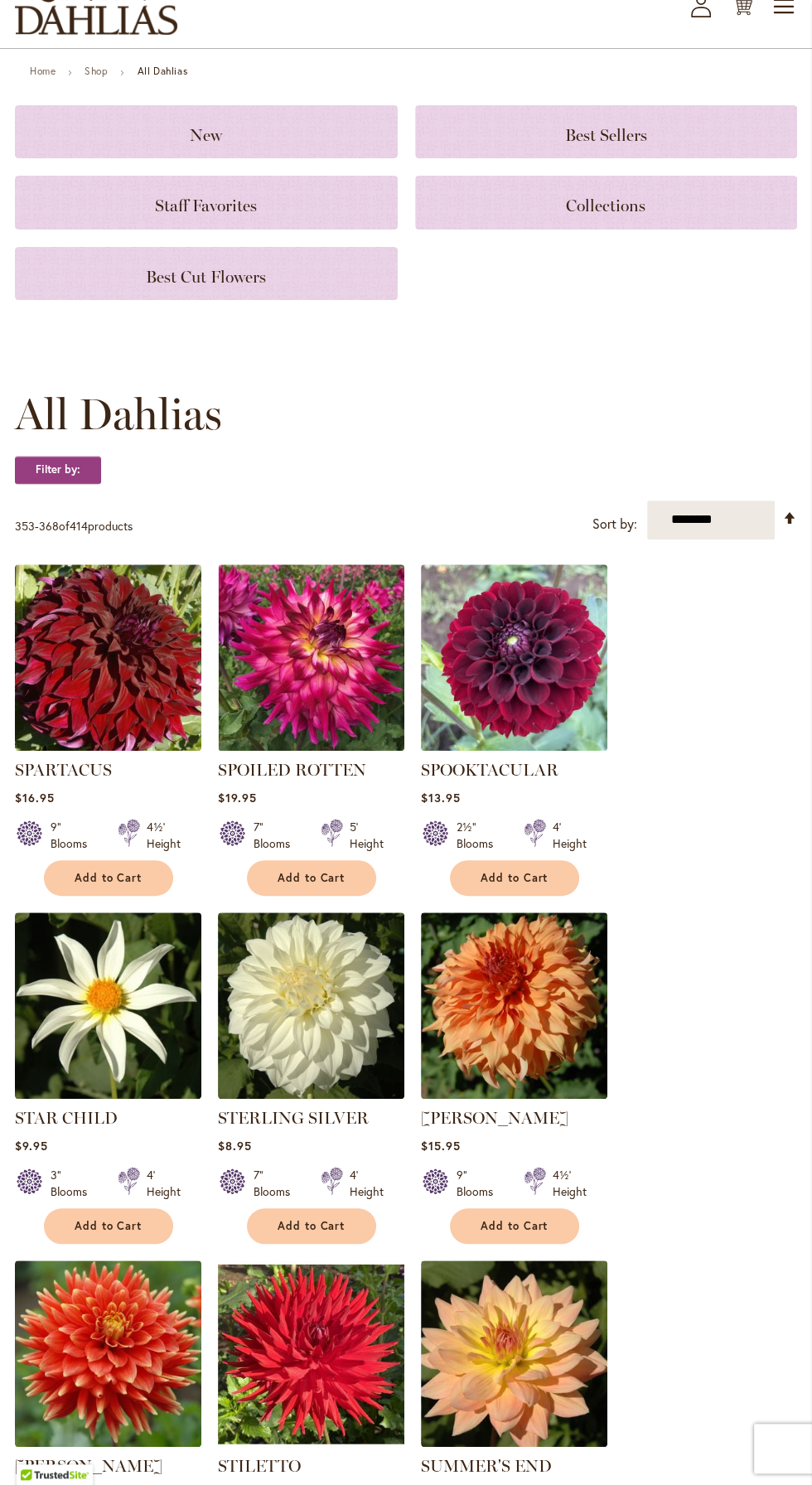
scroll to position [117, 0]
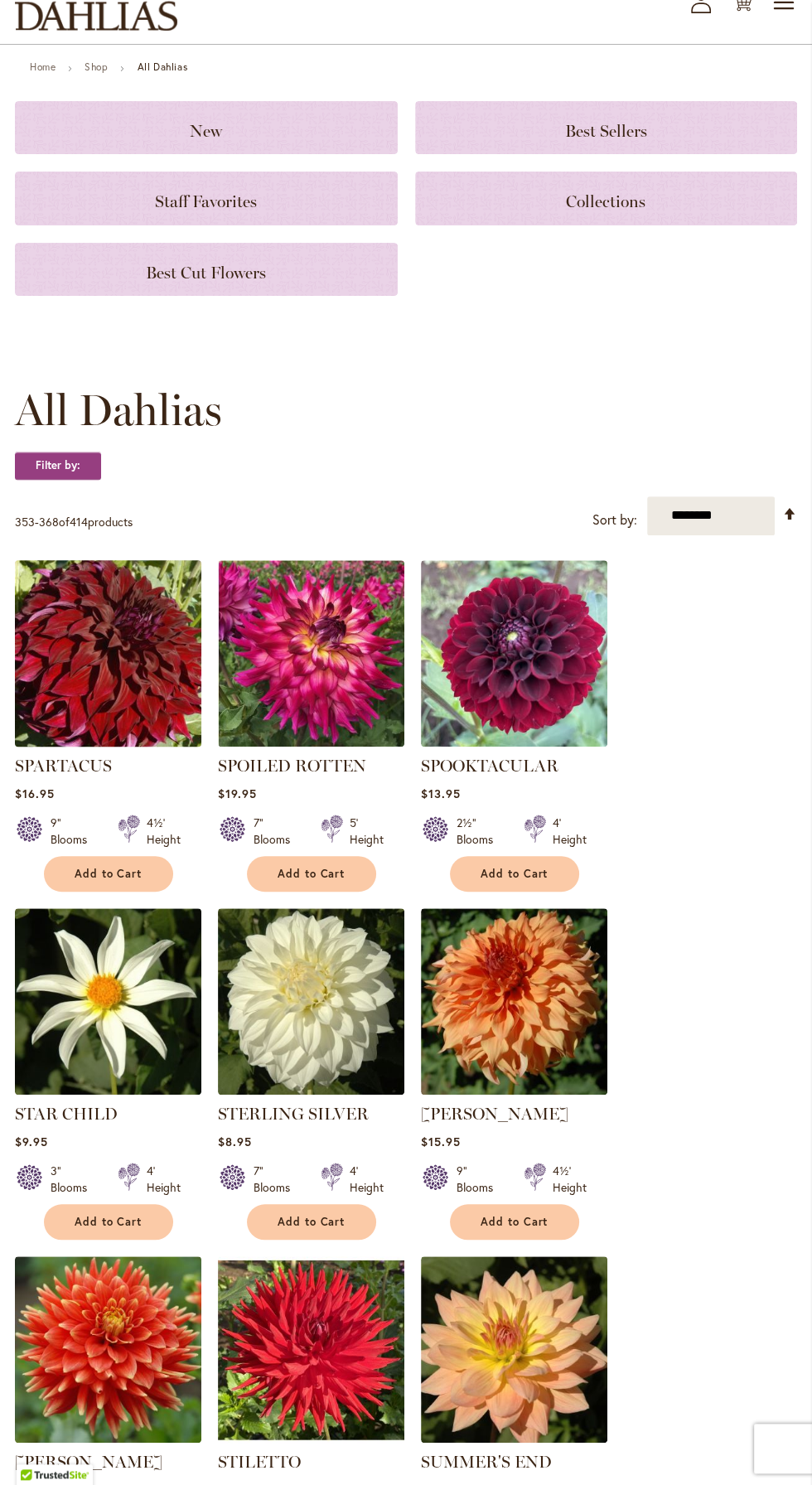
click at [144, 690] on img at bounding box center [107, 652] width 195 height 195
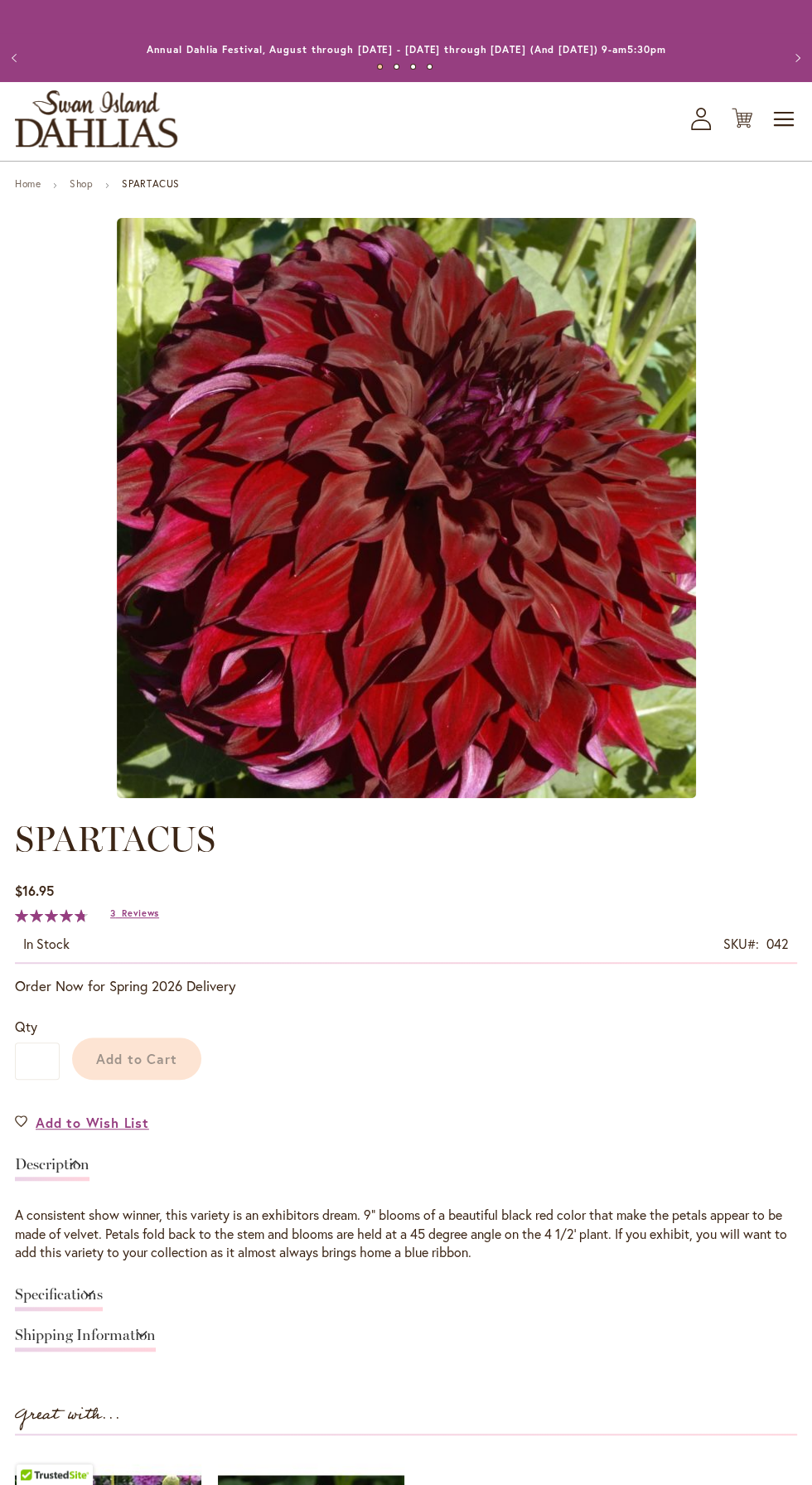
type input "******"
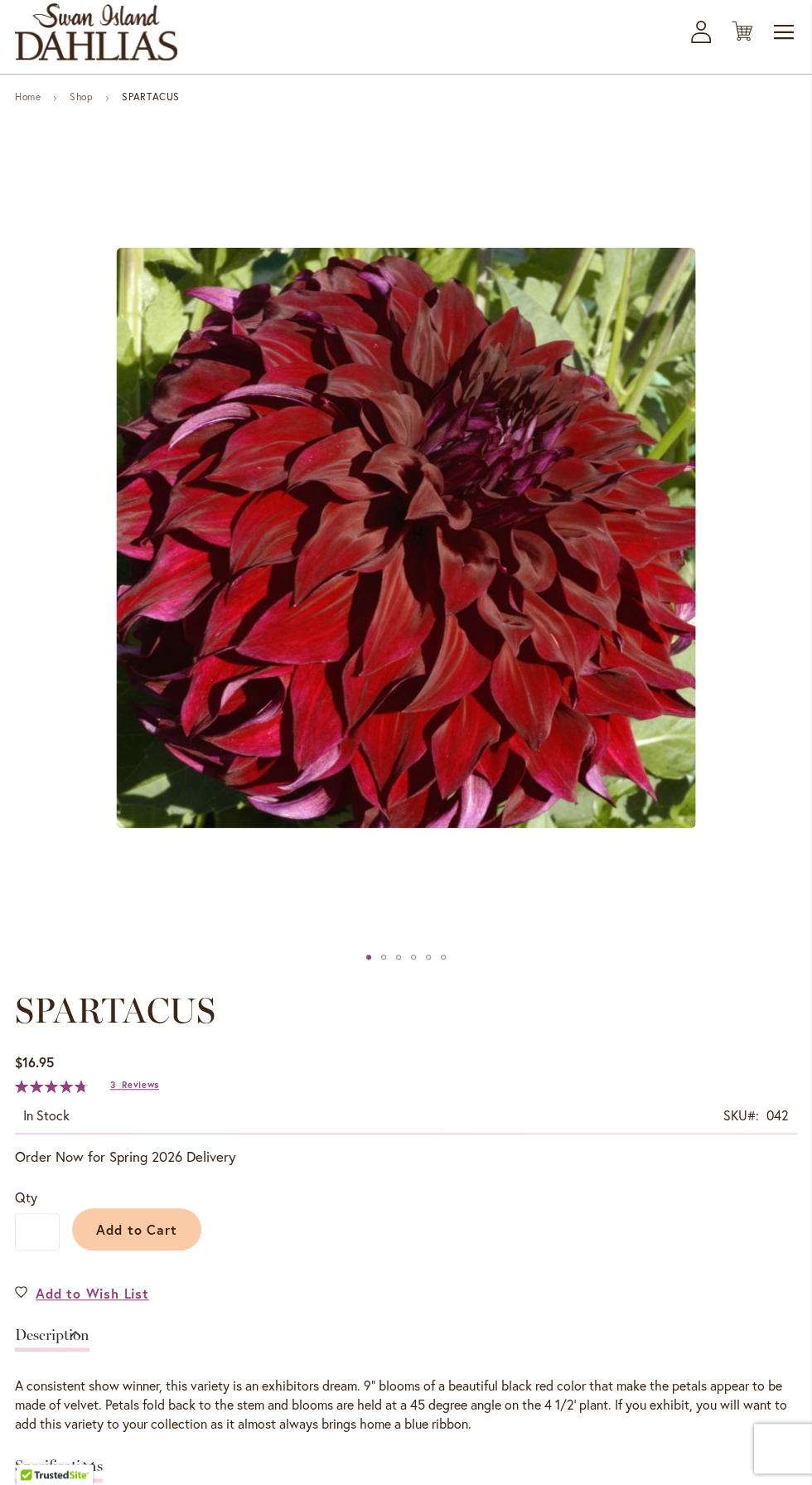
scroll to position [83, 0]
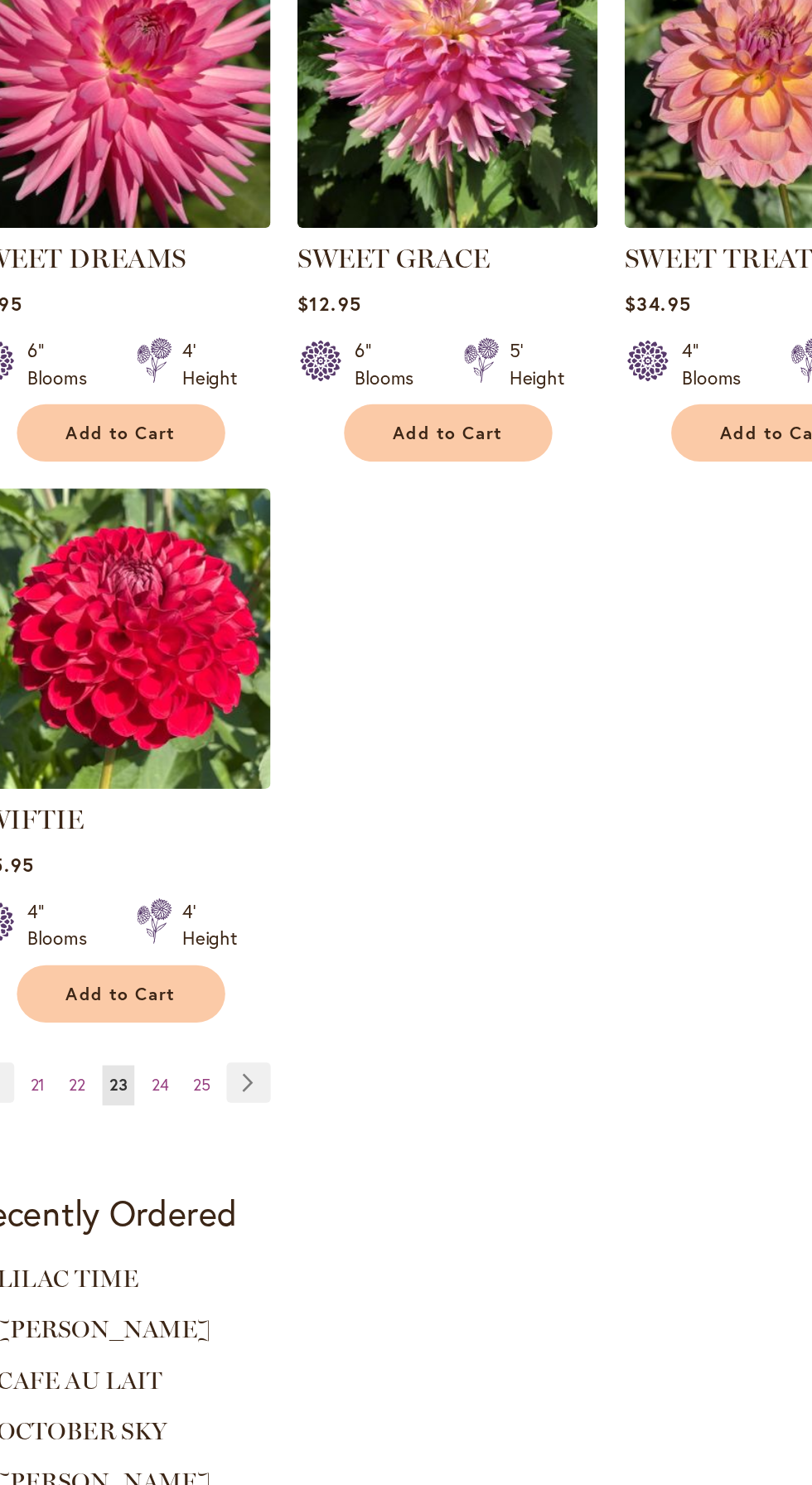
scroll to position [1652, 0]
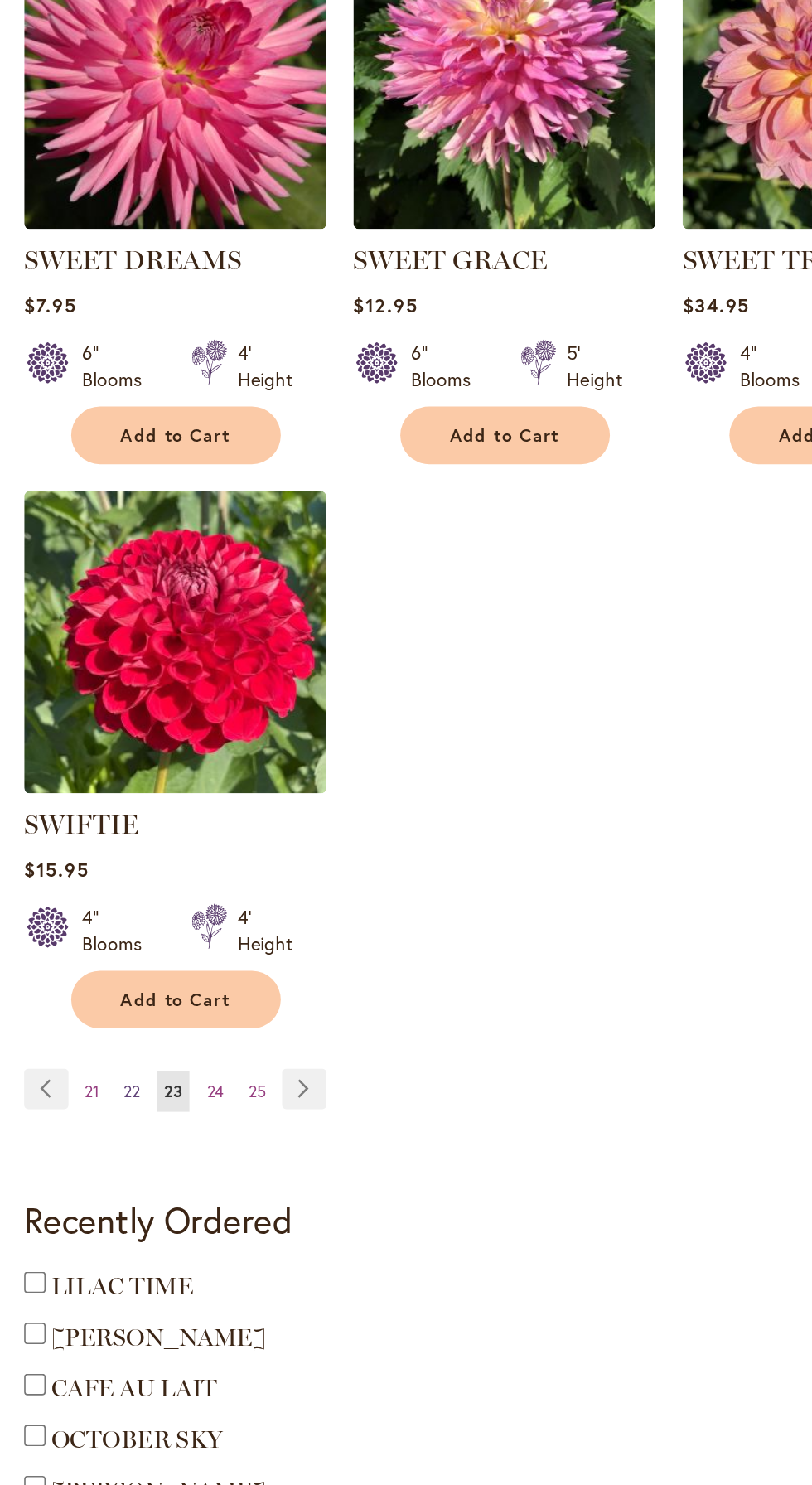
click at [79, 1154] on span "22" at bounding box center [81, 1157] width 10 height 12
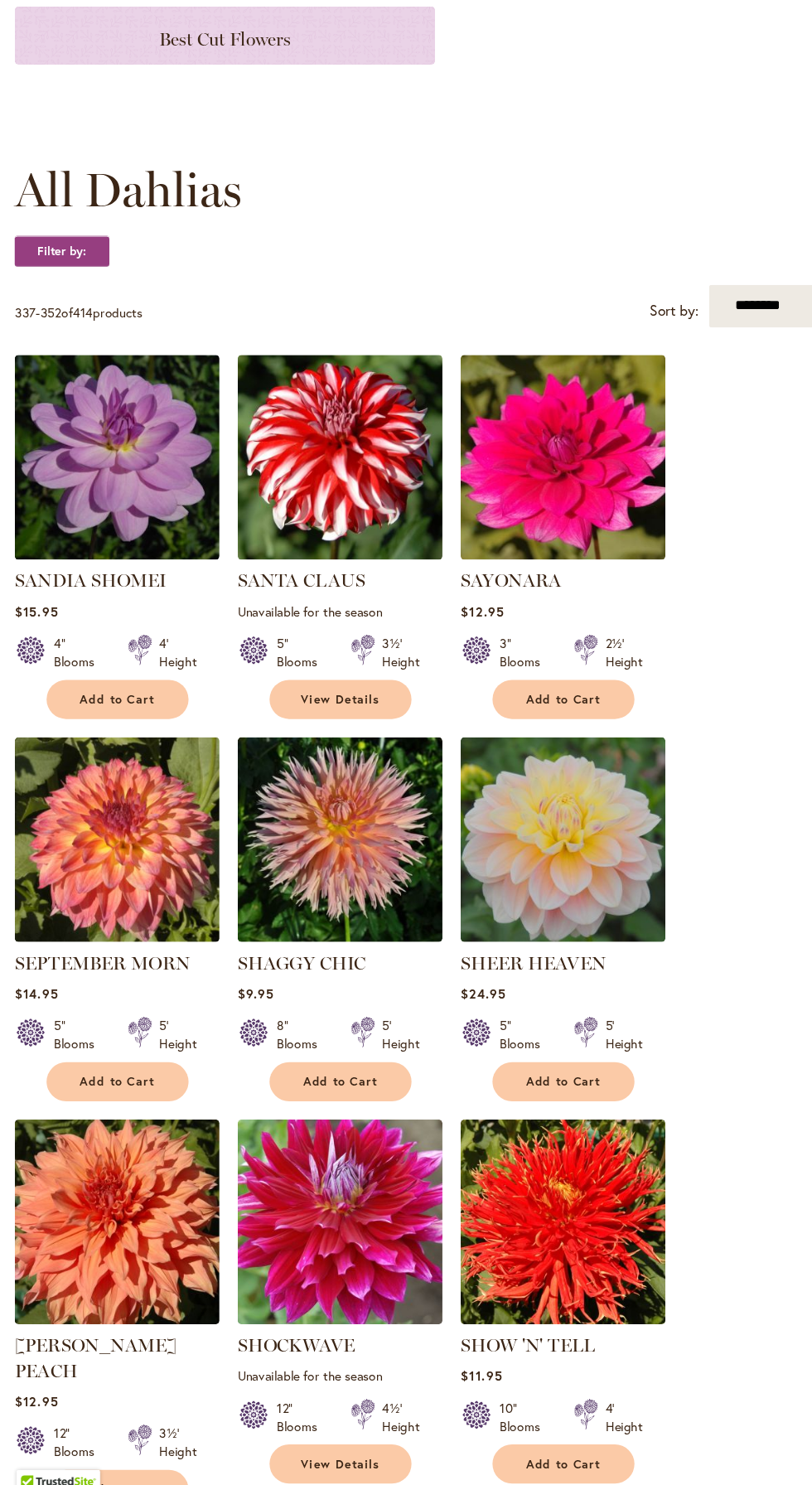
scroll to position [245, 0]
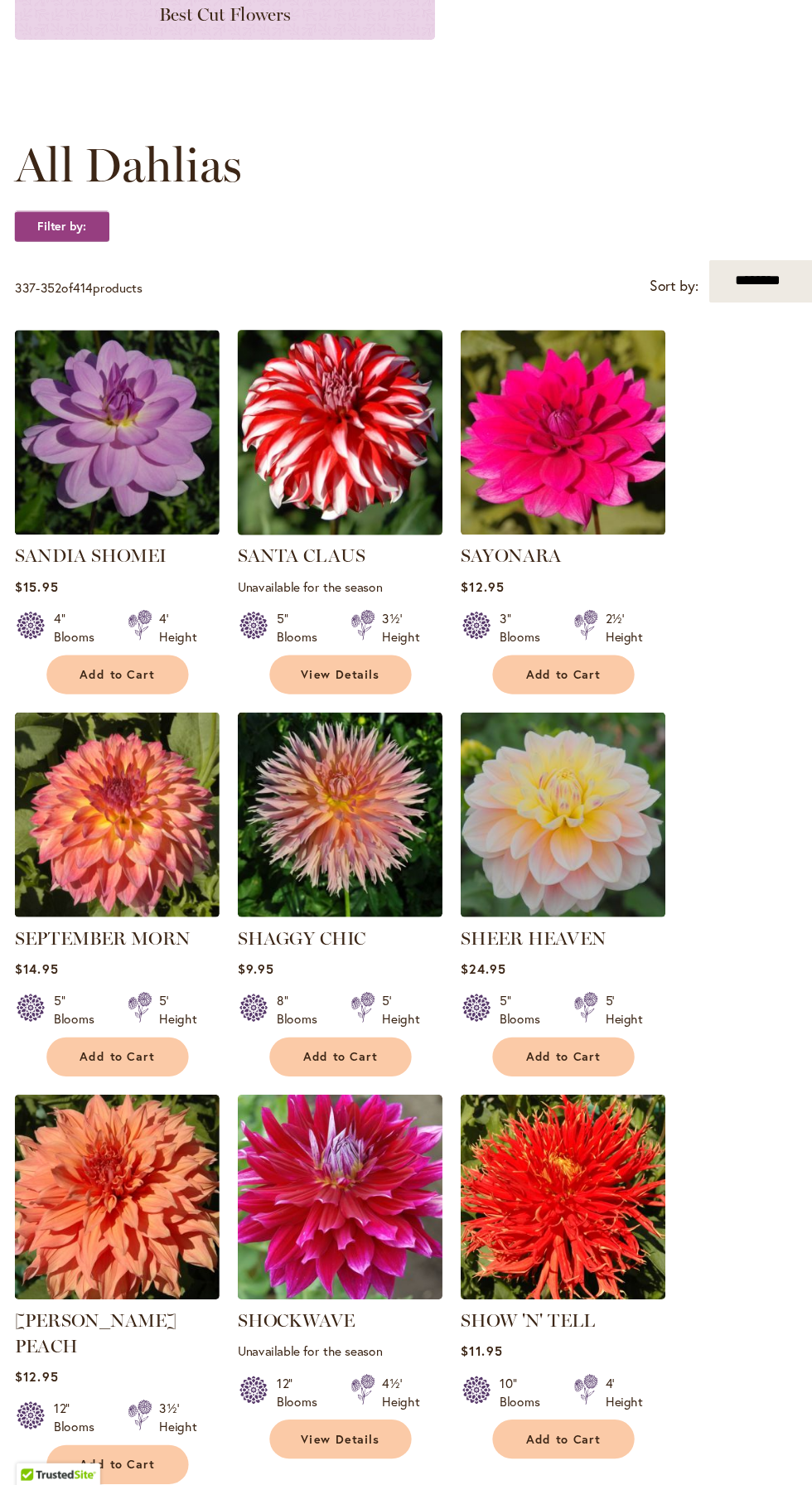
click at [339, 496] on img at bounding box center [310, 524] width 195 height 195
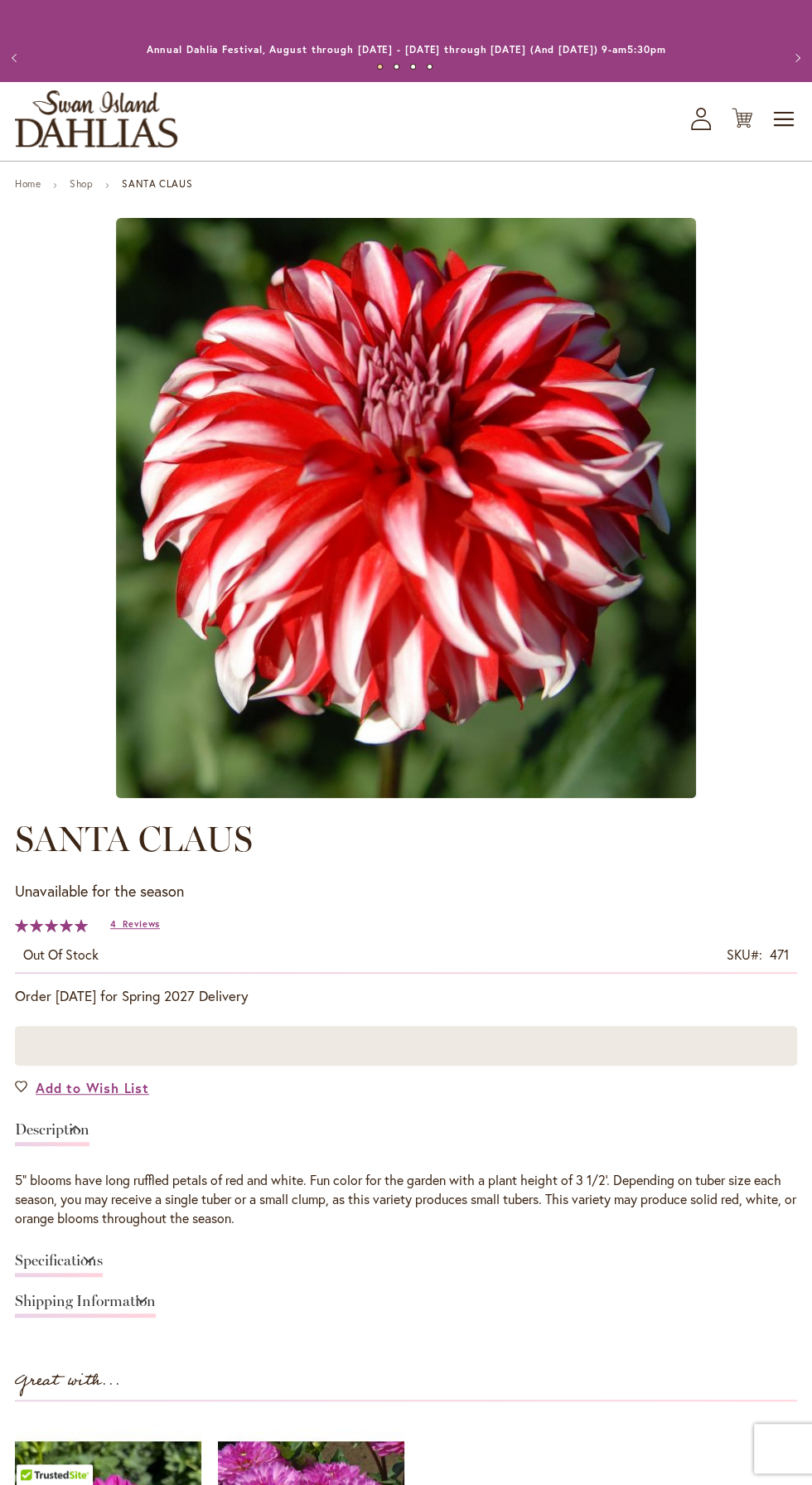
type input "******"
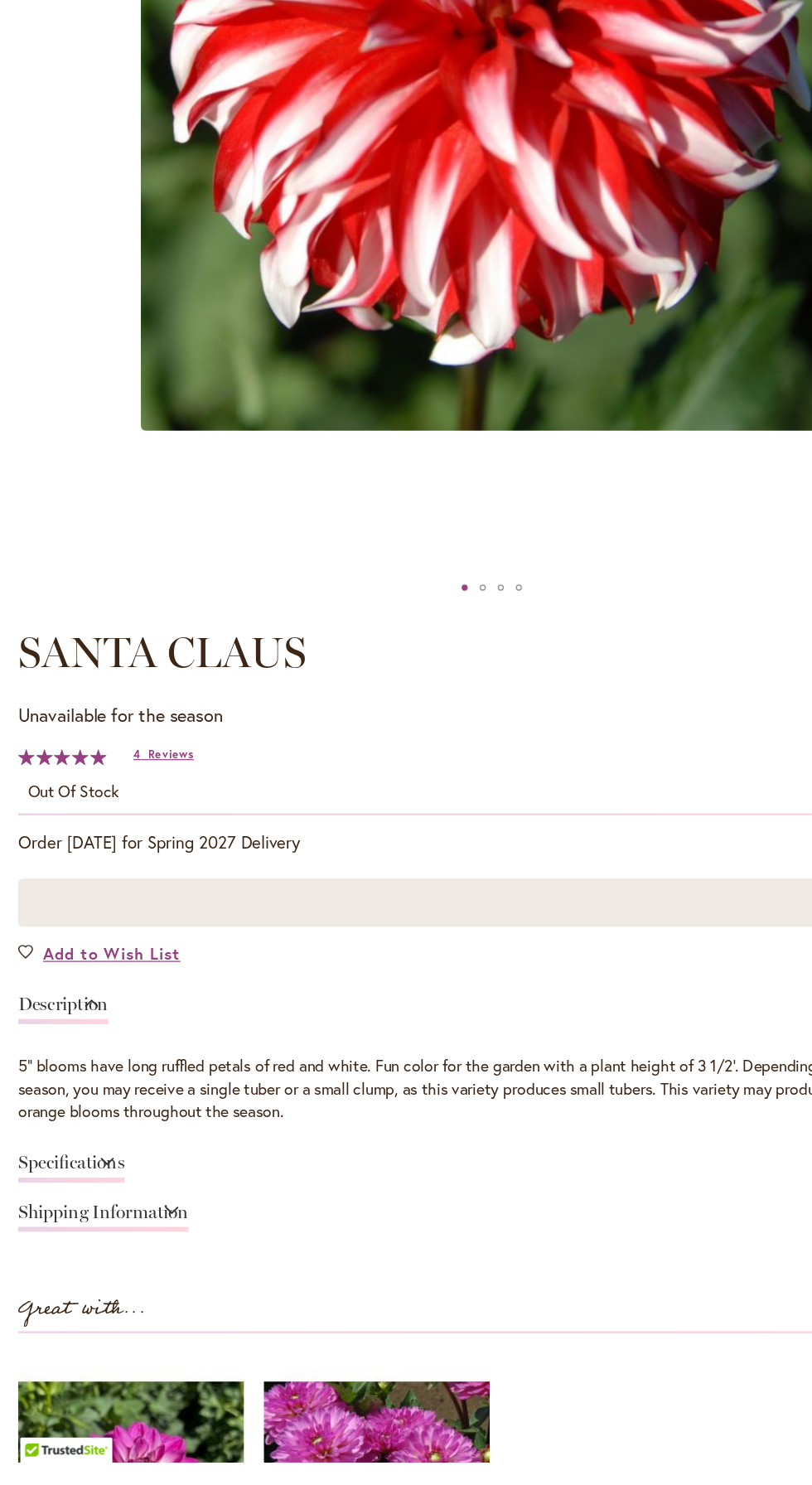
scroll to position [298, 0]
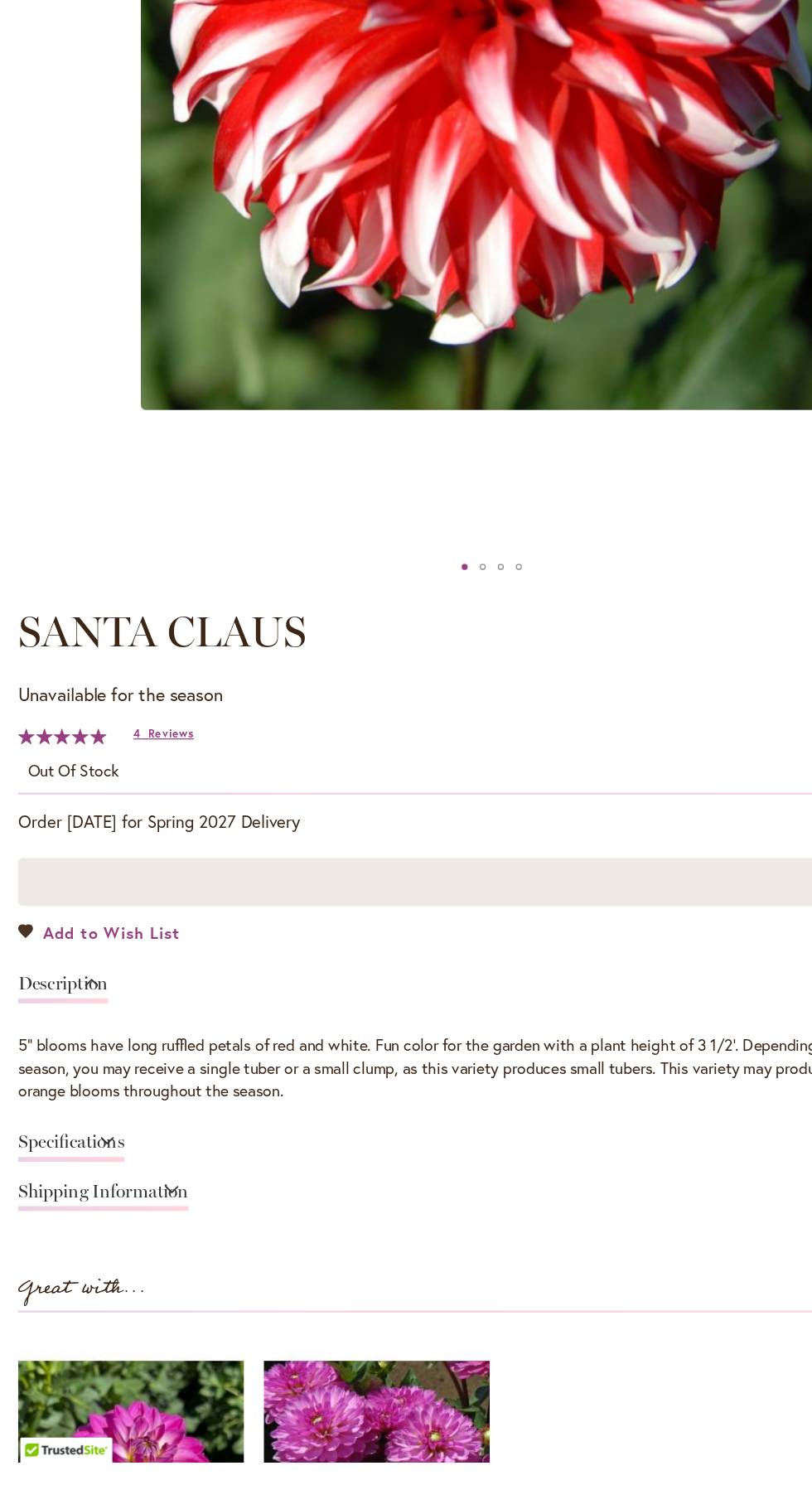
click at [121, 1053] on span "Add to Wish List" at bounding box center [92, 1048] width 113 height 19
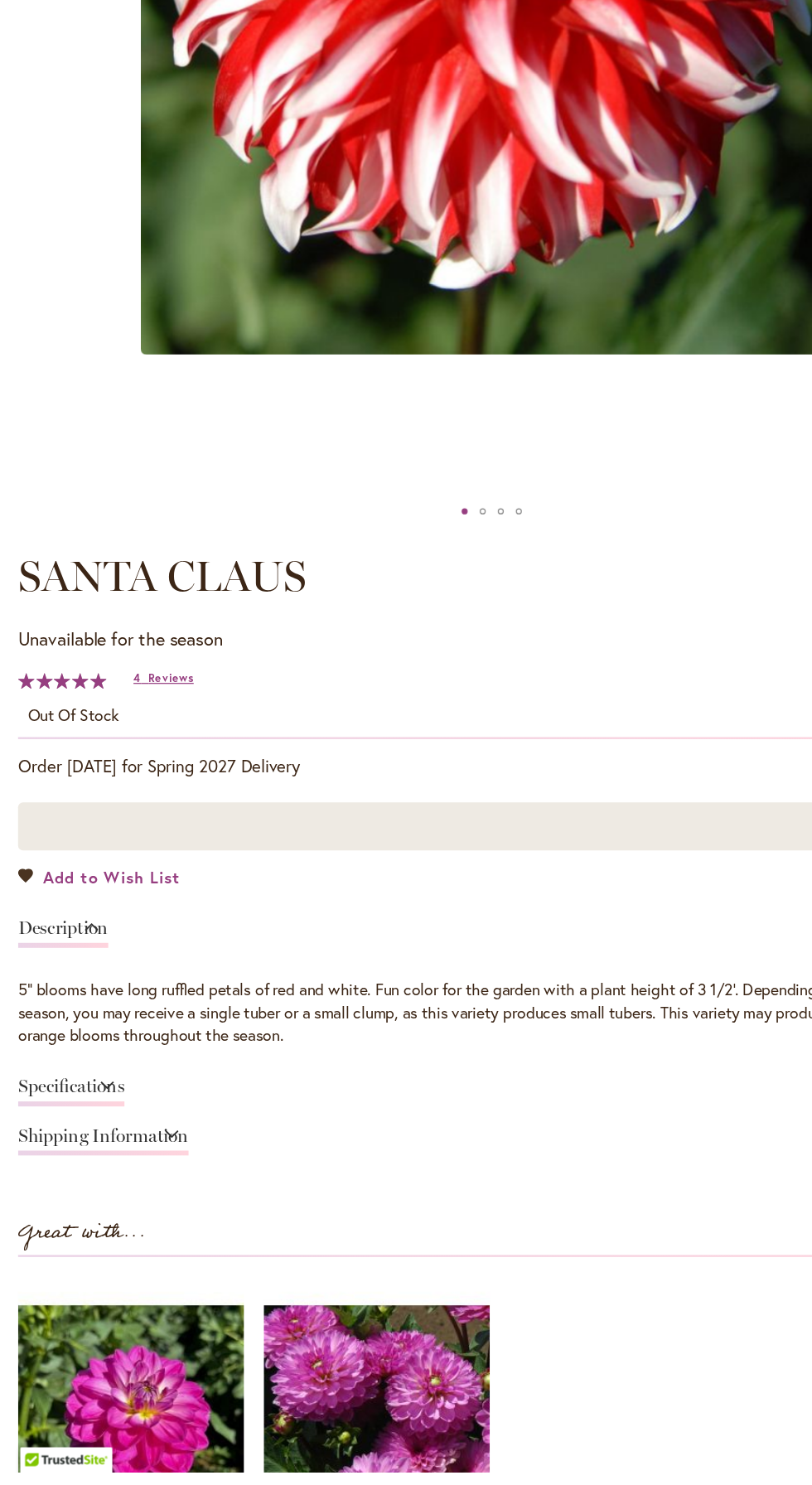
scroll to position [426, 0]
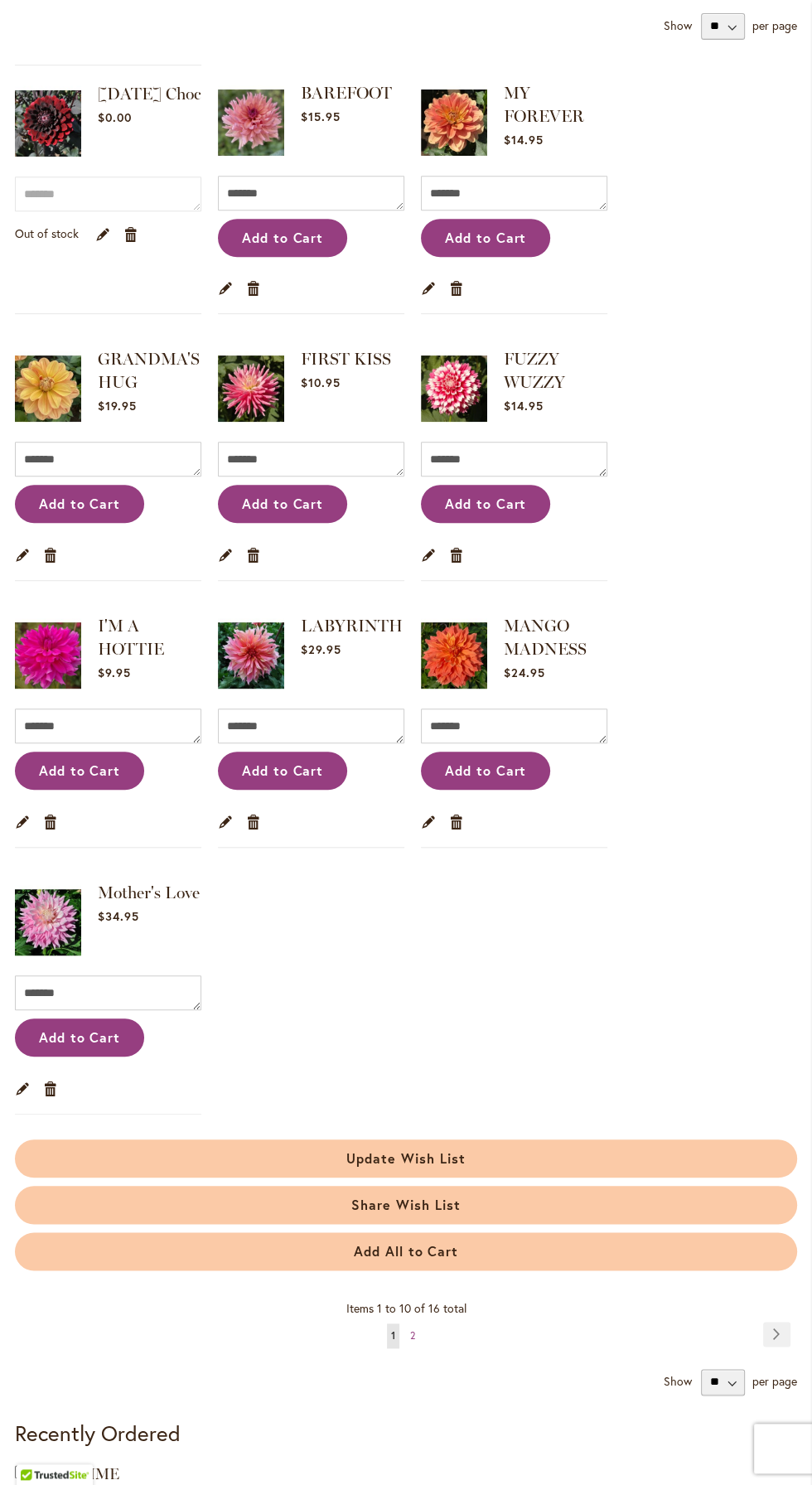
scroll to position [391, 0]
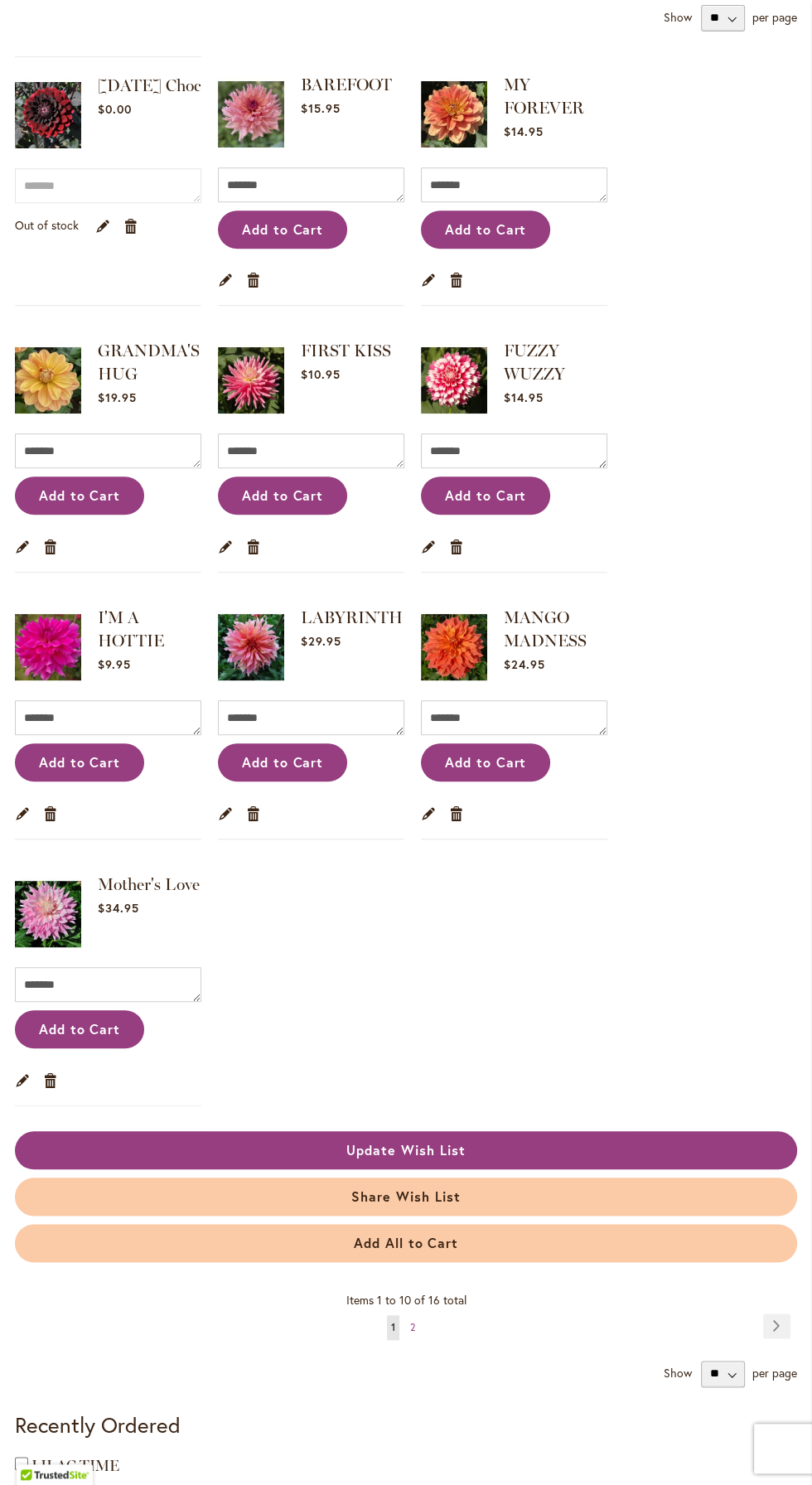
click at [544, 1135] on button "Update Wish List" at bounding box center [406, 1149] width 782 height 38
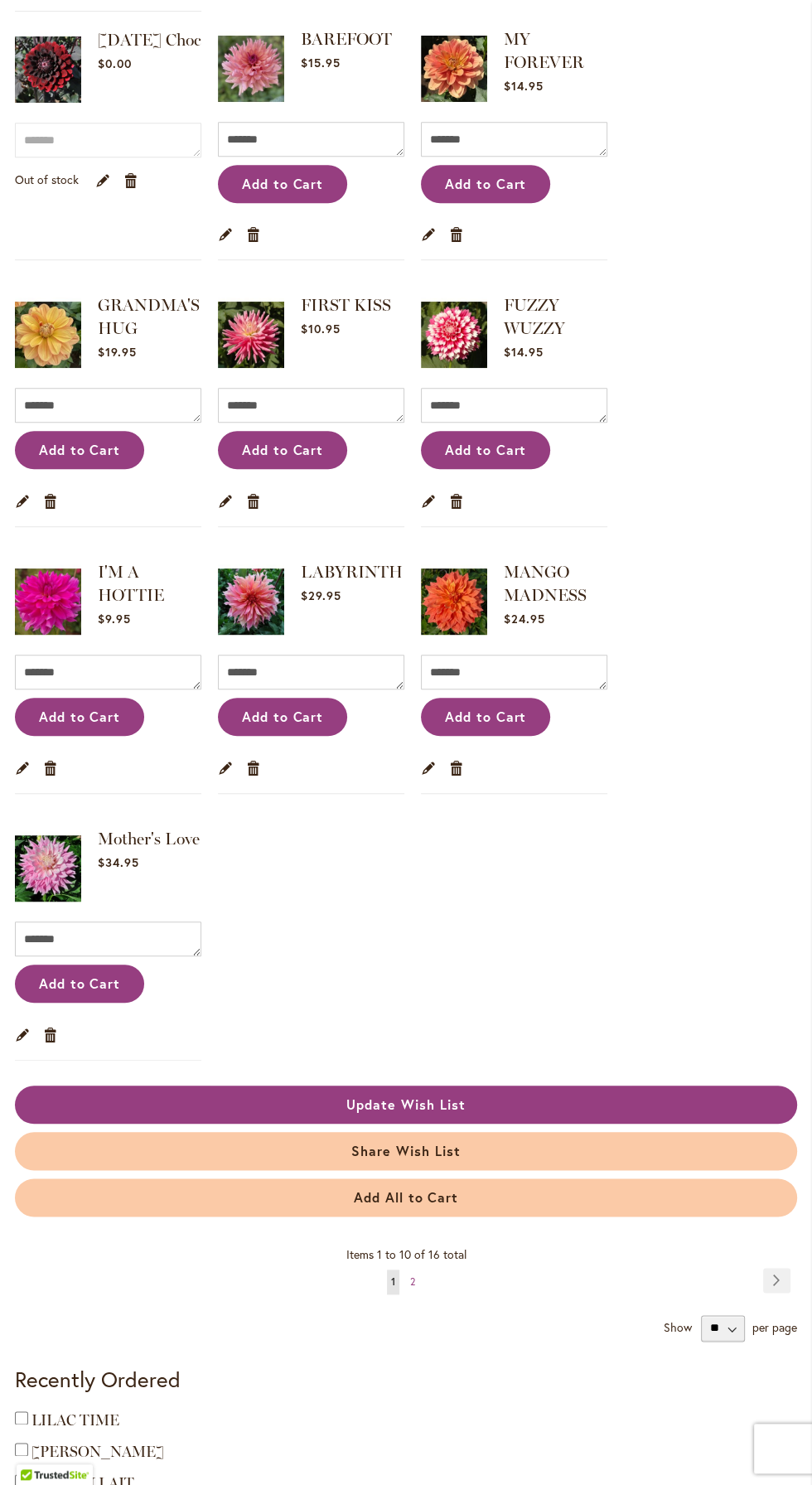
scroll to position [501, 0]
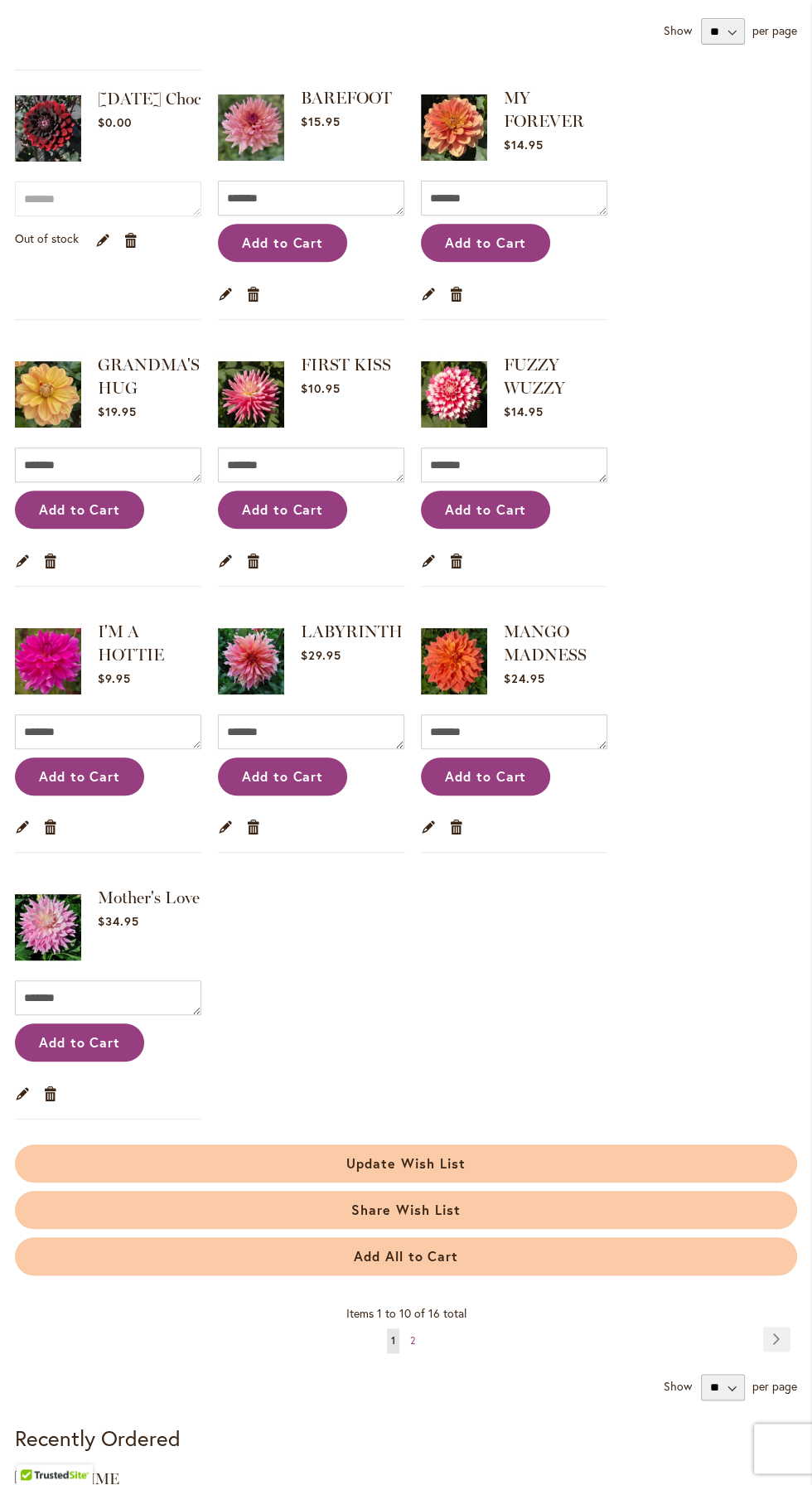
scroll to position [371, 0]
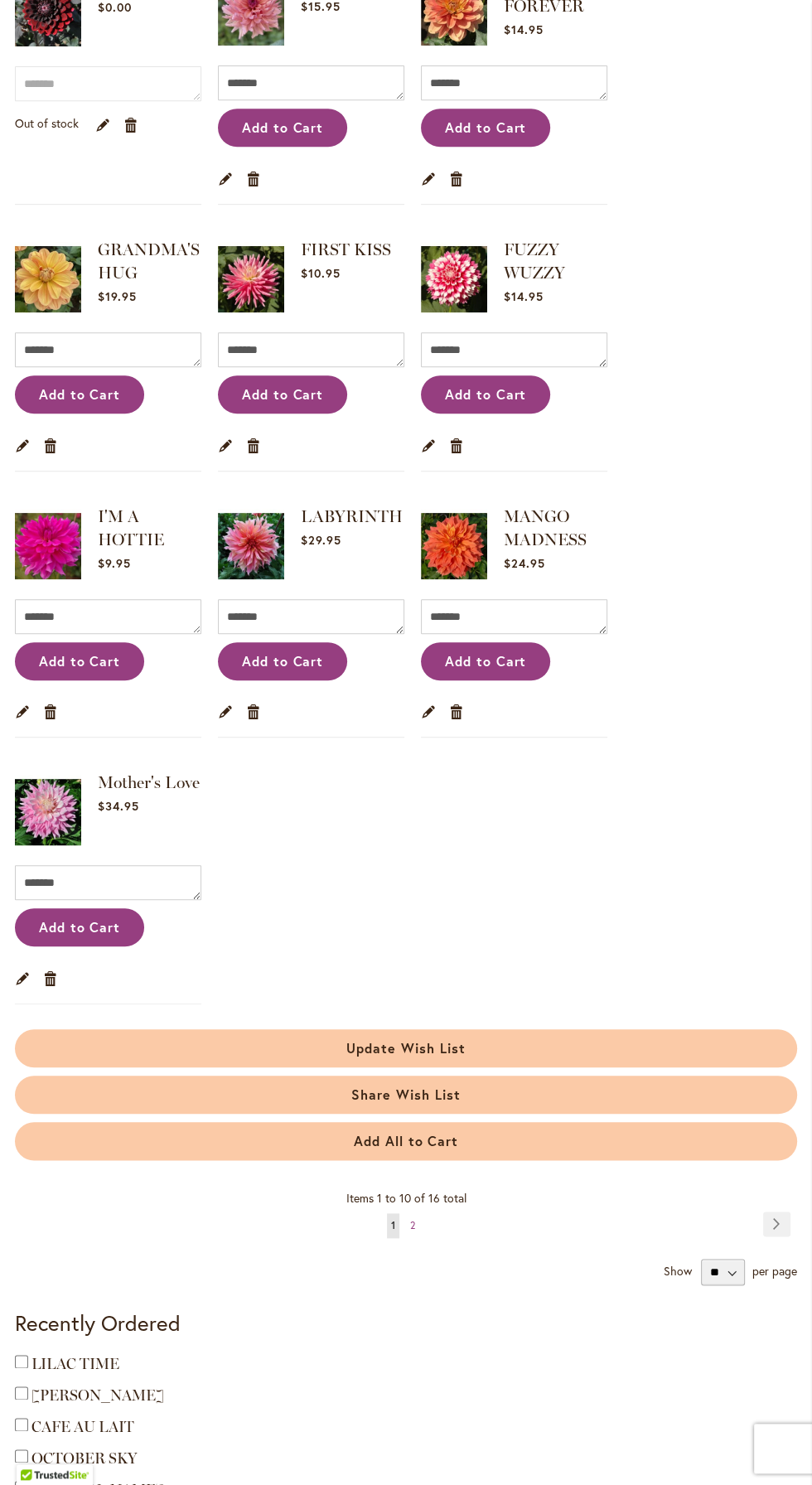
scroll to position [501, 0]
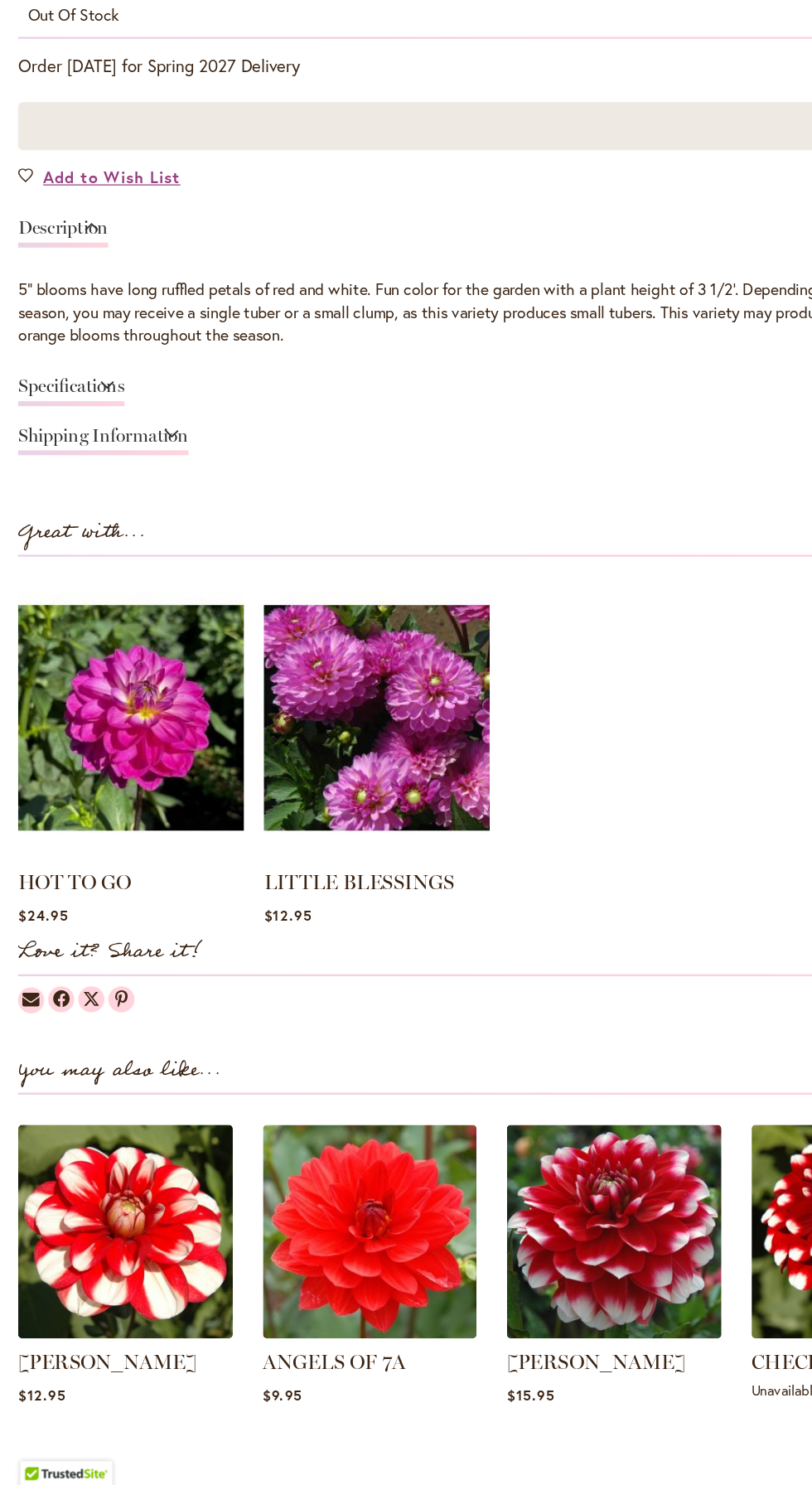
type input "******"
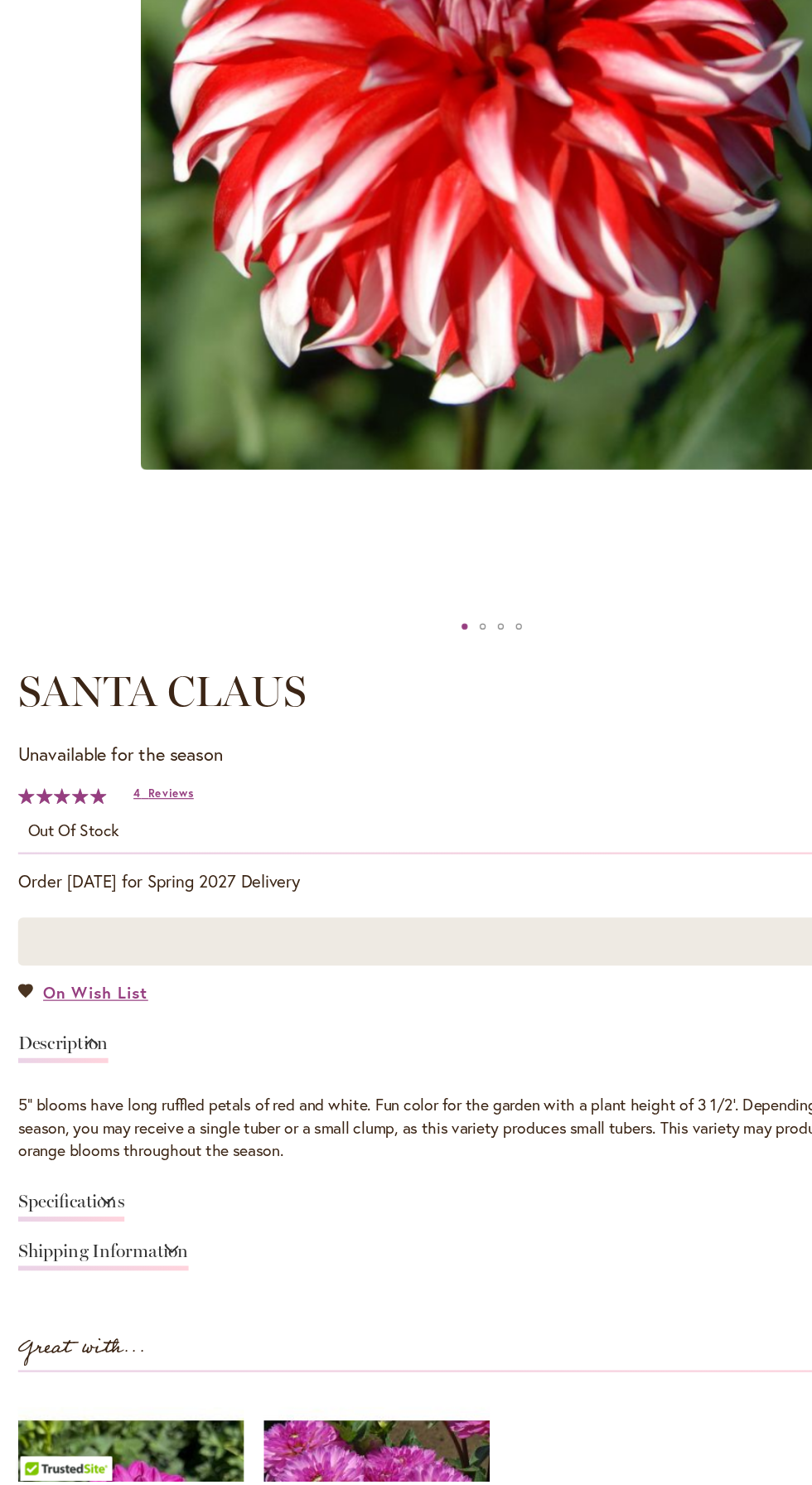
scroll to position [293, 0]
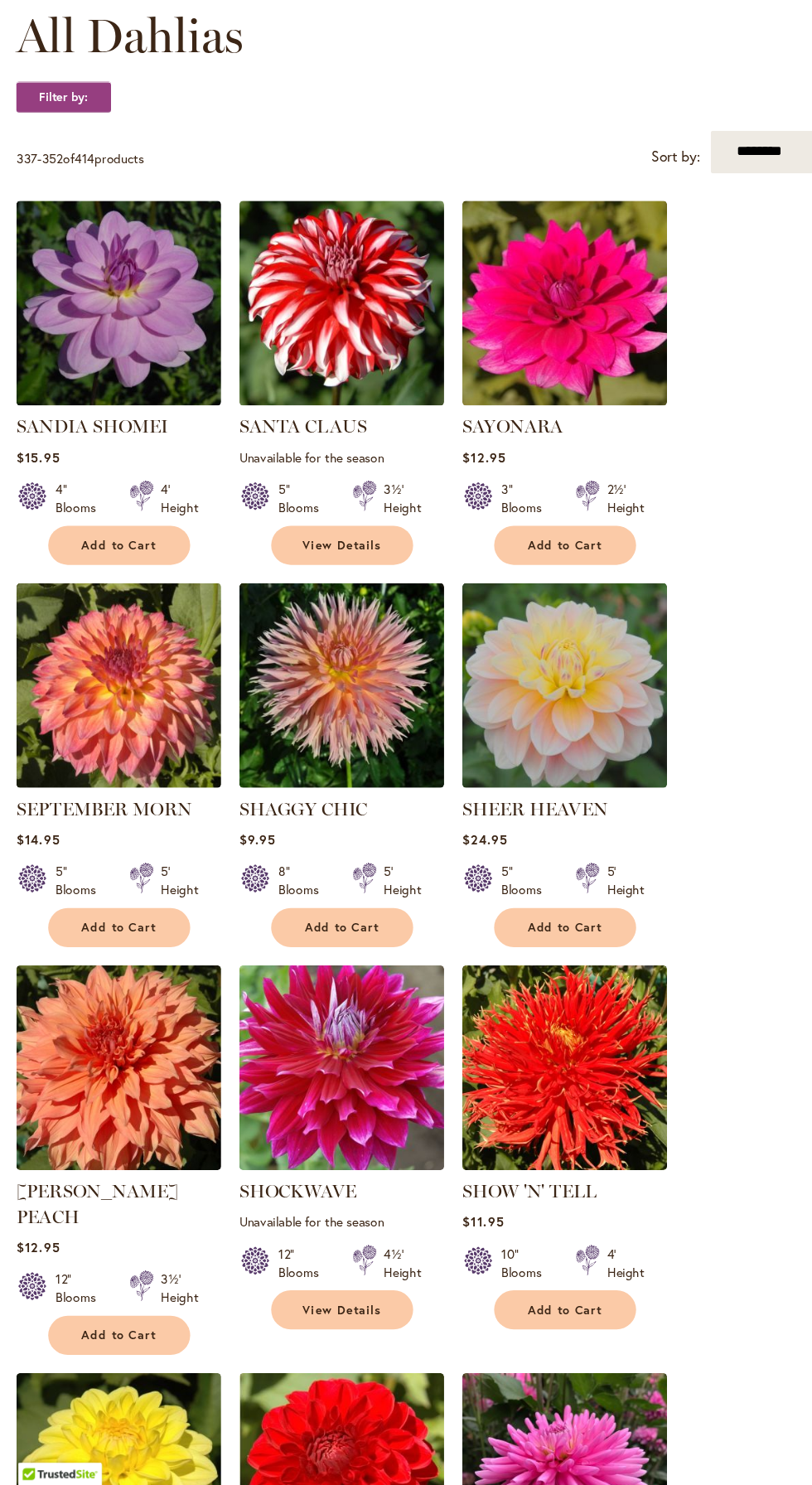
scroll to position [397, 0]
